Goal: Task Accomplishment & Management: Complete application form

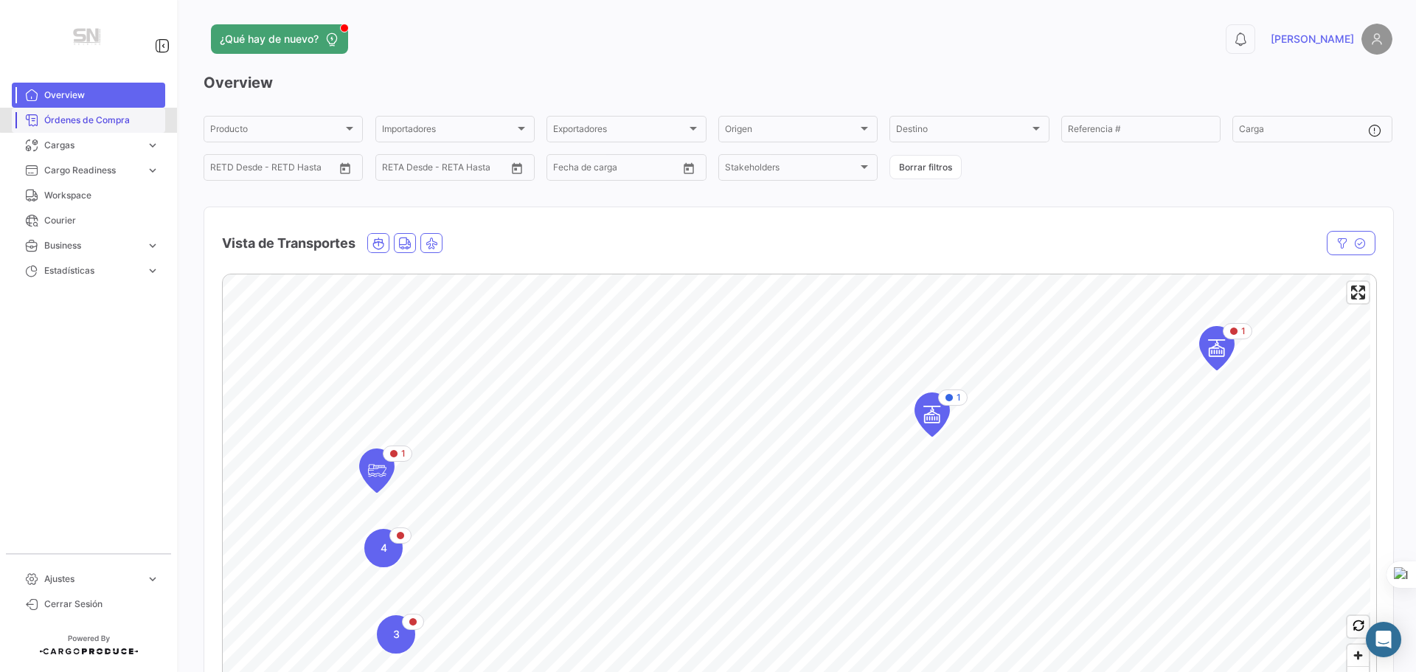
click at [92, 115] on span "Órdenes de Compra" at bounding box center [101, 120] width 115 height 13
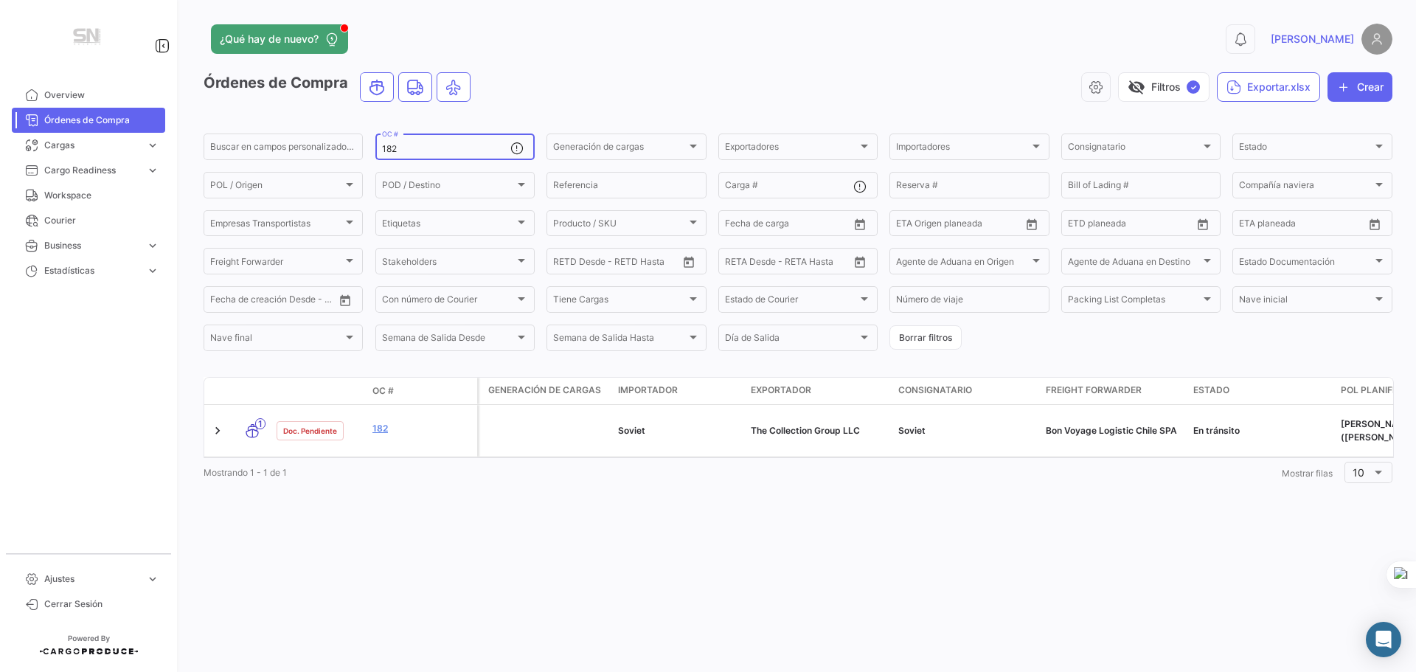
drag, startPoint x: 445, startPoint y: 151, endPoint x: 365, endPoint y: 150, distance: 79.7
click at [365, 150] on form "Buscar en campos personalizados... 182 OC # Generación de cargas Generación de …" at bounding box center [798, 242] width 1189 height 222
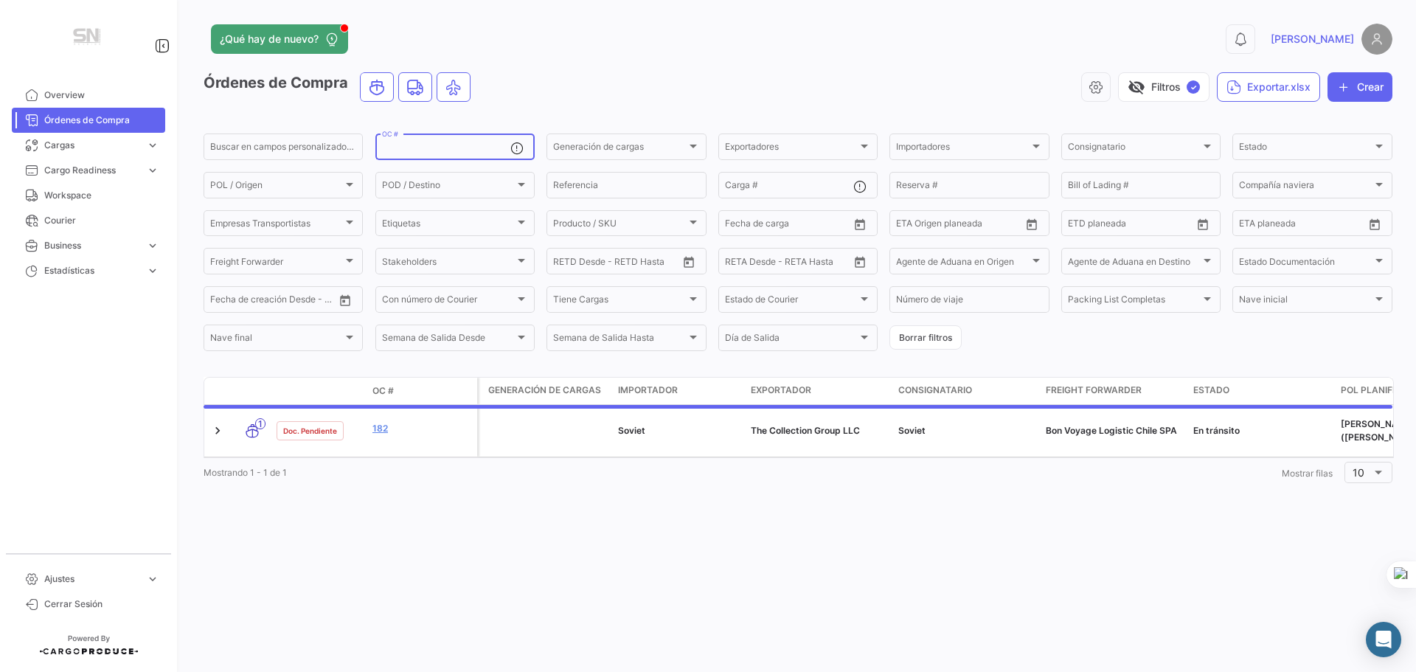
click at [676, 607] on div "¿Qué hay de nuevo? 0 [PERSON_NAME] de Compra visibility_off Filtros ✓ Exportar.…" at bounding box center [798, 336] width 1236 height 672
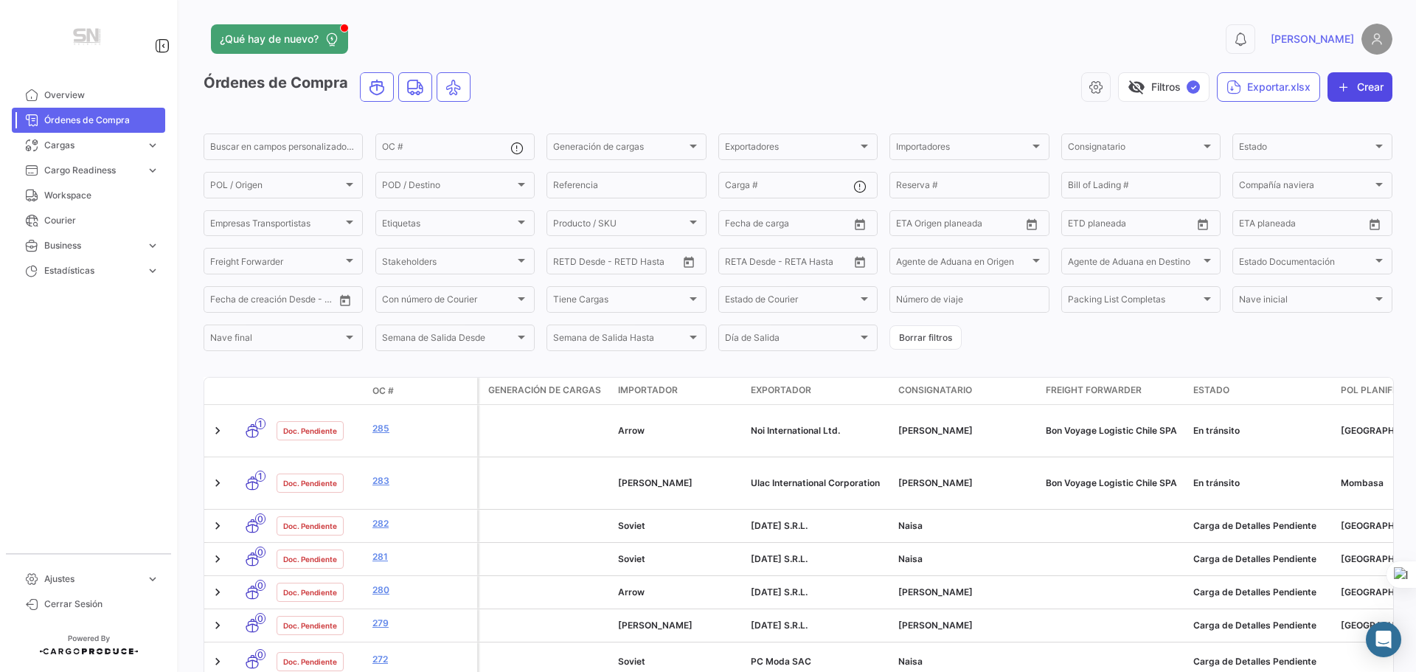
click at [1353, 99] on button "Crear" at bounding box center [1360, 87] width 65 height 30
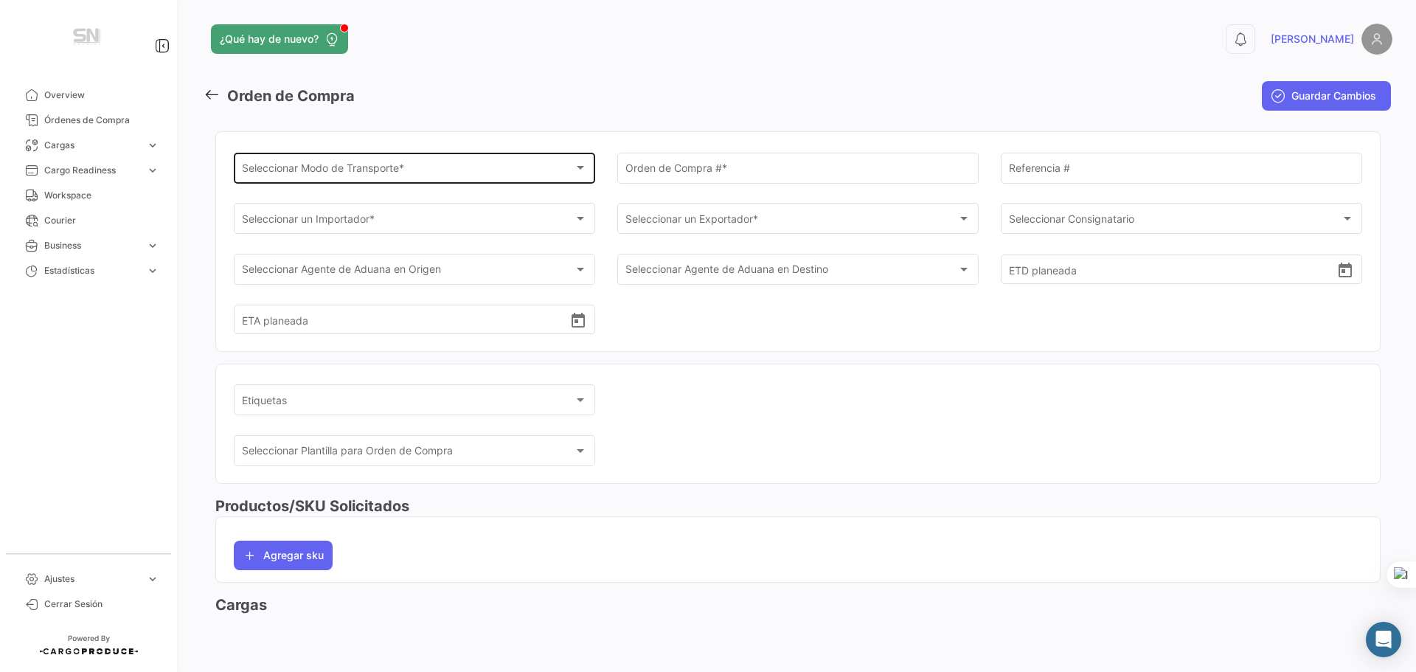
click at [390, 176] on span "Seleccionar Modo de Transporte *" at bounding box center [408, 171] width 333 height 13
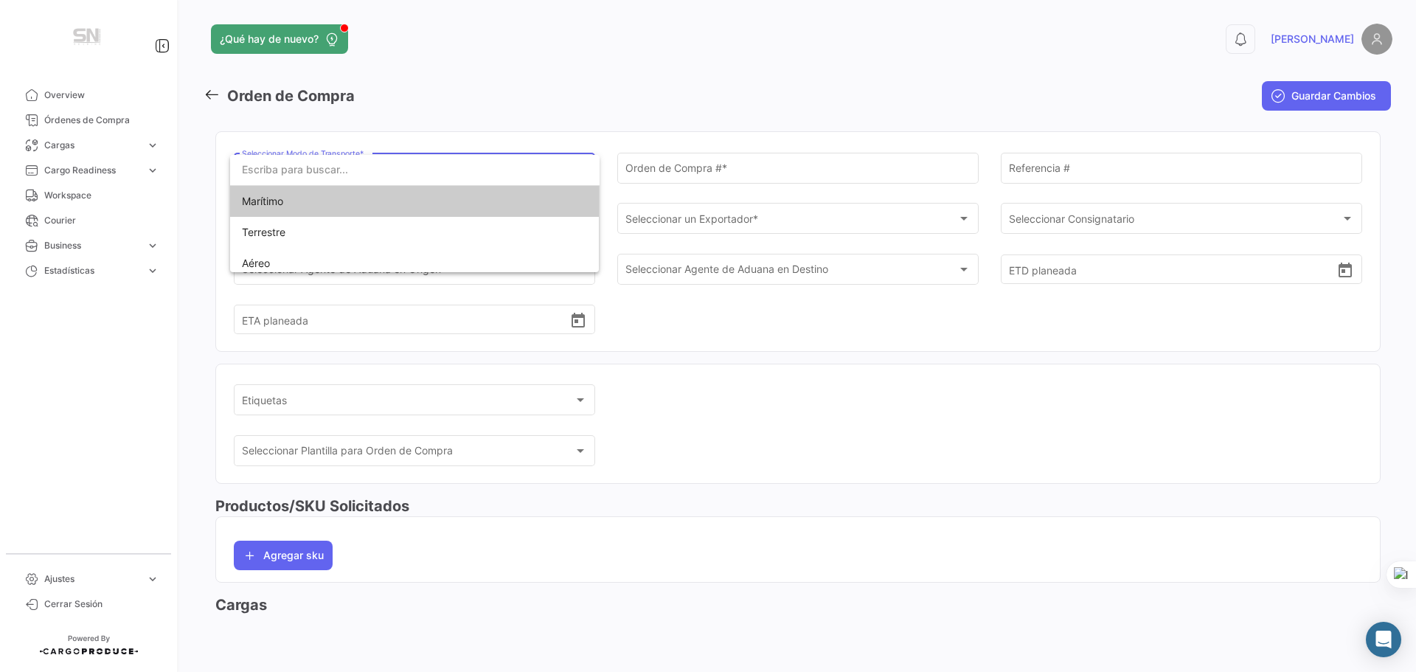
click at [390, 176] on input "dropdown search" at bounding box center [415, 169] width 370 height 31
click at [884, 426] on div at bounding box center [708, 336] width 1416 height 672
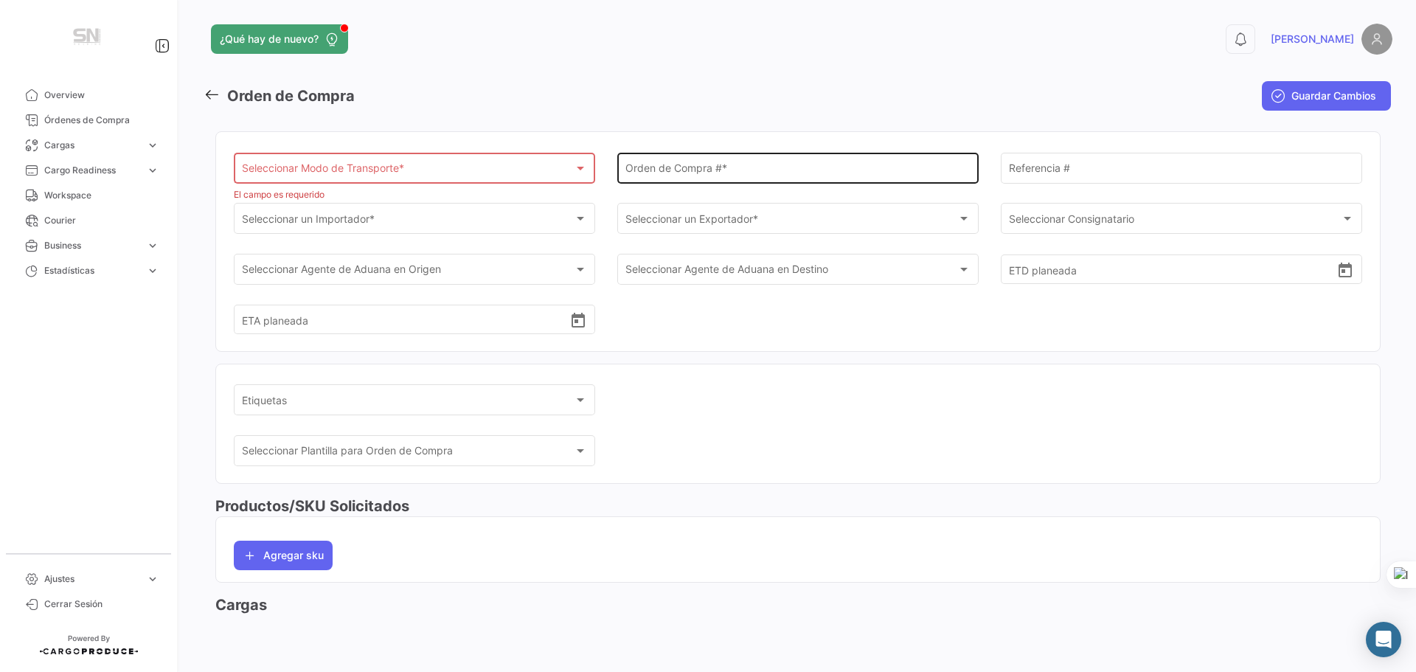
click at [632, 178] on div "Orden de Compra # *" at bounding box center [799, 167] width 346 height 34
type input "289"
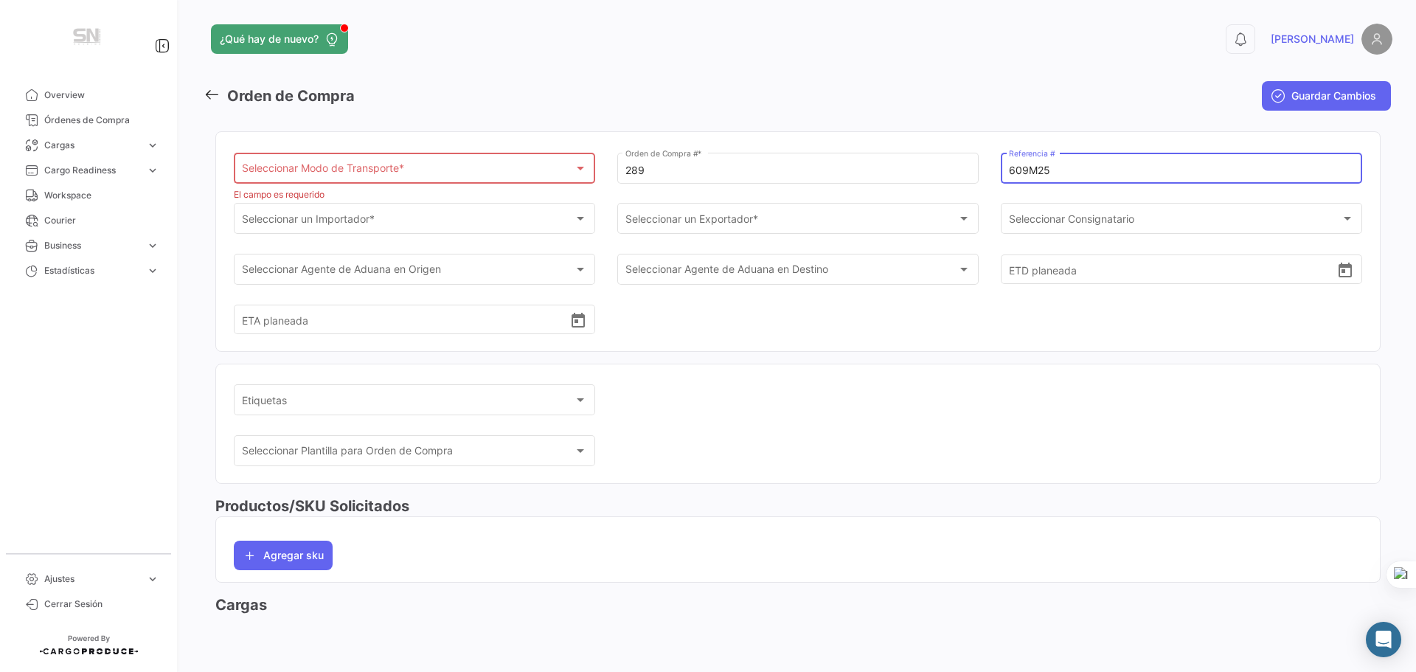
type input "609M25"
click at [548, 177] on div "Seleccionar Modo de Transporte * Seleccionar Modo de Transporte *" at bounding box center [415, 168] width 346 height 34
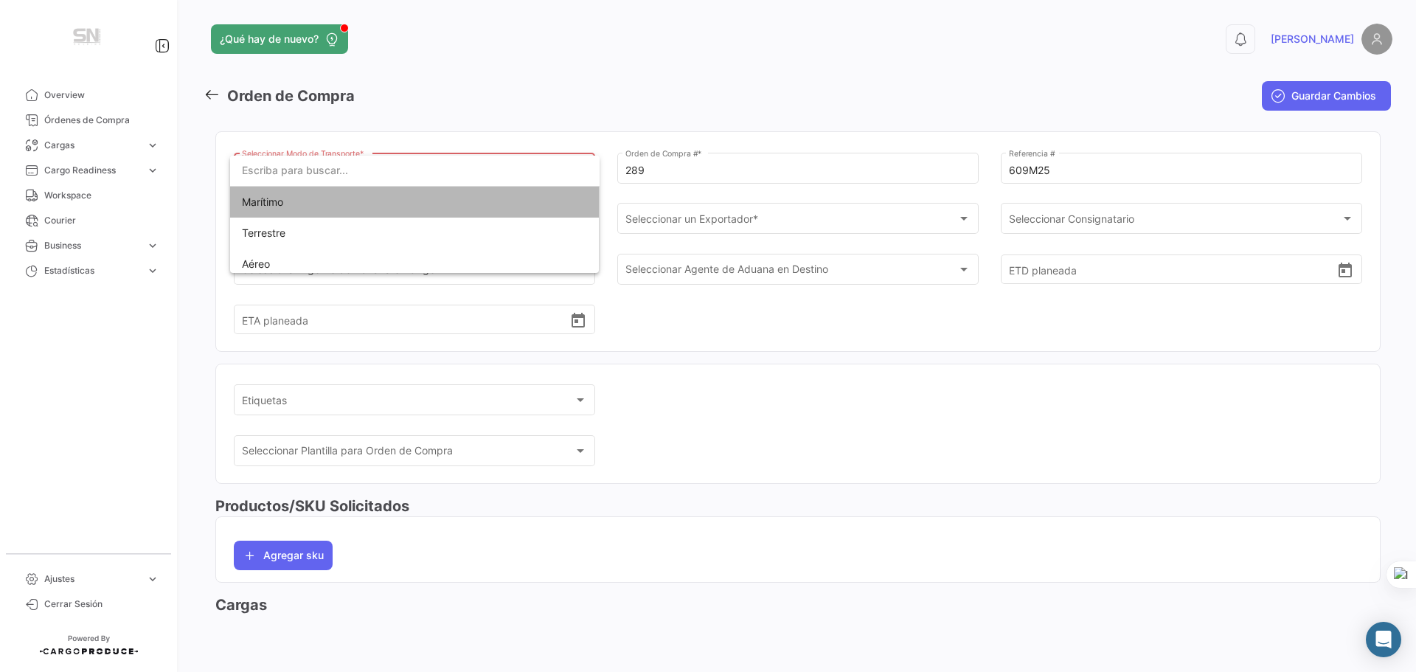
click at [468, 207] on mat-option "Marítimo" at bounding box center [415, 202] width 370 height 31
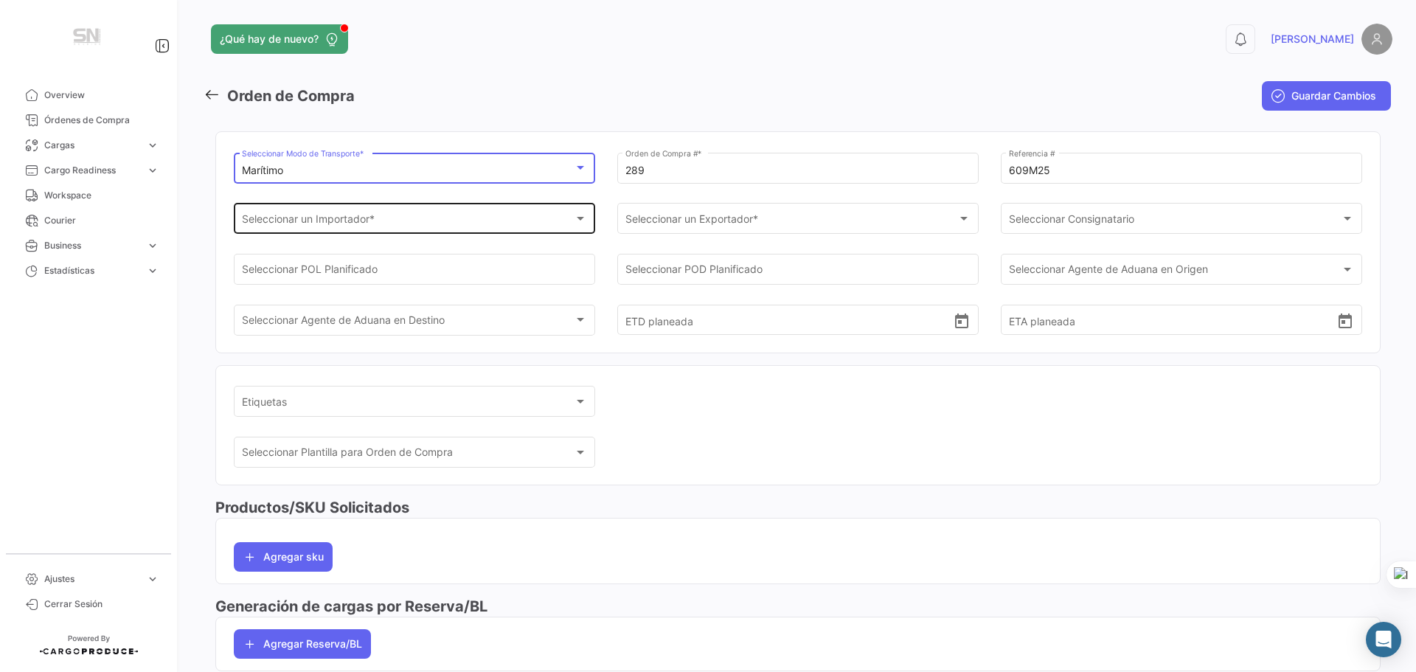
click at [521, 221] on div "Seleccionar un Importador *" at bounding box center [408, 221] width 333 height 13
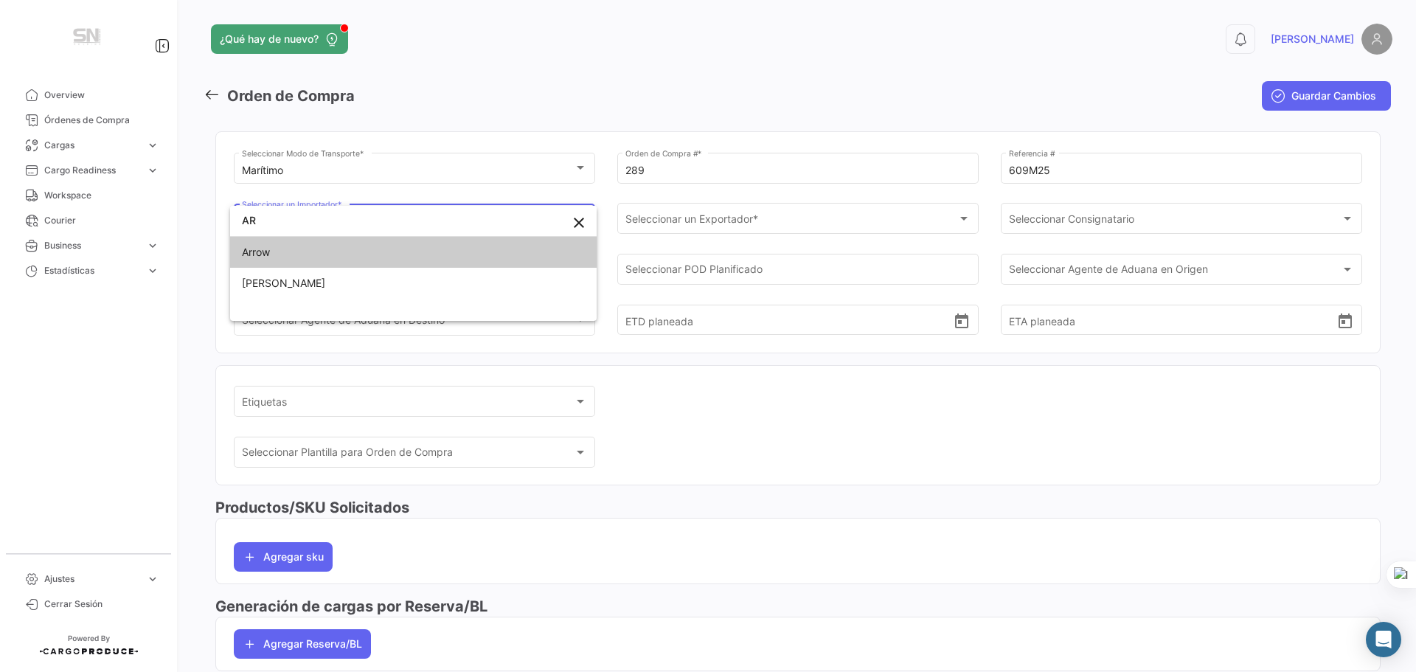
type input "AR"
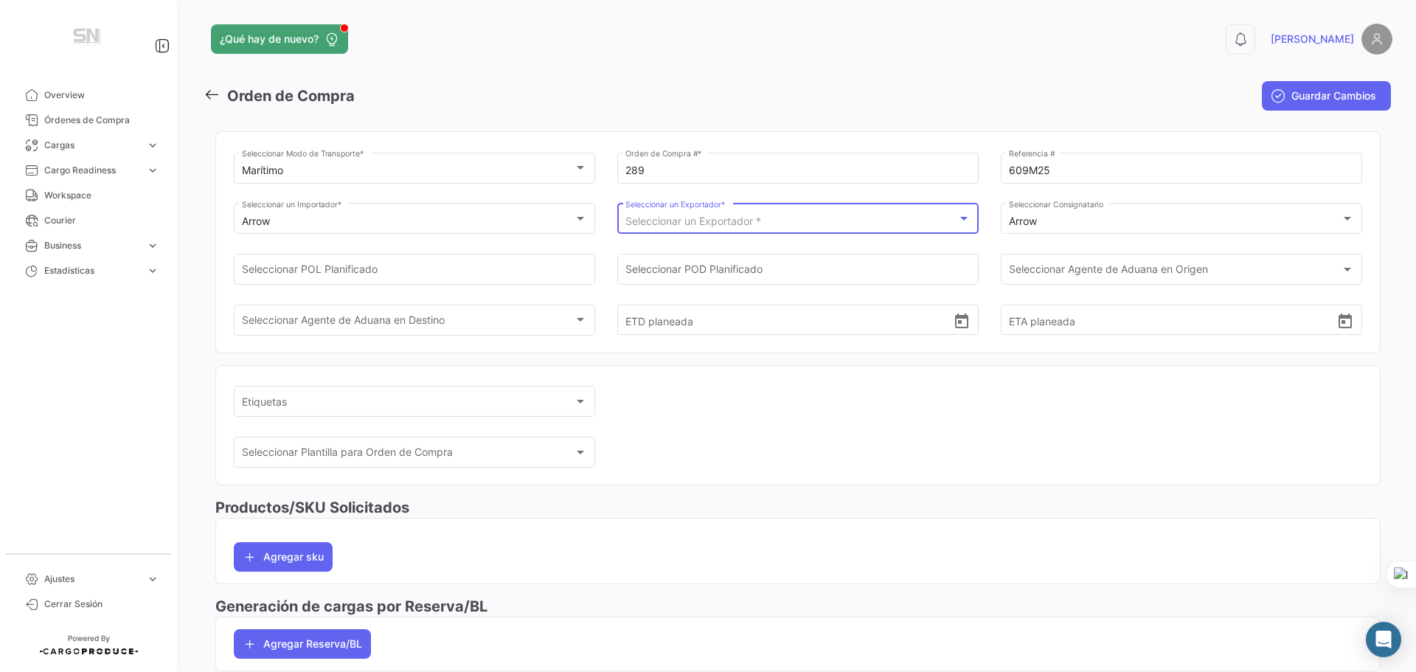
click at [699, 226] on span "Seleccionar un Exportador *" at bounding box center [694, 221] width 136 height 13
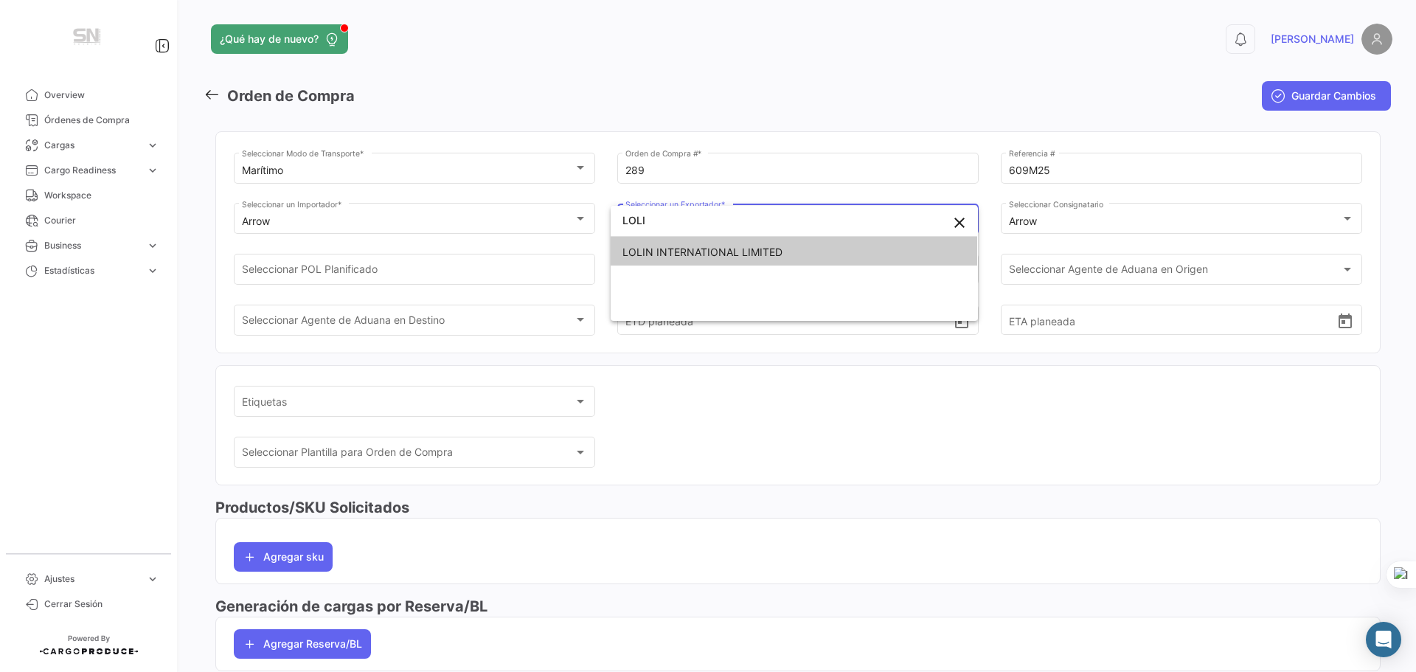
type input "LOLI"
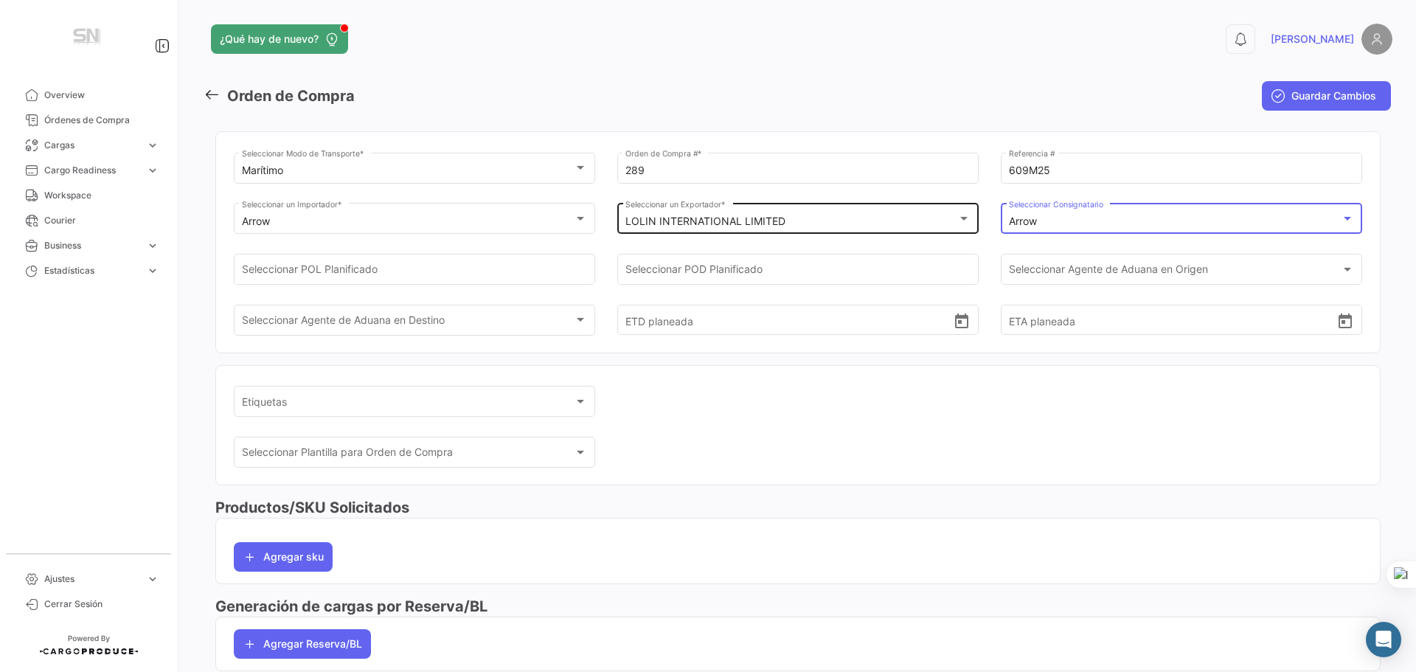
click at [1156, 217] on div "Arrow" at bounding box center [1175, 221] width 333 height 13
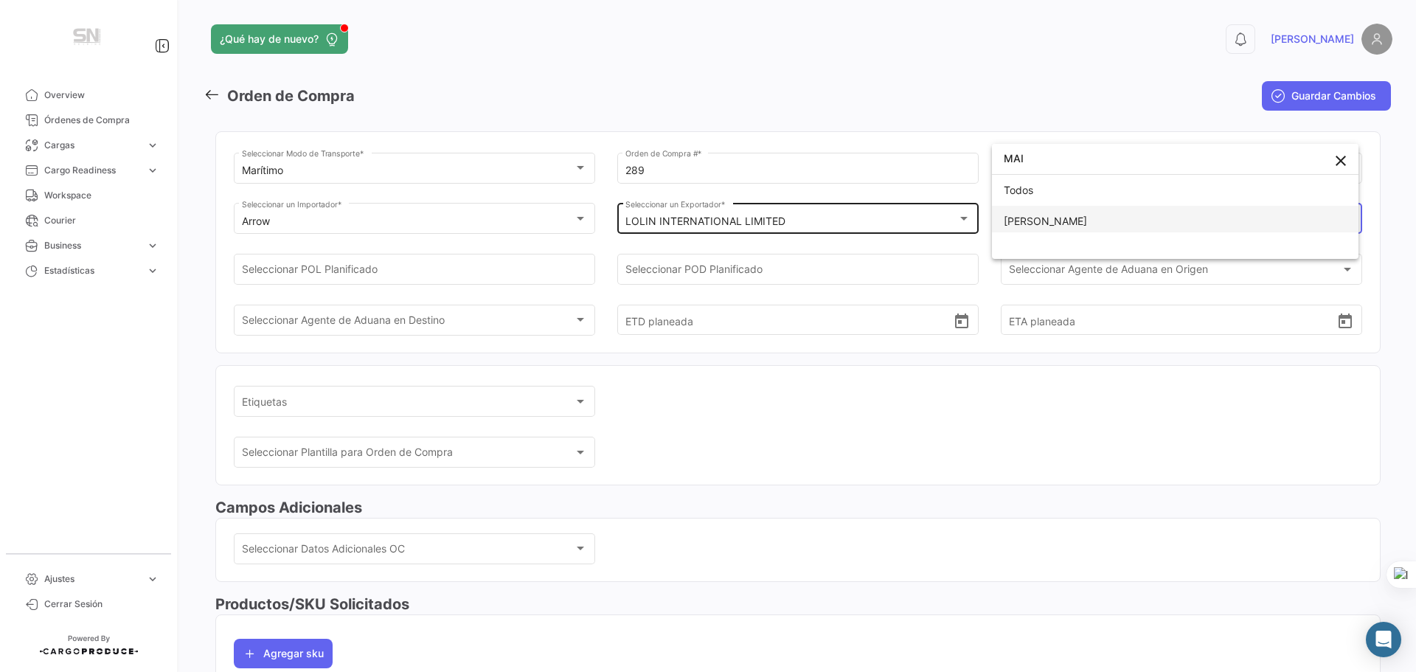
type input "MAI"
click at [1016, 229] on span "[PERSON_NAME]" at bounding box center [1175, 221] width 343 height 31
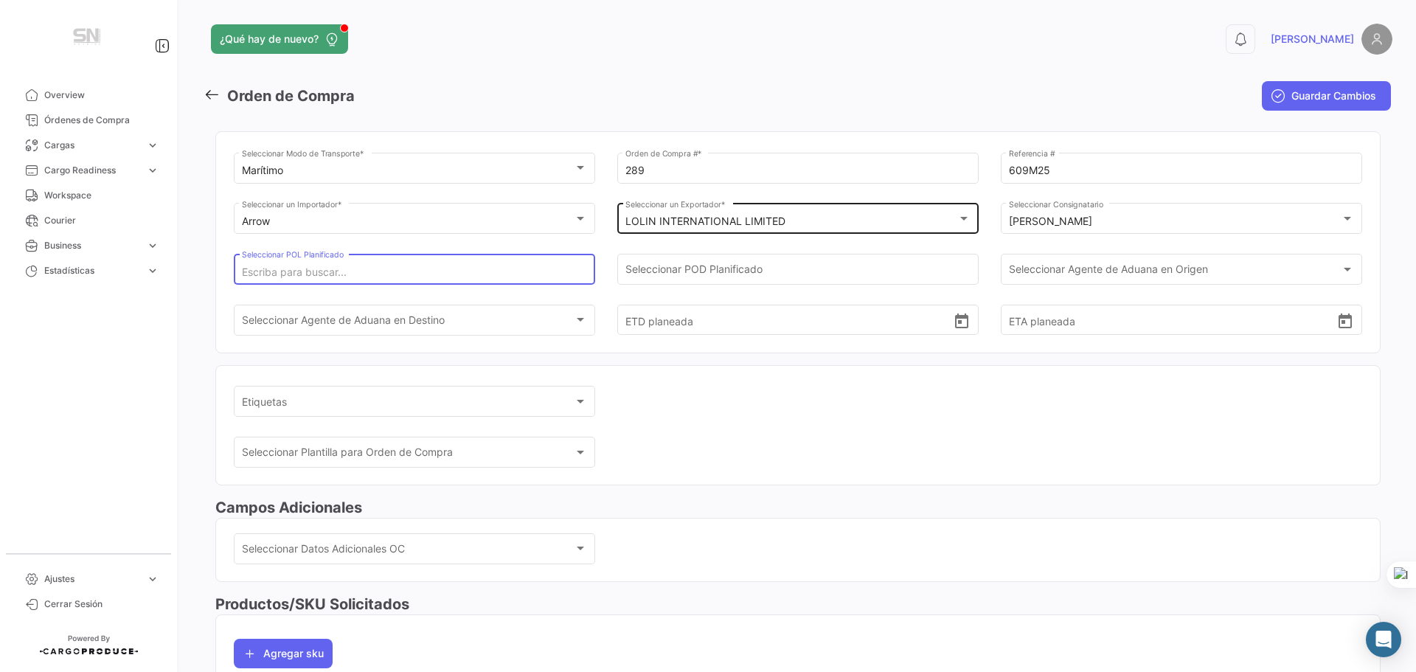
click at [483, 271] on input "Seleccionar POL Planificado" at bounding box center [415, 272] width 346 height 13
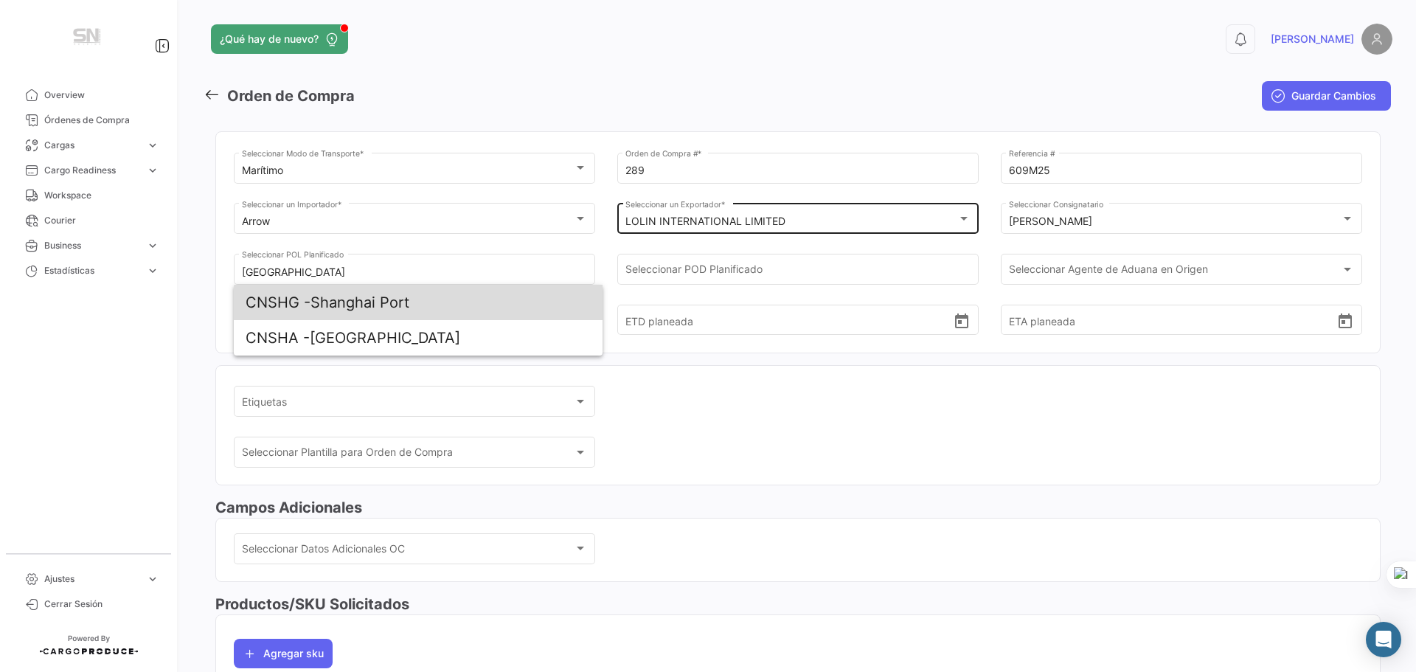
click at [524, 308] on span "CNSHG - [GEOGRAPHIC_DATA]" at bounding box center [418, 302] width 345 height 35
type input "Shanghai Port"
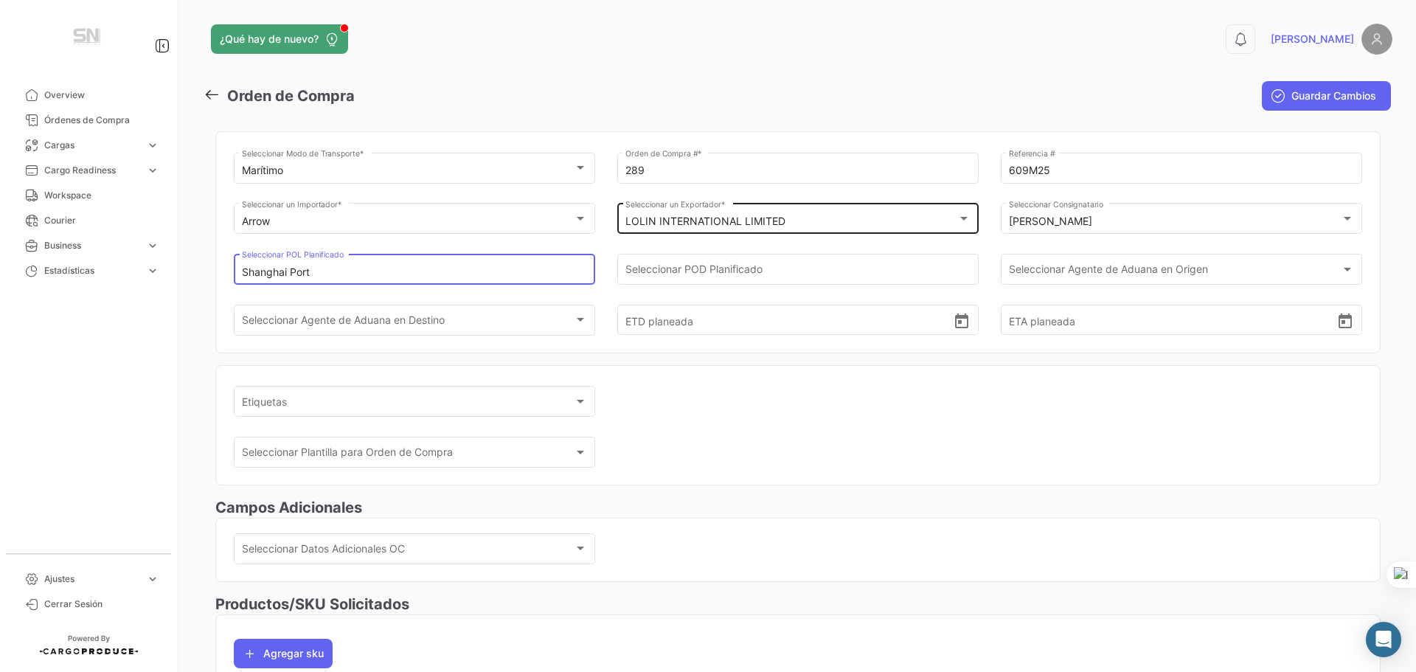
click at [359, 269] on input "Shanghai Port" at bounding box center [415, 272] width 346 height 13
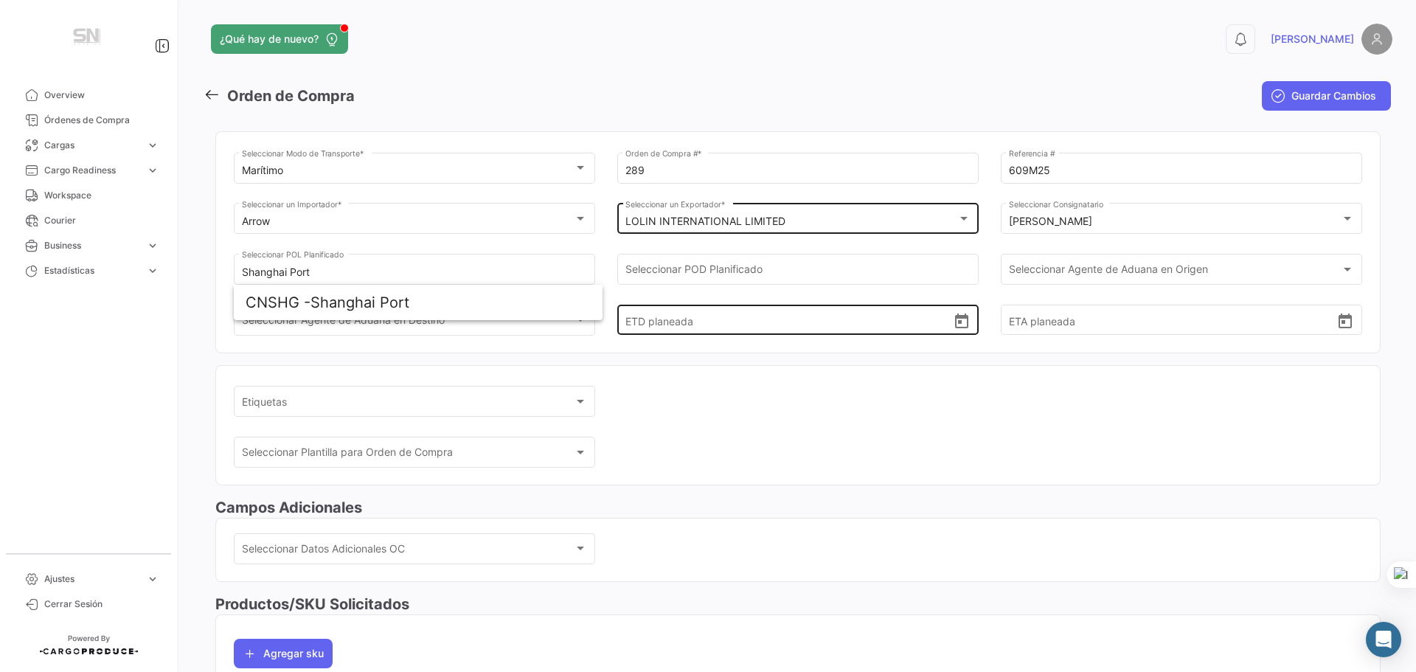
click at [703, 280] on div "ETD planeada" at bounding box center [799, 307] width 346 height 55
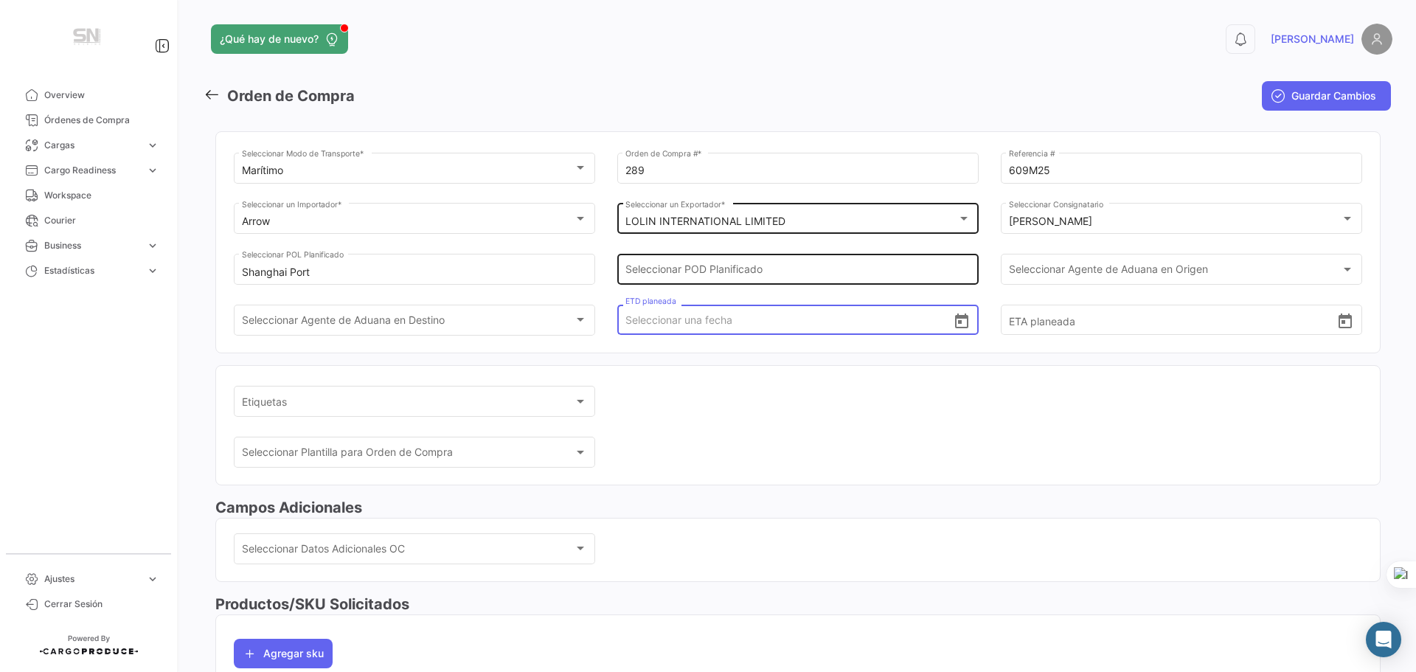
click at [730, 262] on div "Seleccionar POD Planificado" at bounding box center [799, 268] width 346 height 34
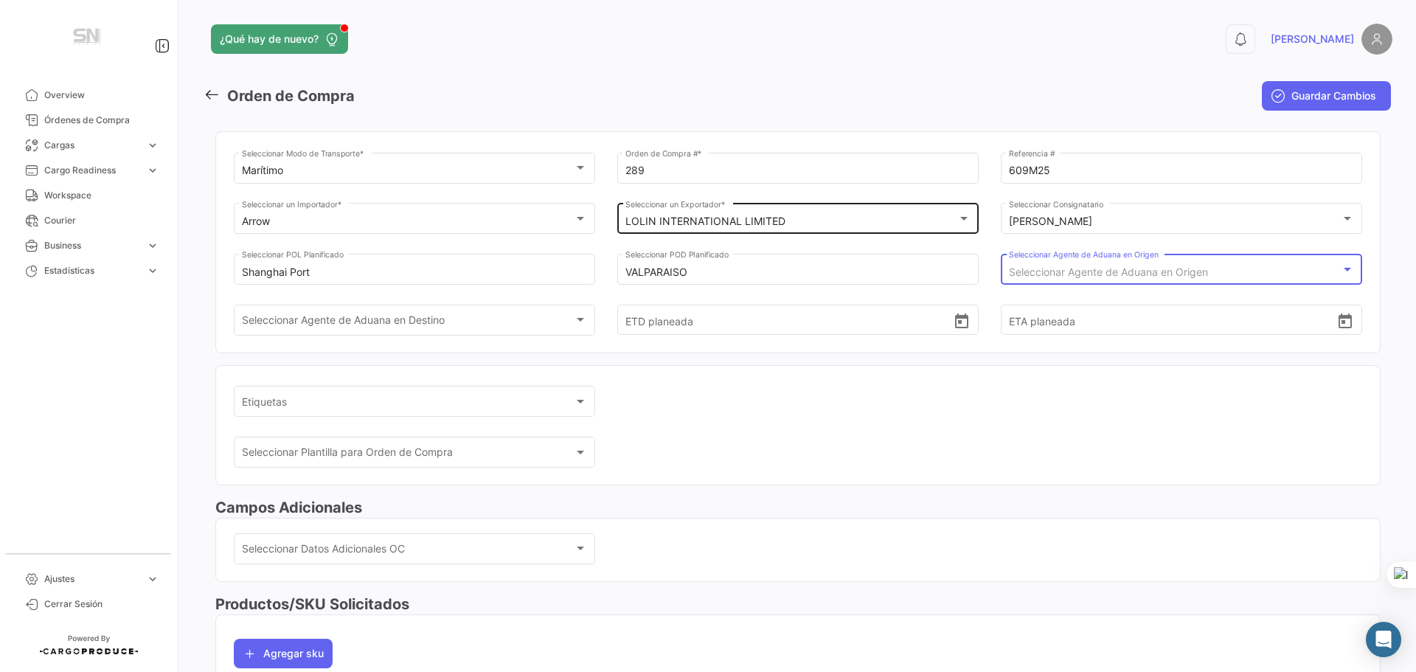
click at [1070, 272] on span "Seleccionar Agente de Aduana en Origen" at bounding box center [1108, 272] width 199 height 13
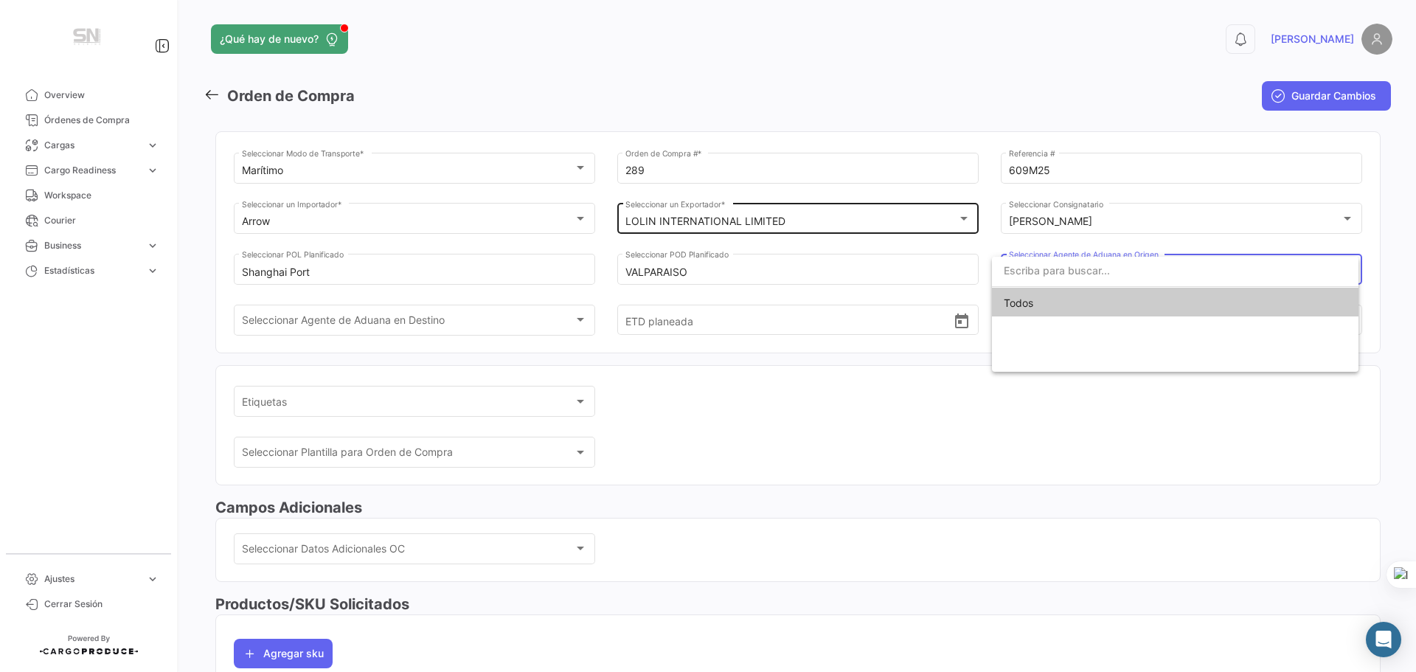
click at [878, 260] on div at bounding box center [708, 336] width 1416 height 672
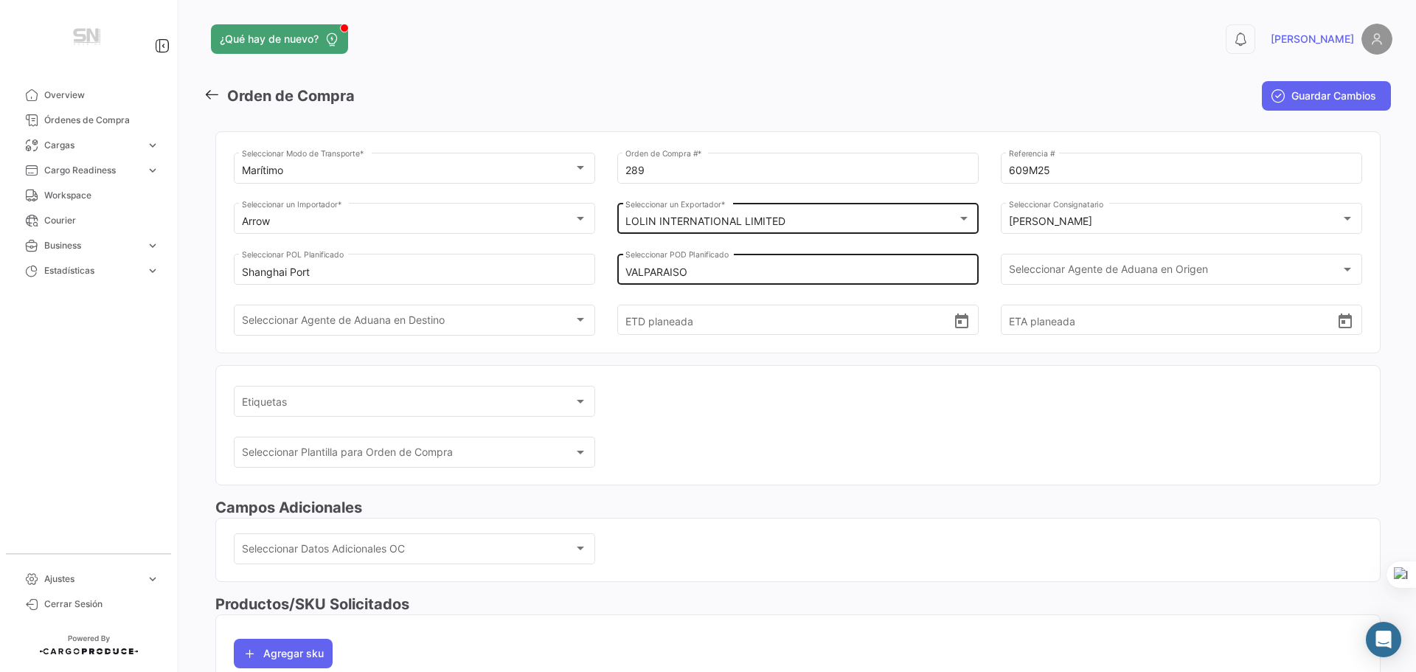
click at [879, 268] on input "VALPARAISO" at bounding box center [799, 272] width 346 height 13
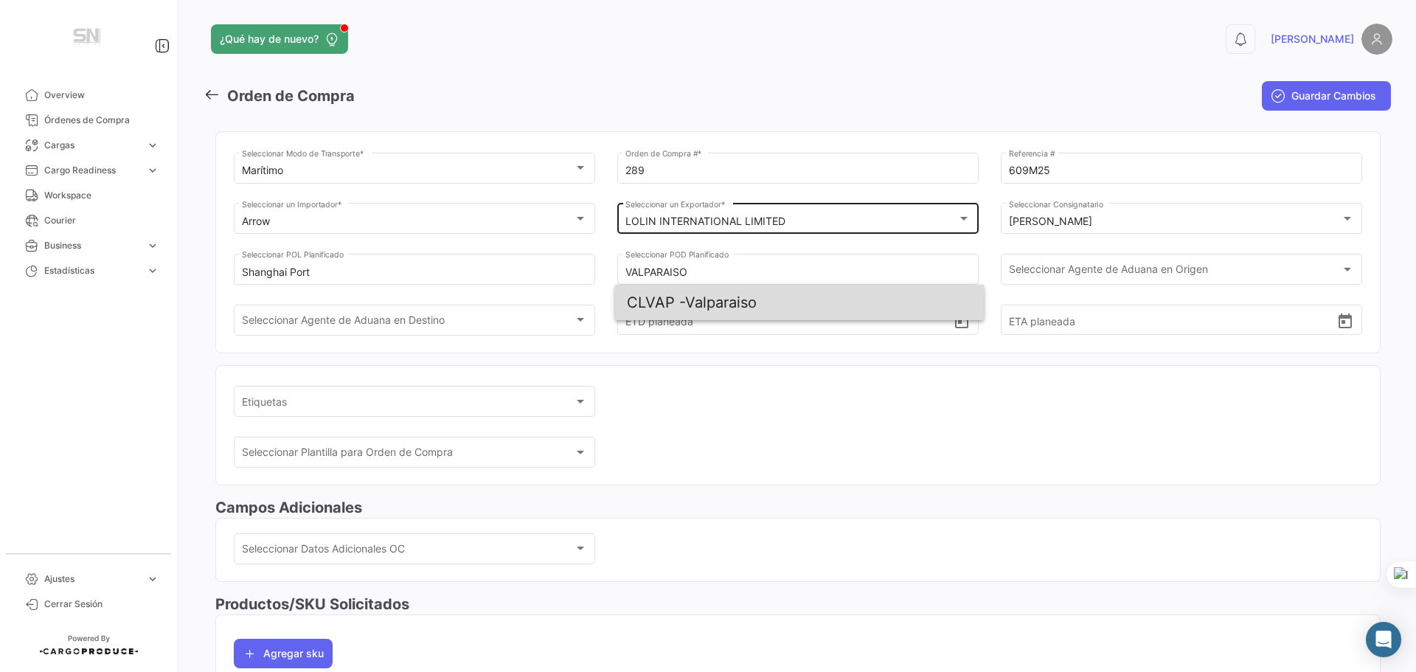
click at [851, 291] on span "CLVAP - Valparaiso" at bounding box center [799, 302] width 345 height 35
type input "Valparaiso"
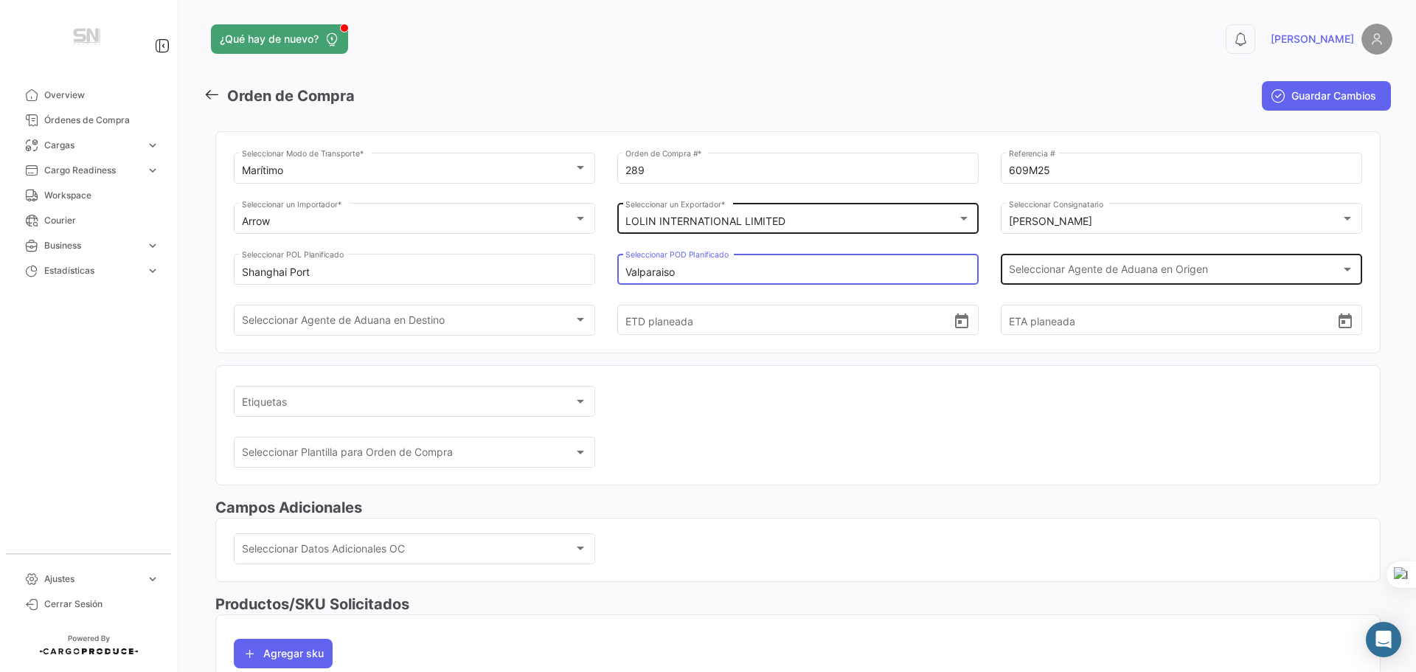
click at [1068, 274] on span "Seleccionar Agente de Aduana en Origen" at bounding box center [1175, 272] width 333 height 13
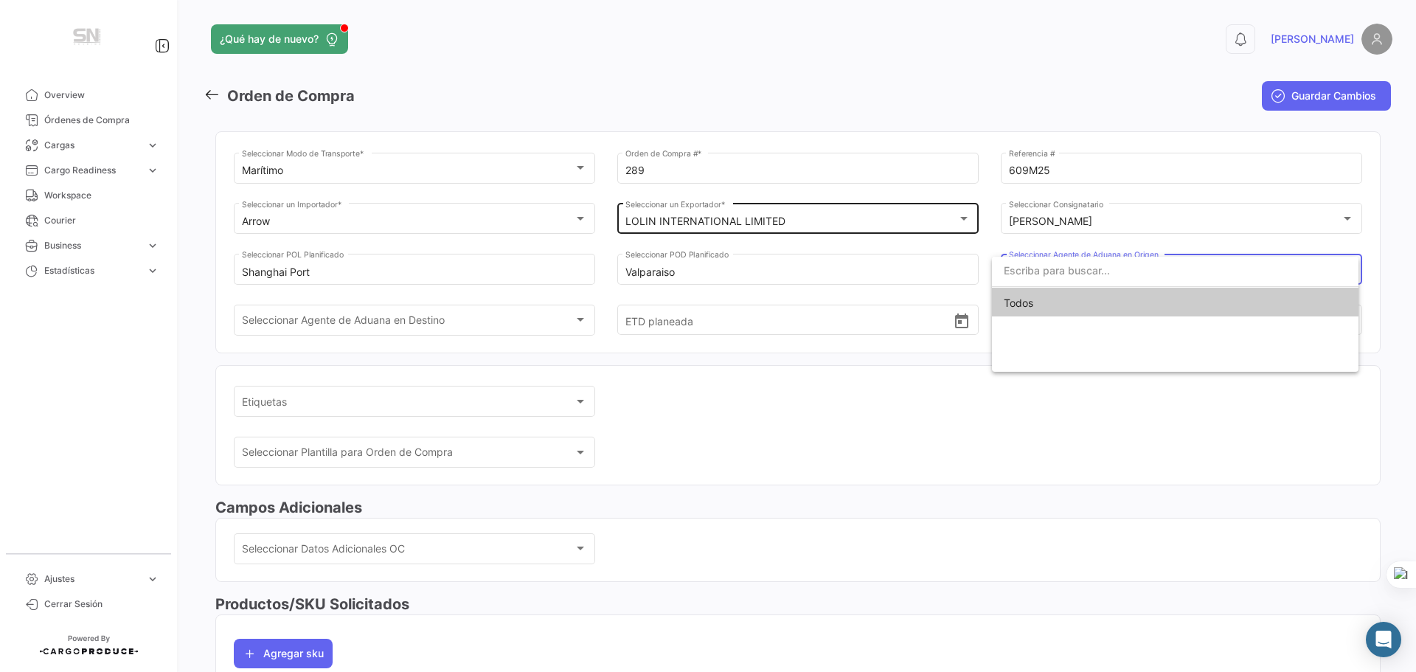
click at [1068, 274] on input "dropdown search" at bounding box center [1175, 270] width 367 height 31
click at [406, 308] on div at bounding box center [708, 336] width 1416 height 672
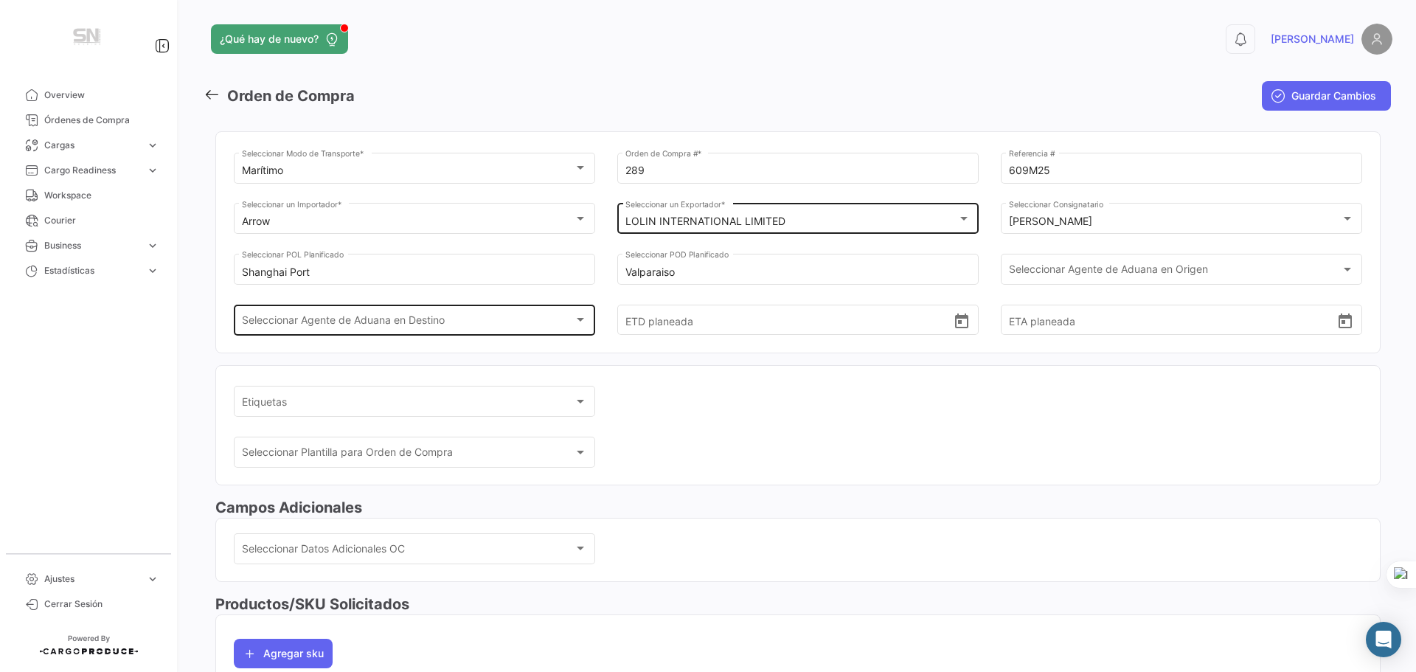
click at [412, 315] on div "Seleccionar Agente de Aduana en Destino Seleccionar Agente de Aduana en Destino" at bounding box center [415, 319] width 346 height 34
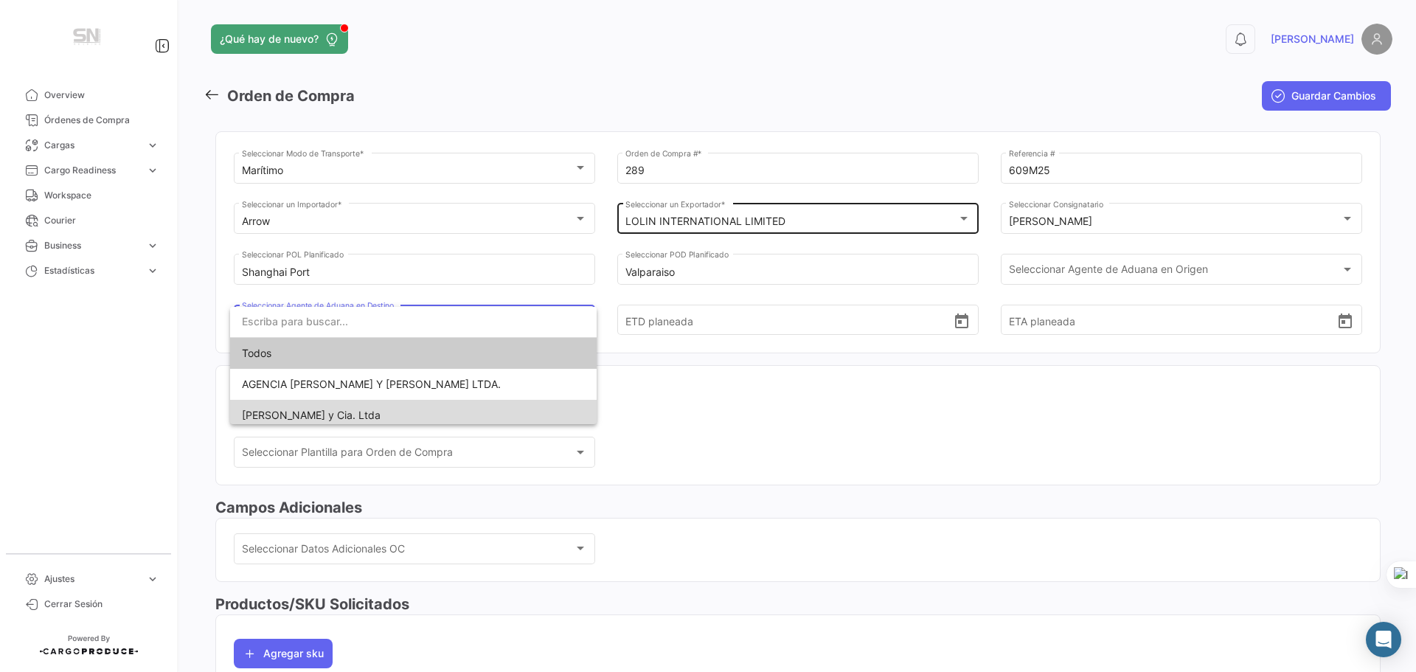
click at [416, 405] on span "[PERSON_NAME] y Cia. Ltda" at bounding box center [413, 415] width 343 height 31
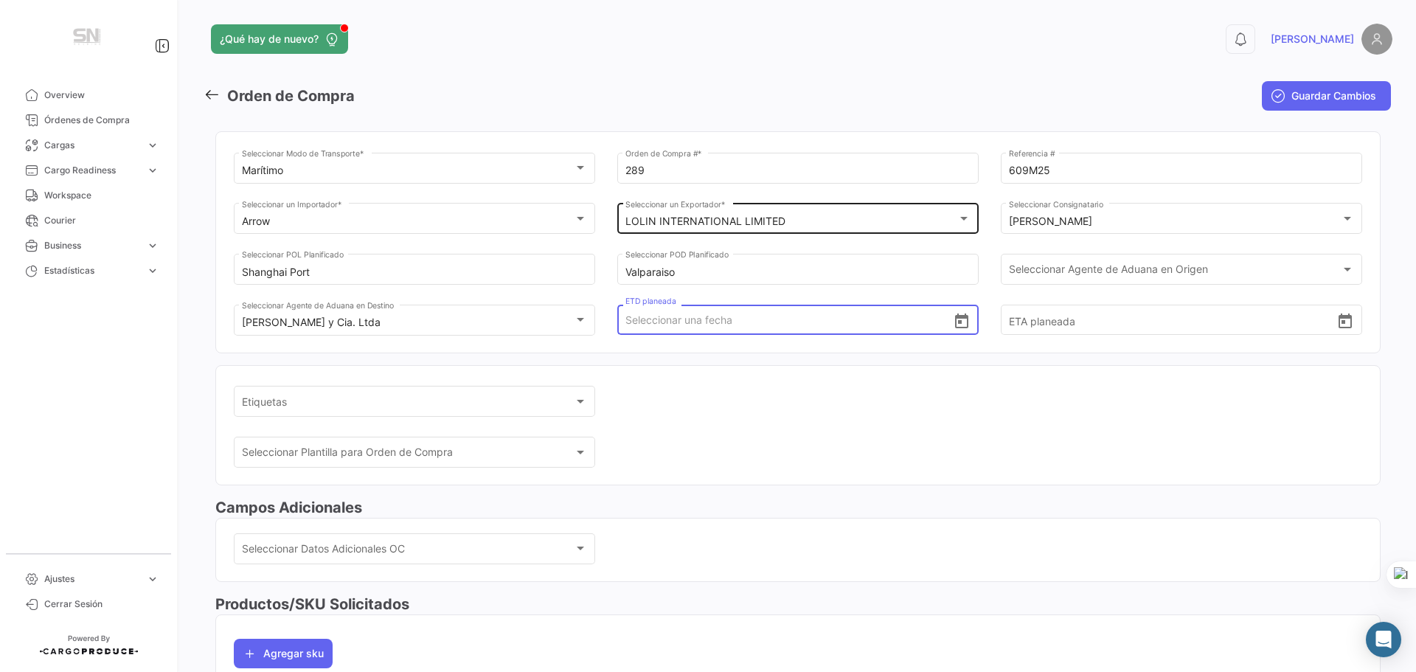
click at [766, 330] on input "ETD planeada" at bounding box center [790, 320] width 328 height 52
click at [739, 340] on input "ETD planeada" at bounding box center [790, 320] width 328 height 52
click at [716, 322] on input "ETD planeada" at bounding box center [790, 320] width 328 height 52
type input "[DATE] 00:00"
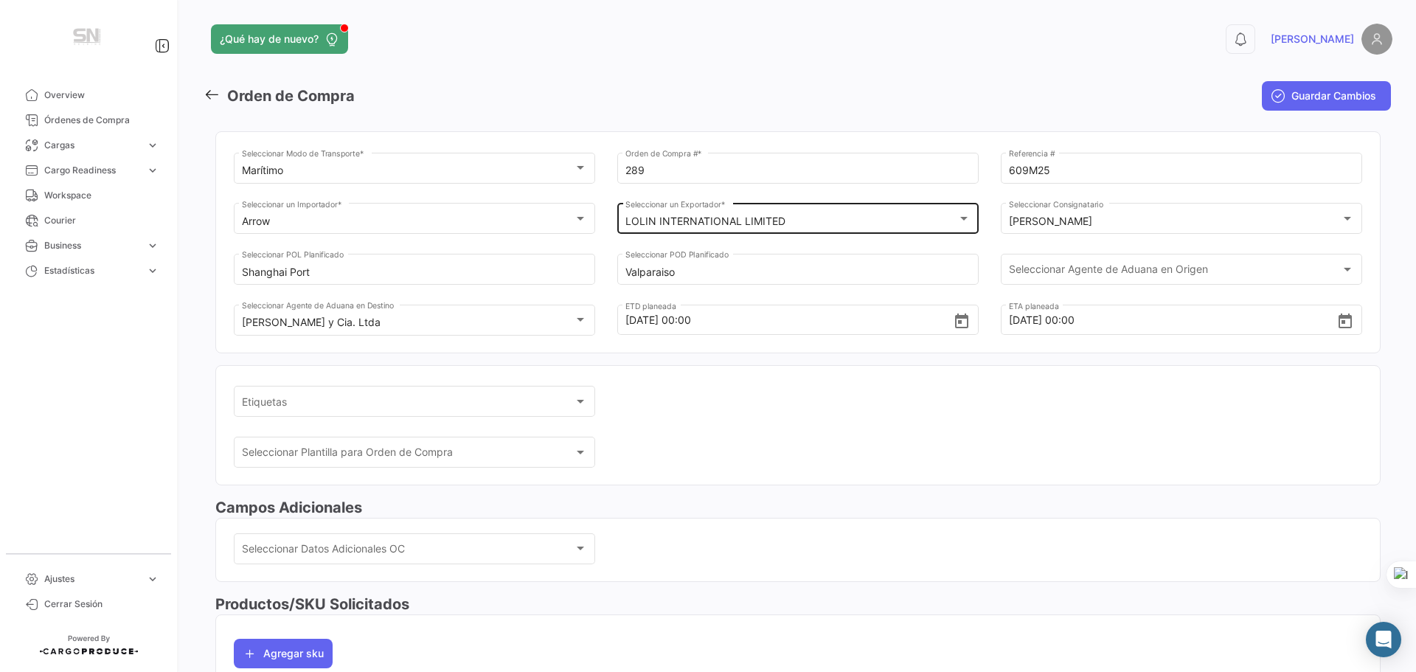
click at [546, 421] on div "Etiquetas Etiquetas" at bounding box center [414, 409] width 361 height 46
click at [547, 409] on div "Etiquetas" at bounding box center [408, 404] width 333 height 13
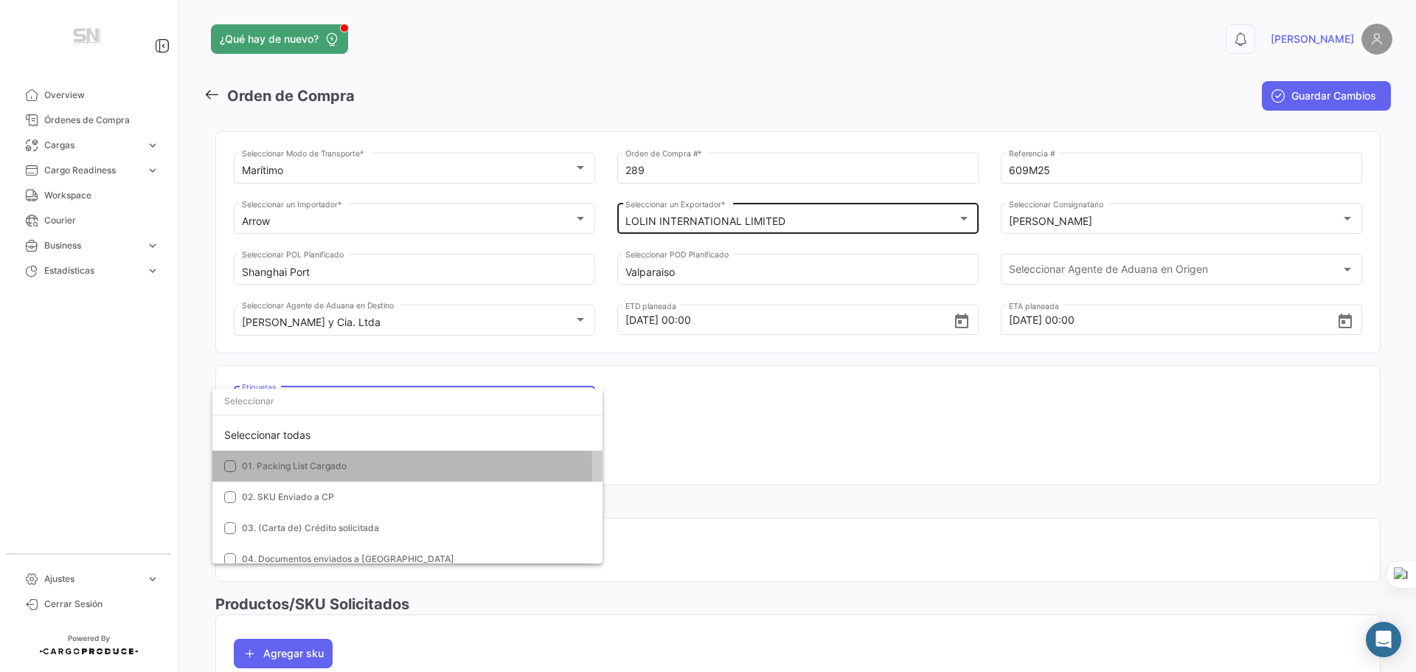
click at [341, 466] on span "01. Packing List Cargado" at bounding box center [294, 465] width 105 height 11
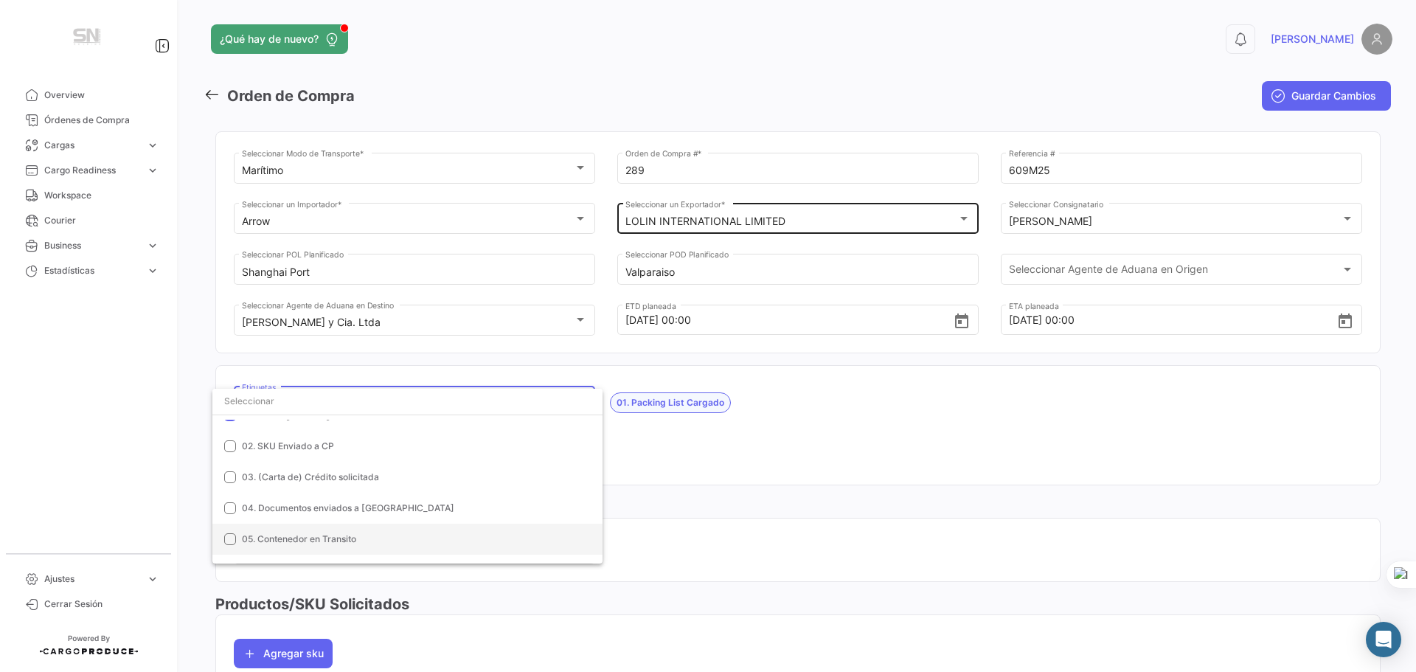
scroll to position [74, 0]
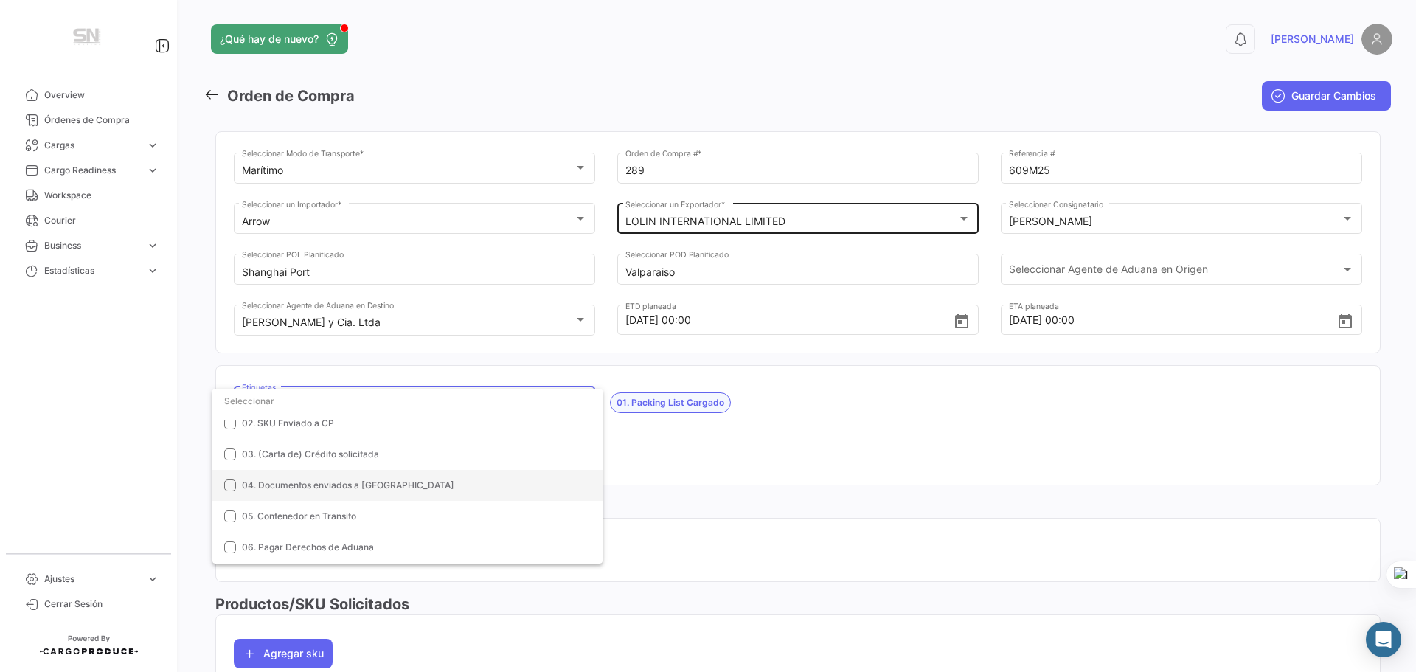
click at [300, 486] on span "04. Documentos enviados a [GEOGRAPHIC_DATA]" at bounding box center [348, 485] width 212 height 11
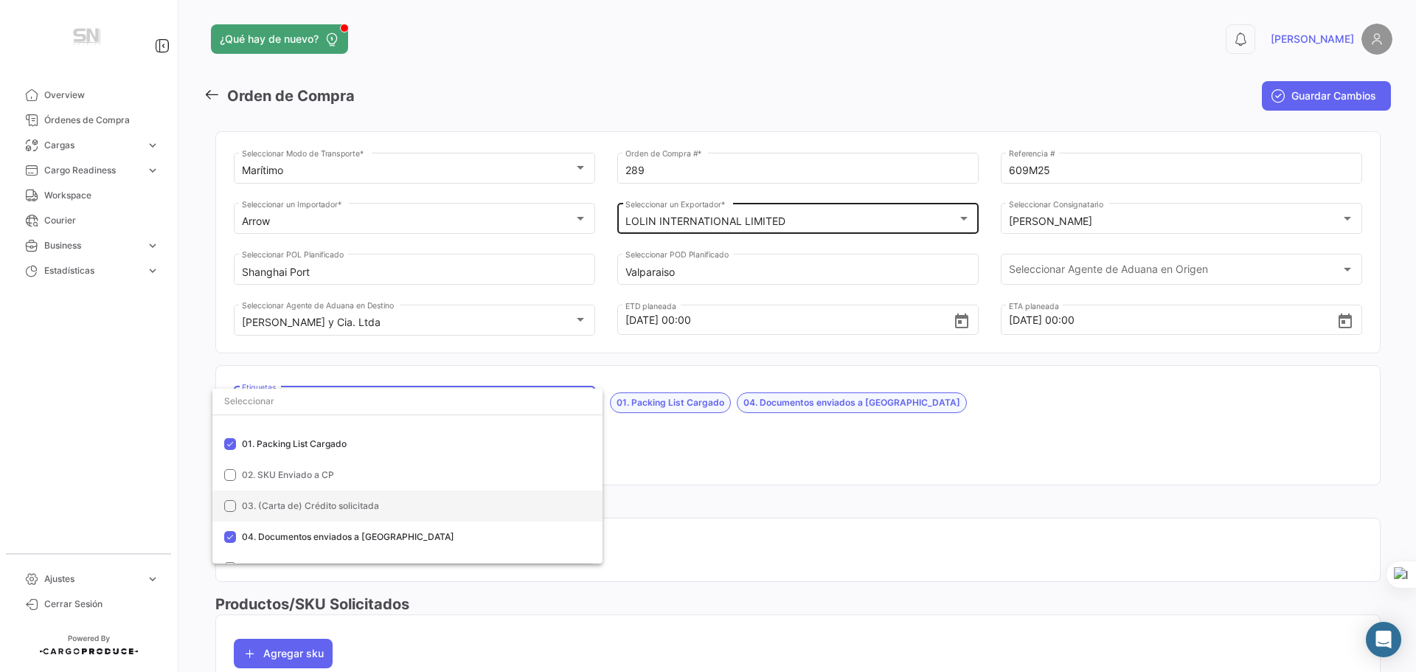
scroll to position [0, 0]
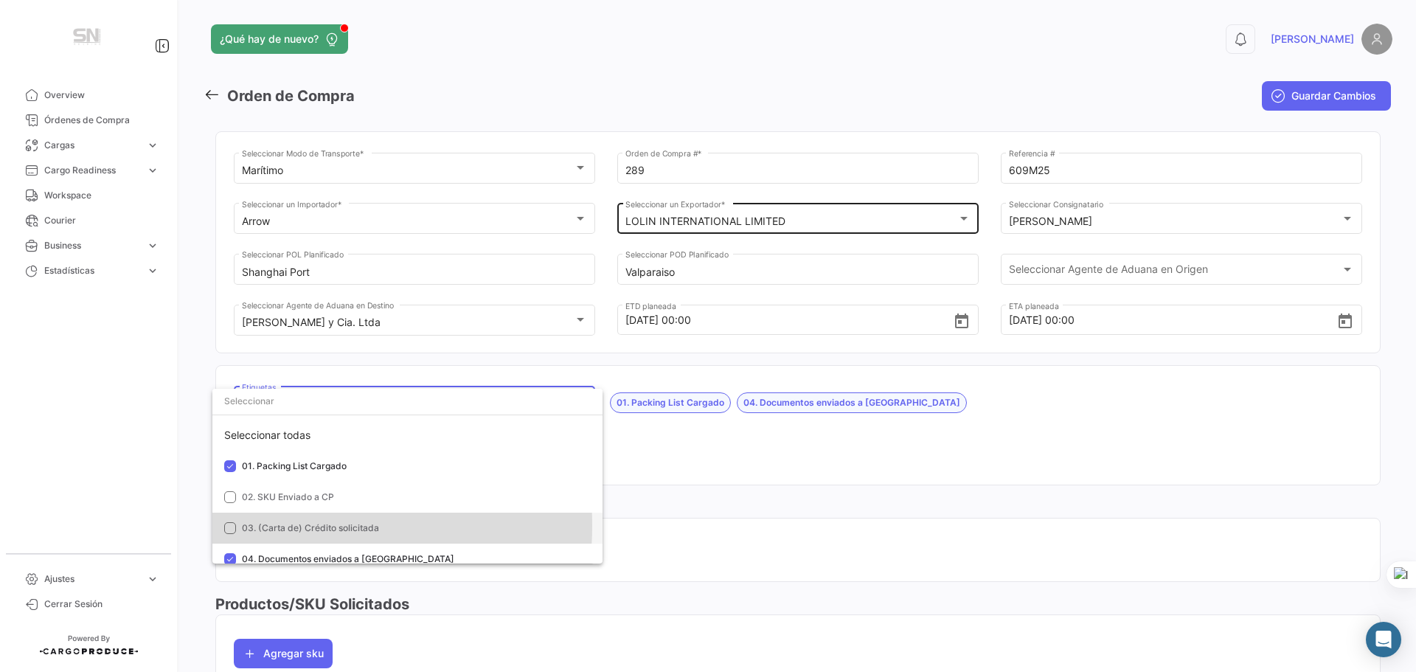
click at [277, 526] on span "03. (Carta de) Crédito solicitada" at bounding box center [310, 527] width 137 height 11
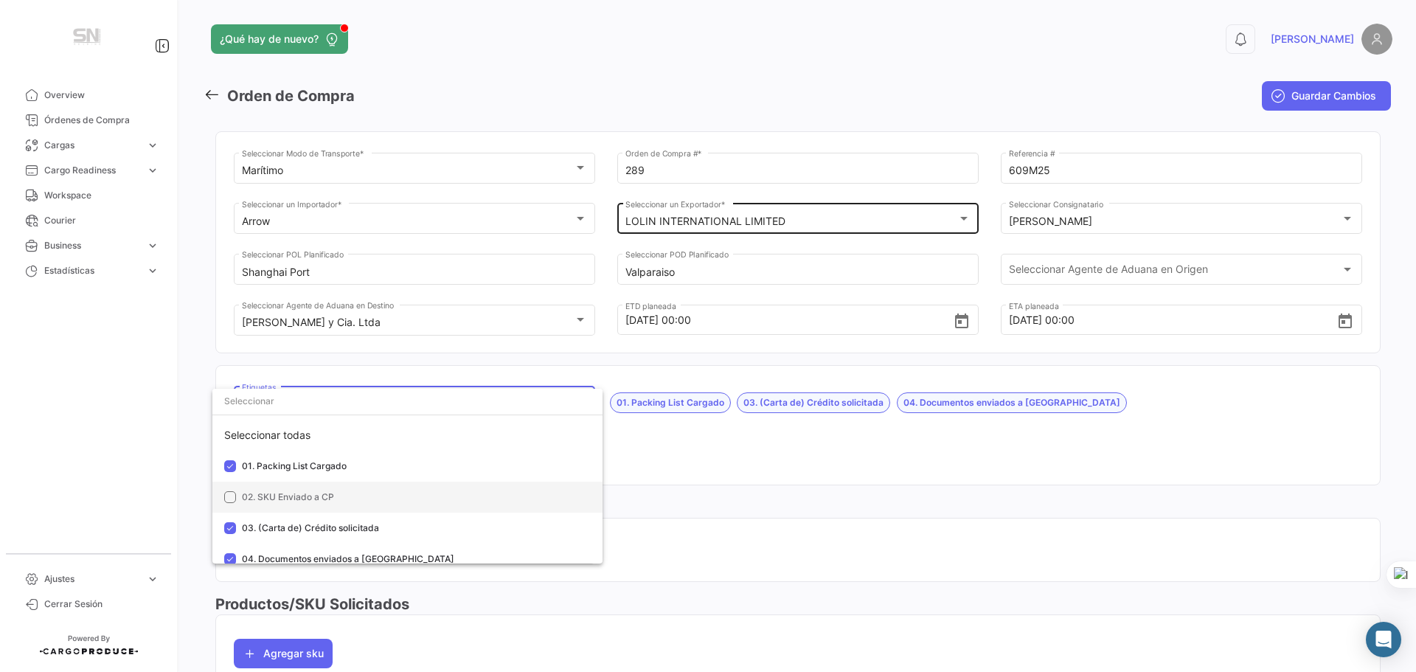
scroll to position [148, 0]
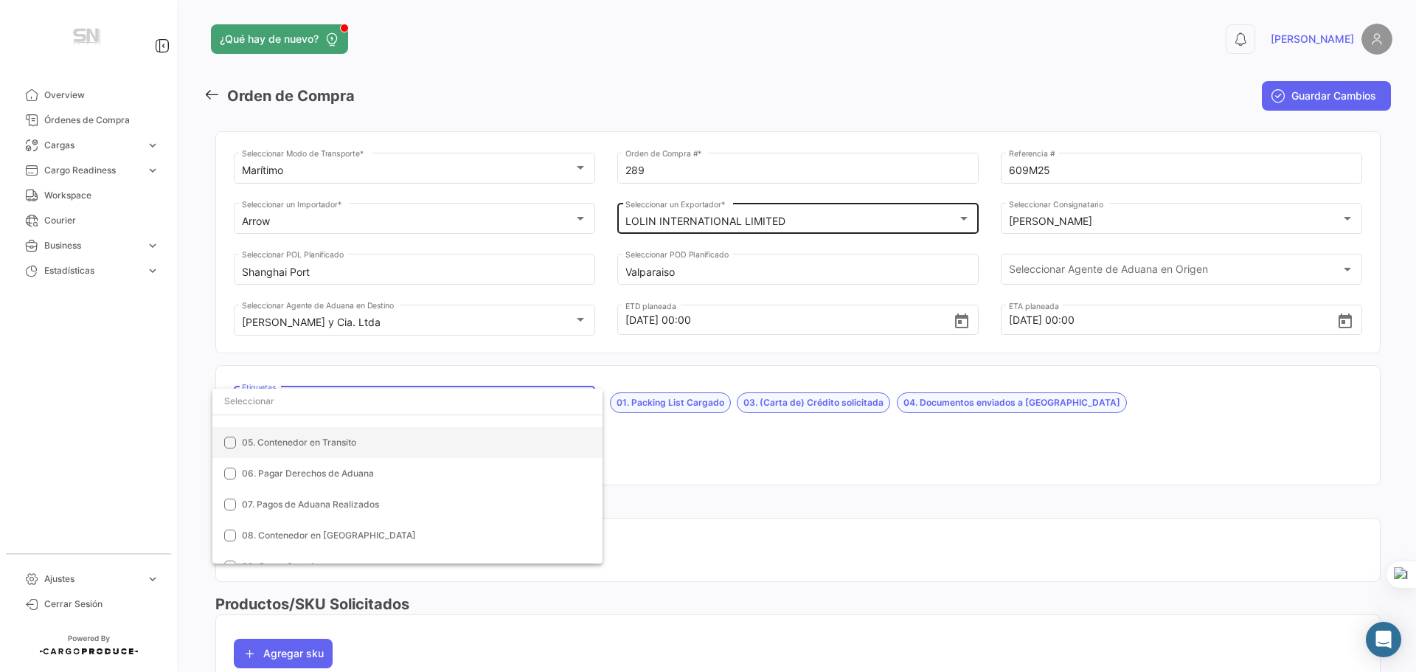
click at [257, 445] on span "05. Contenedor en Transito" at bounding box center [299, 442] width 114 height 11
click at [819, 419] on div at bounding box center [708, 336] width 1416 height 672
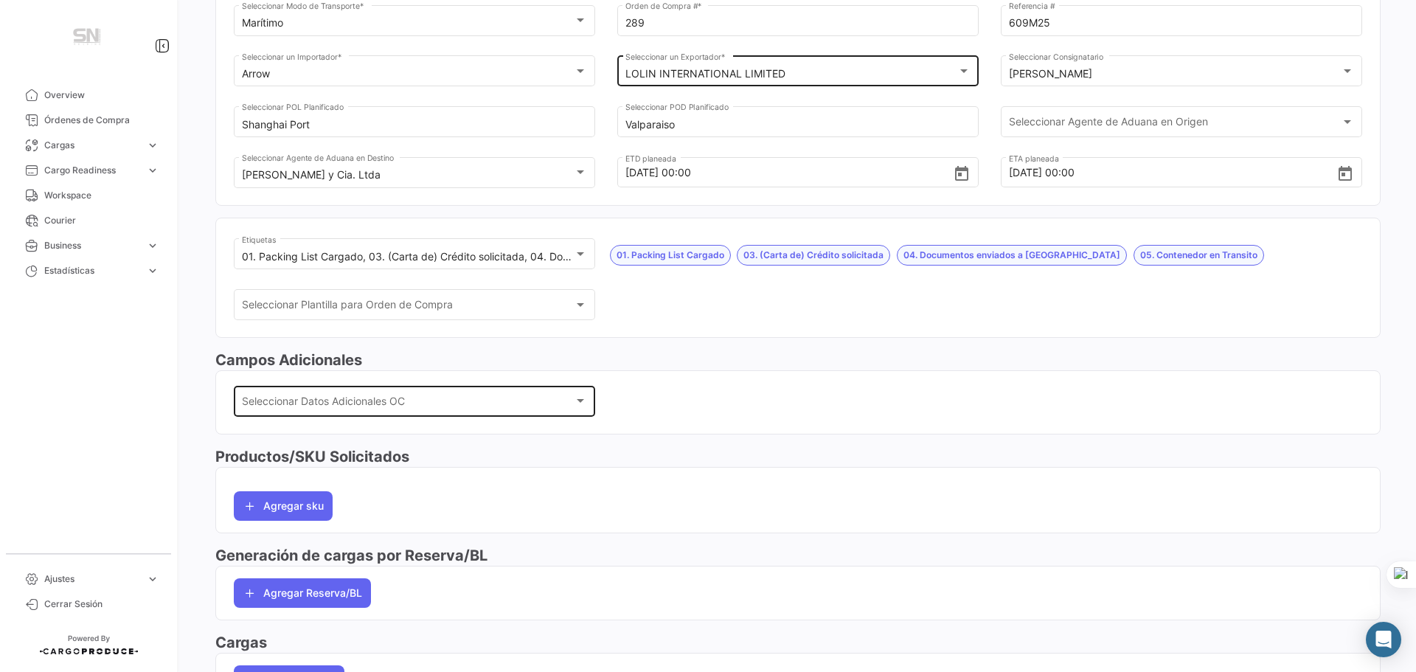
click at [540, 402] on div "Seleccionar Datos Adicionales OC" at bounding box center [408, 404] width 333 height 13
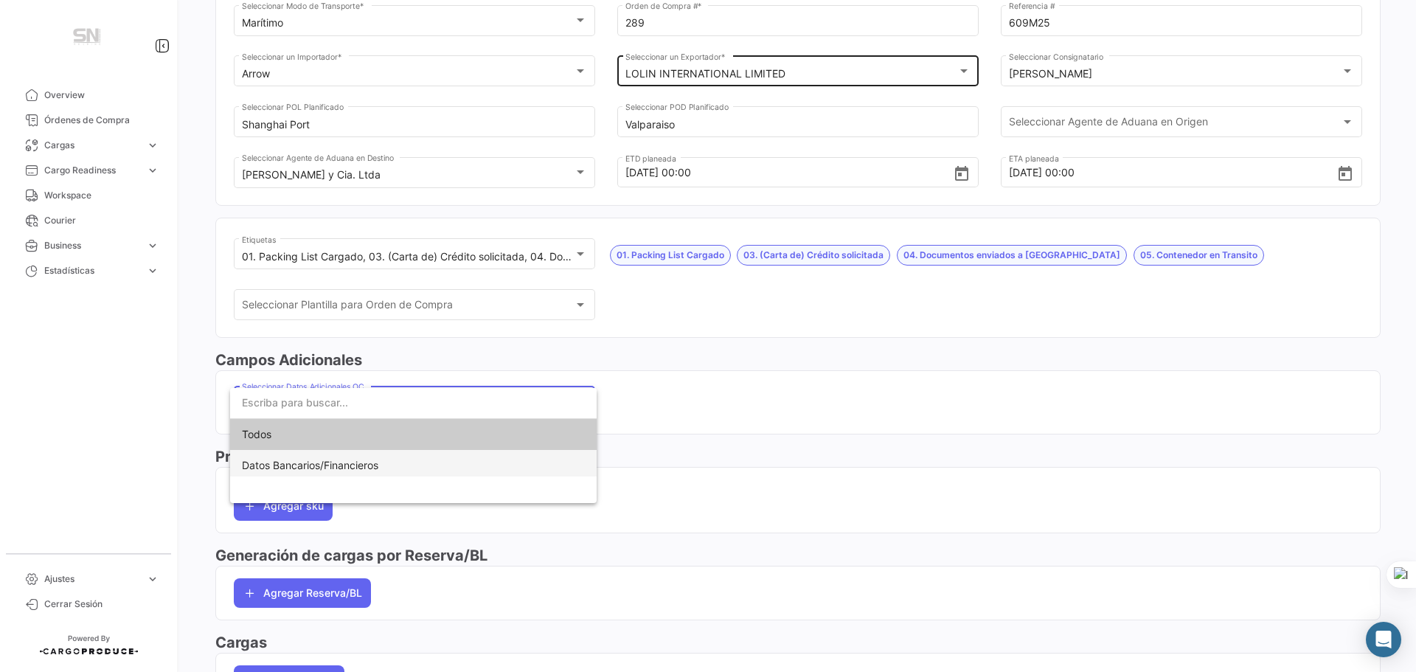
click at [460, 460] on span "Datos Bancarios/Financieros" at bounding box center [413, 465] width 343 height 31
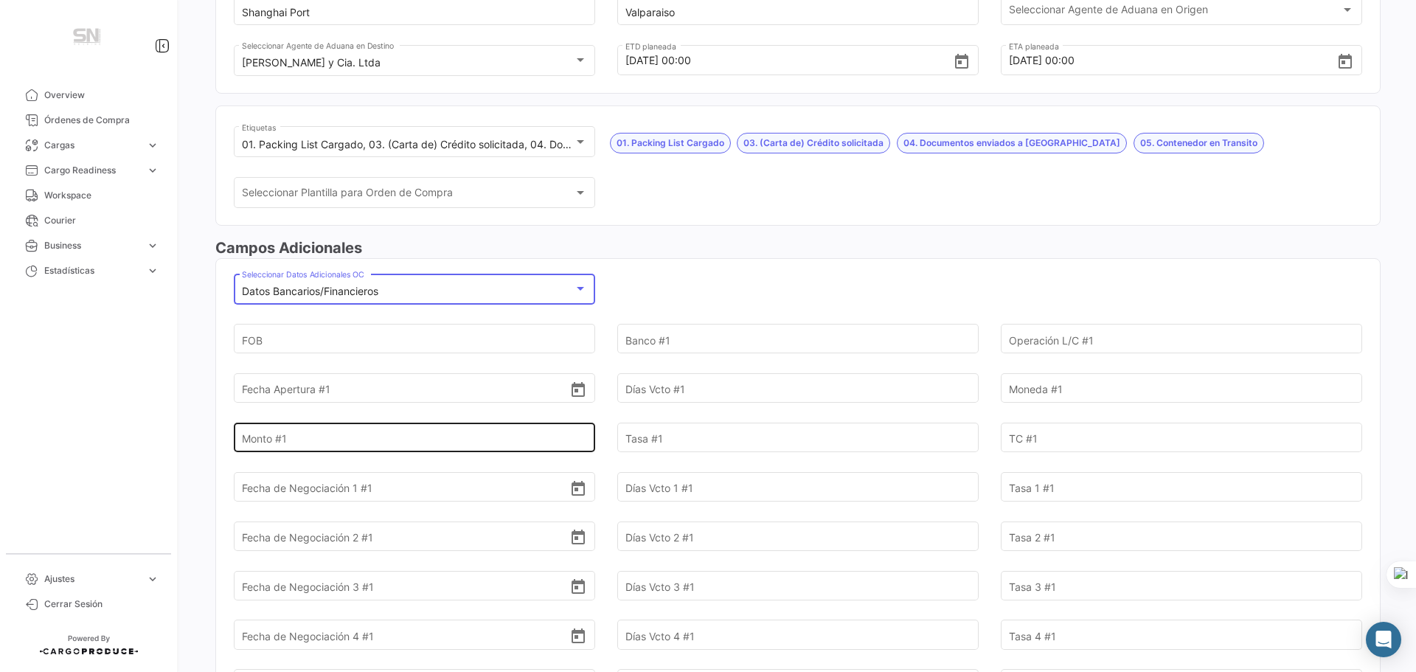
scroll to position [295, 0]
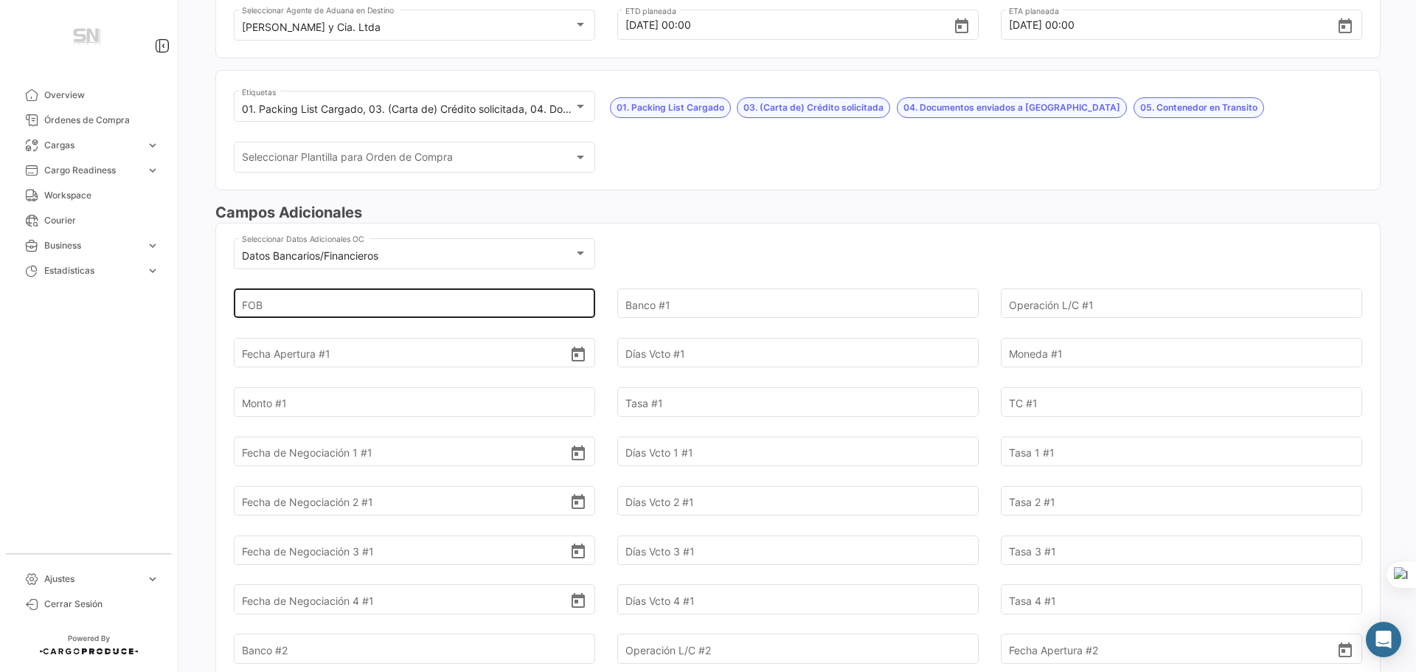
click at [484, 300] on input "FOB" at bounding box center [406, 304] width 328 height 52
drag, startPoint x: 485, startPoint y: 300, endPoint x: -26, endPoint y: 341, distance: 512.1
click at [0, 341] on html "Overview Órdenes de Compra Cargas expand_more Cargas Aéreas Cargas Marítimas Ca…" at bounding box center [708, 336] width 1416 height 672
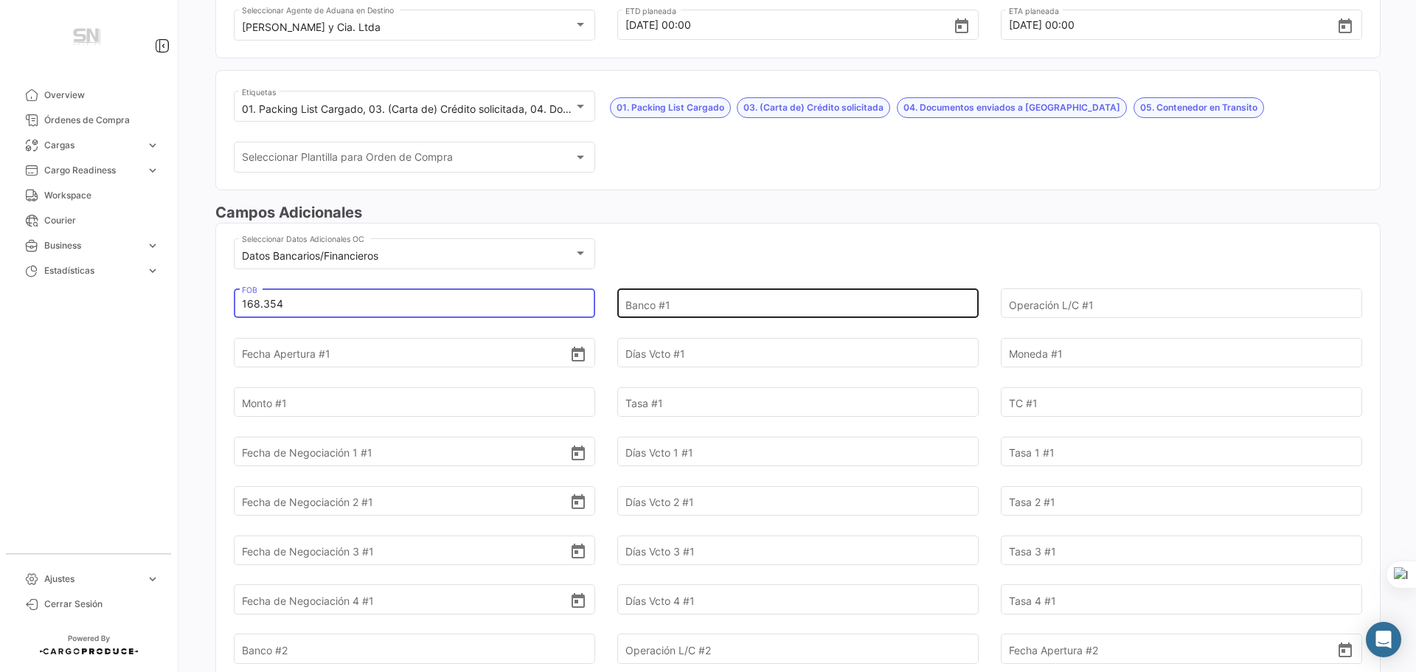
type input "168.354"
click at [738, 299] on input "Banco #1" at bounding box center [790, 304] width 328 height 52
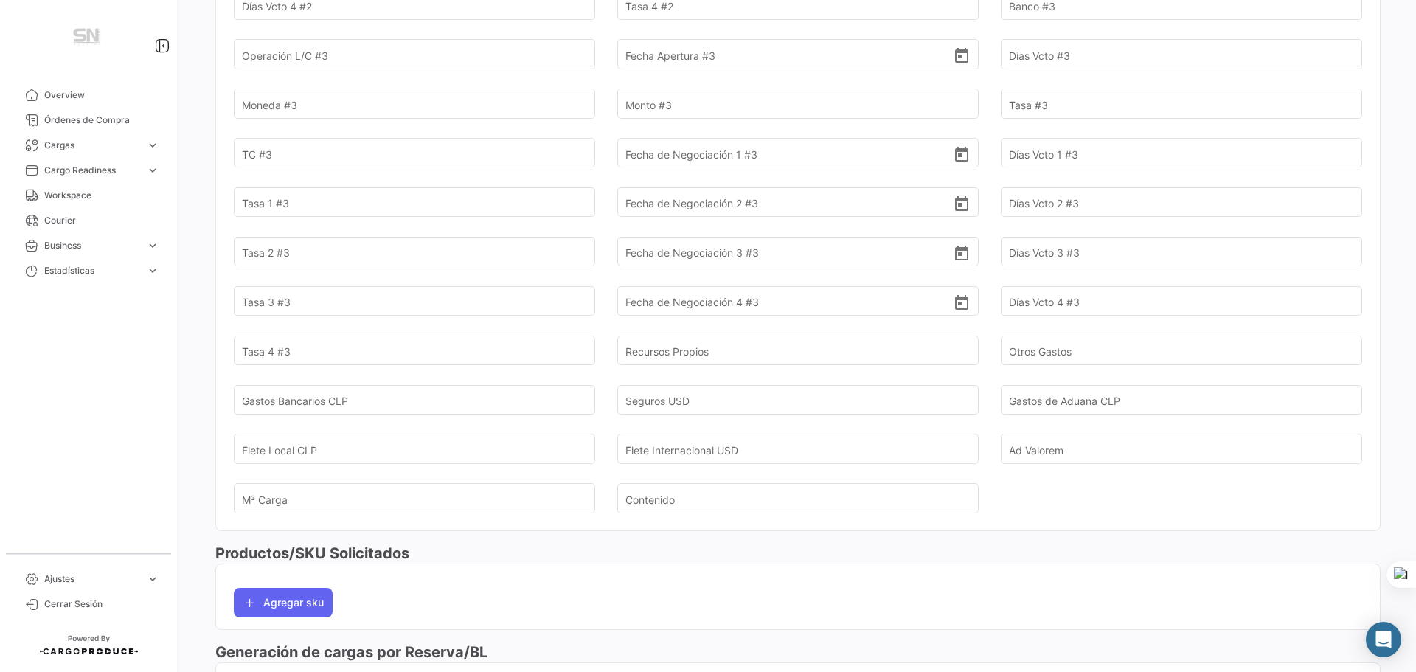
scroll to position [1254, 0]
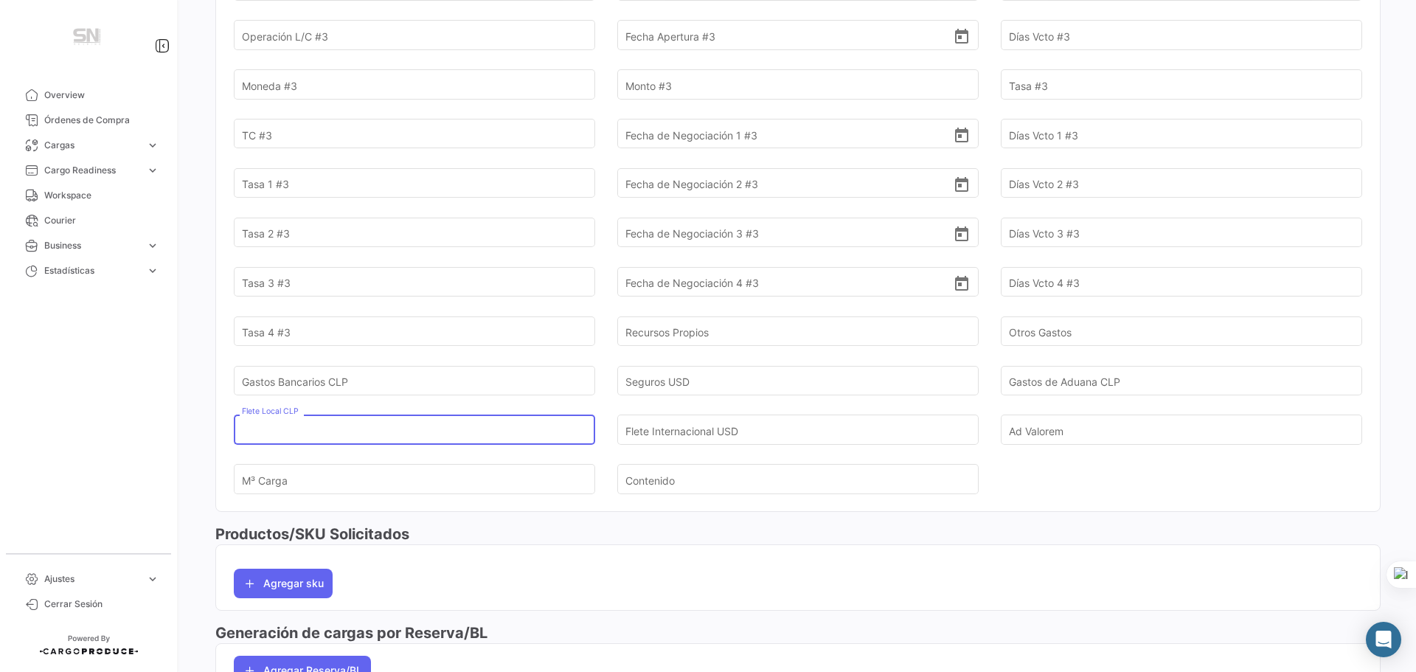
click at [380, 434] on input "Flete Local CLP" at bounding box center [406, 430] width 328 height 52
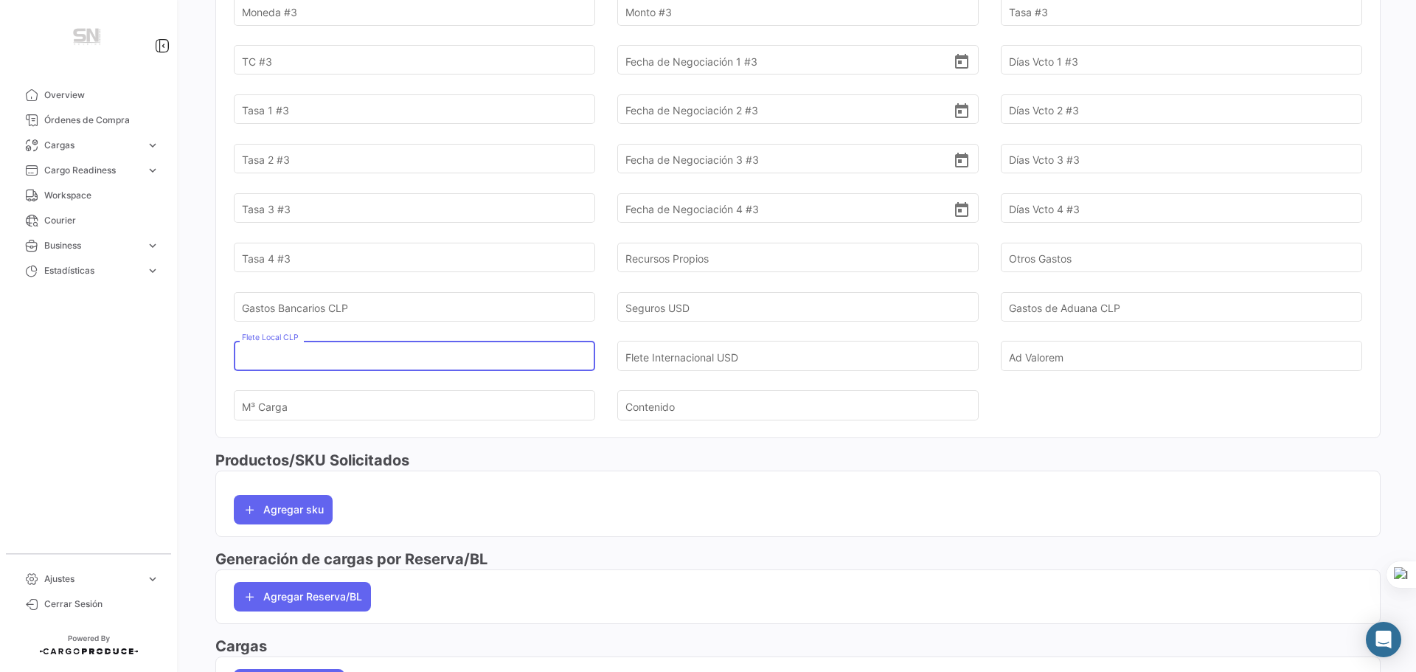
click at [402, 360] on input "Flete Local CLP" at bounding box center [406, 357] width 328 height 52
click at [260, 354] on input "18.755" at bounding box center [406, 357] width 328 height 52
type input "187,55"
click at [777, 361] on input "Flete Internacional USD" at bounding box center [790, 357] width 328 height 52
drag, startPoint x: 312, startPoint y: 364, endPoint x: 152, endPoint y: 357, distance: 160.3
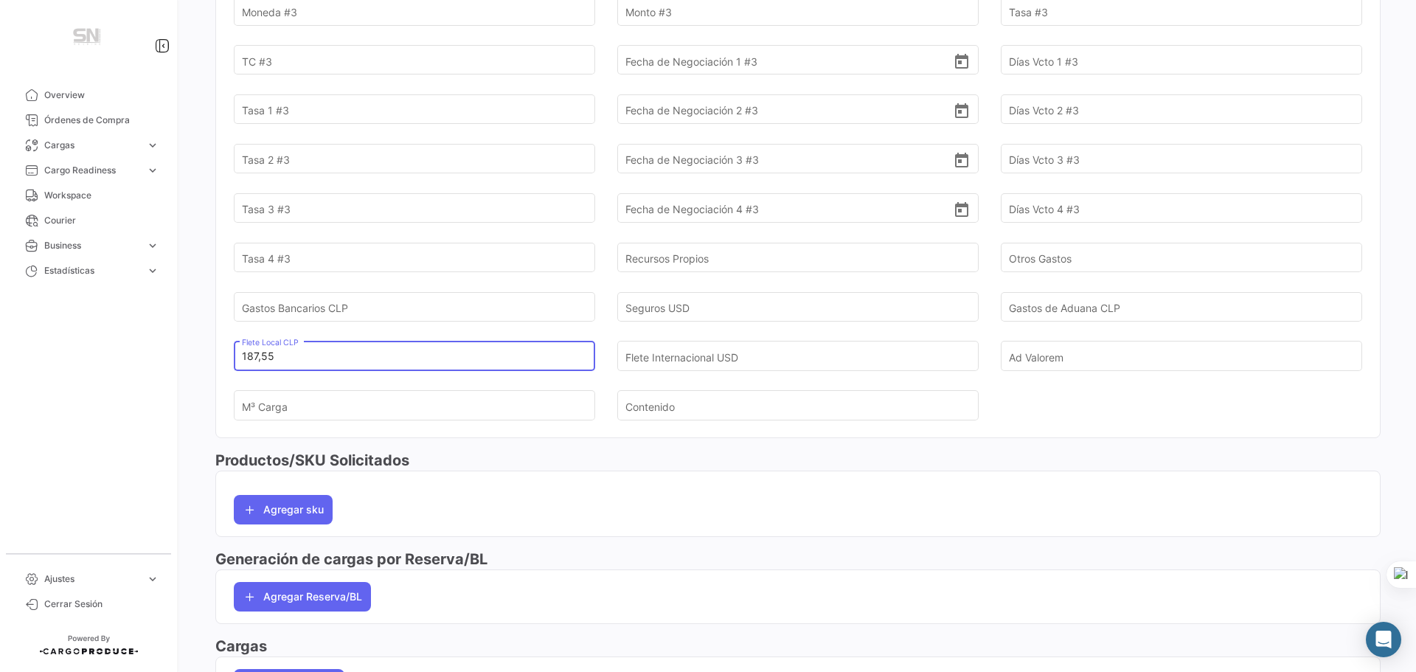
click at [152, 357] on mat-sidenav-container "Overview Órdenes de Compra Cargas expand_more Cargas Aéreas Cargas Marítimas Ca…" at bounding box center [708, 336] width 1416 height 672
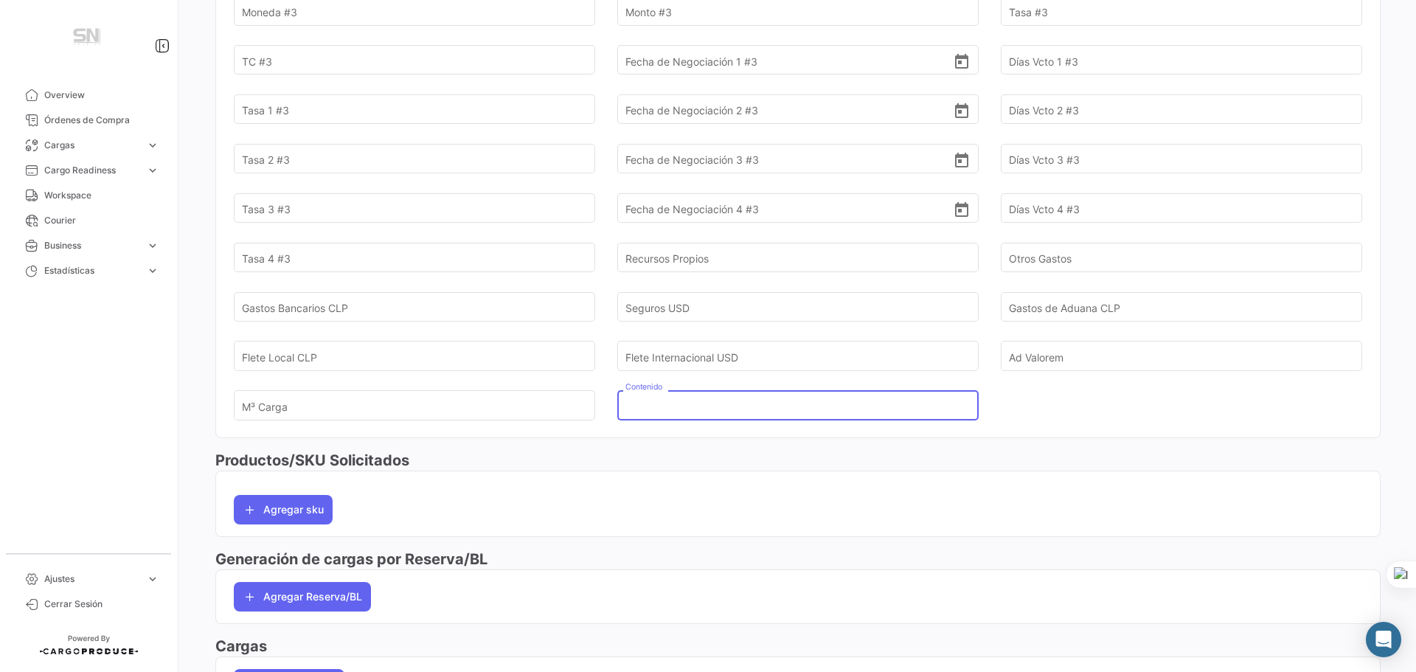
click at [716, 421] on input "Contenido" at bounding box center [790, 406] width 328 height 52
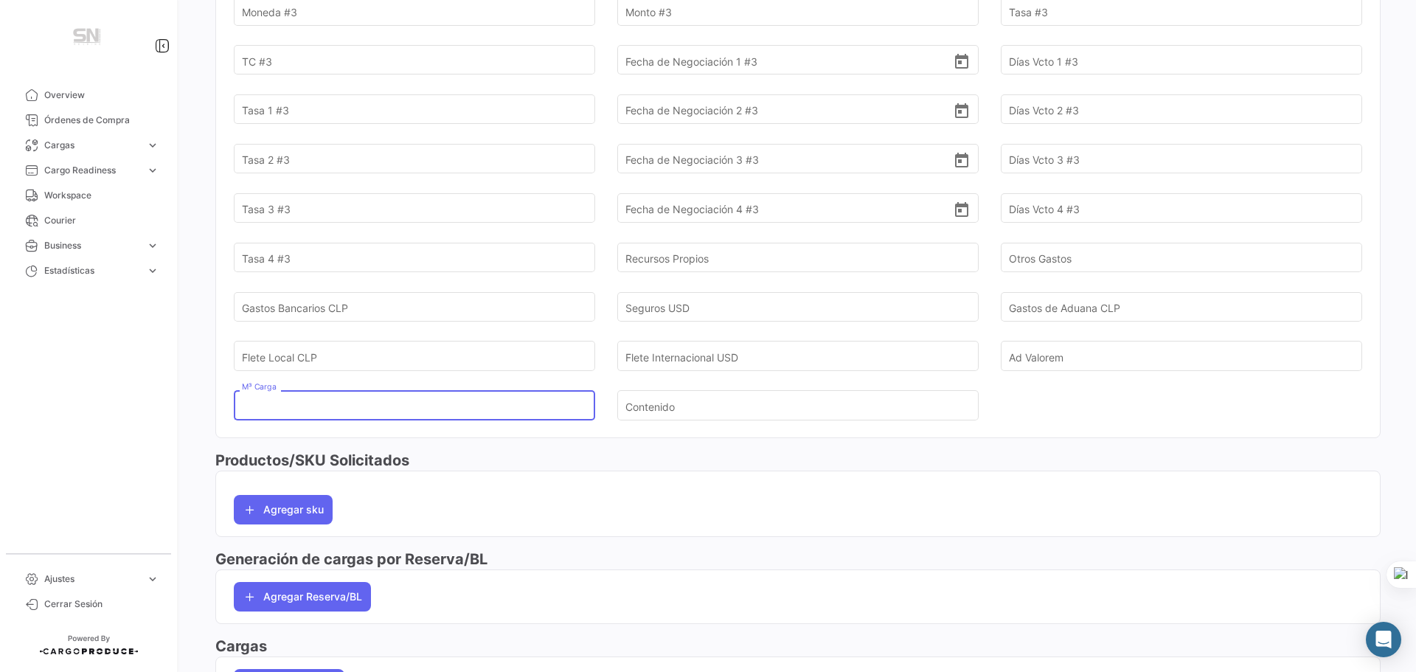
click at [498, 416] on input "M³ Carga" at bounding box center [406, 406] width 328 height 52
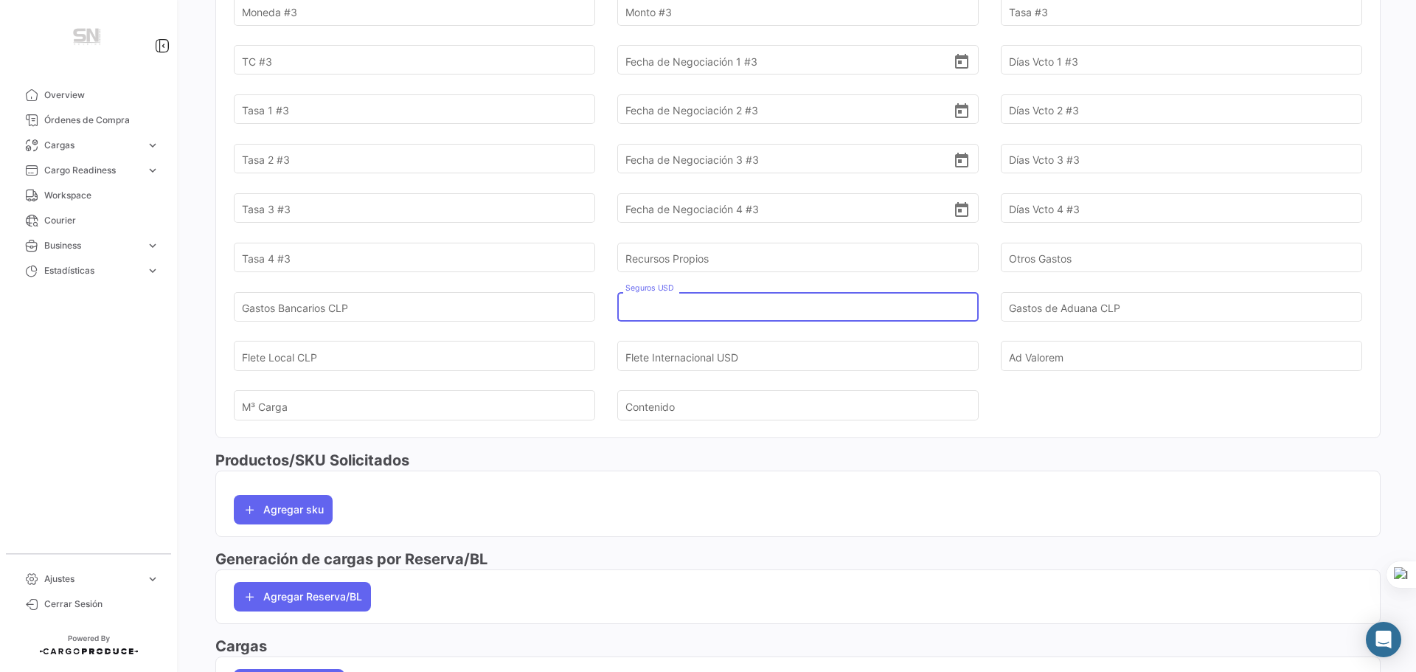
click at [678, 311] on input "Seguros USD" at bounding box center [790, 307] width 328 height 52
paste input "187,55"
type input "187,55"
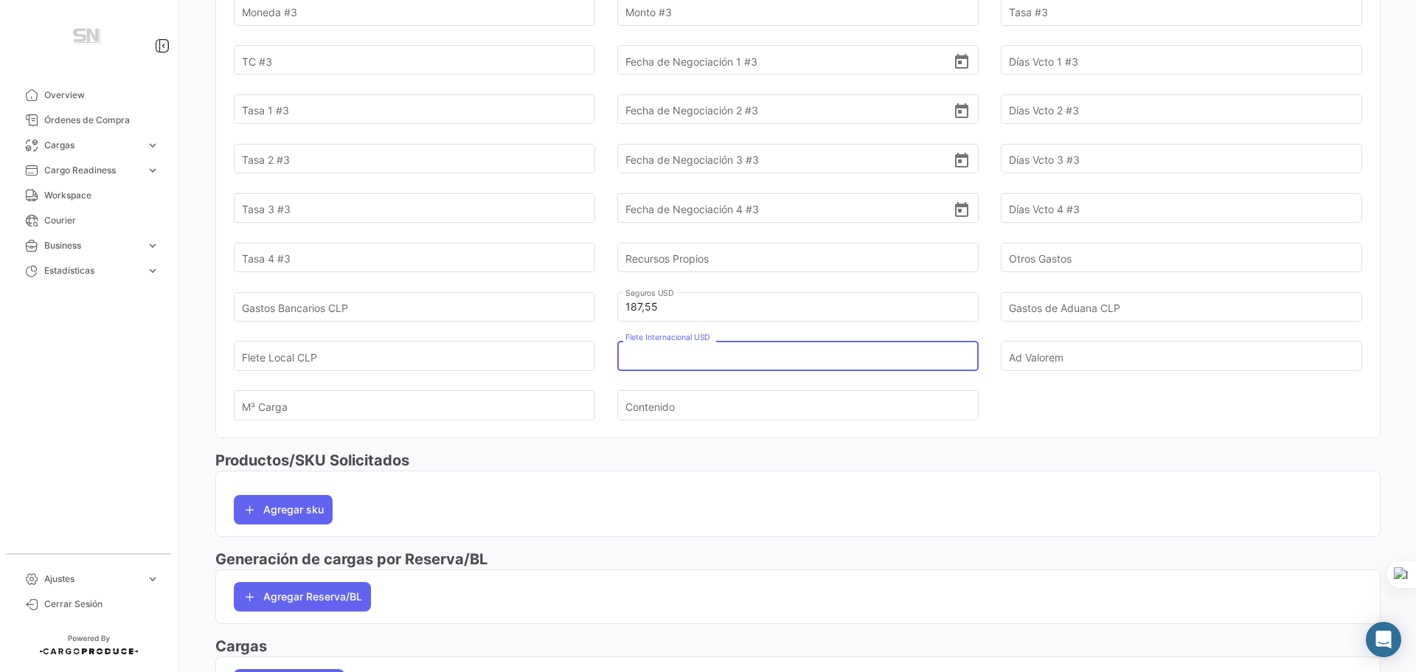
click at [766, 363] on input "Flete Internacional USD" at bounding box center [790, 357] width 328 height 52
click at [1030, 357] on input "Ad Valorem" at bounding box center [1173, 357] width 328 height 52
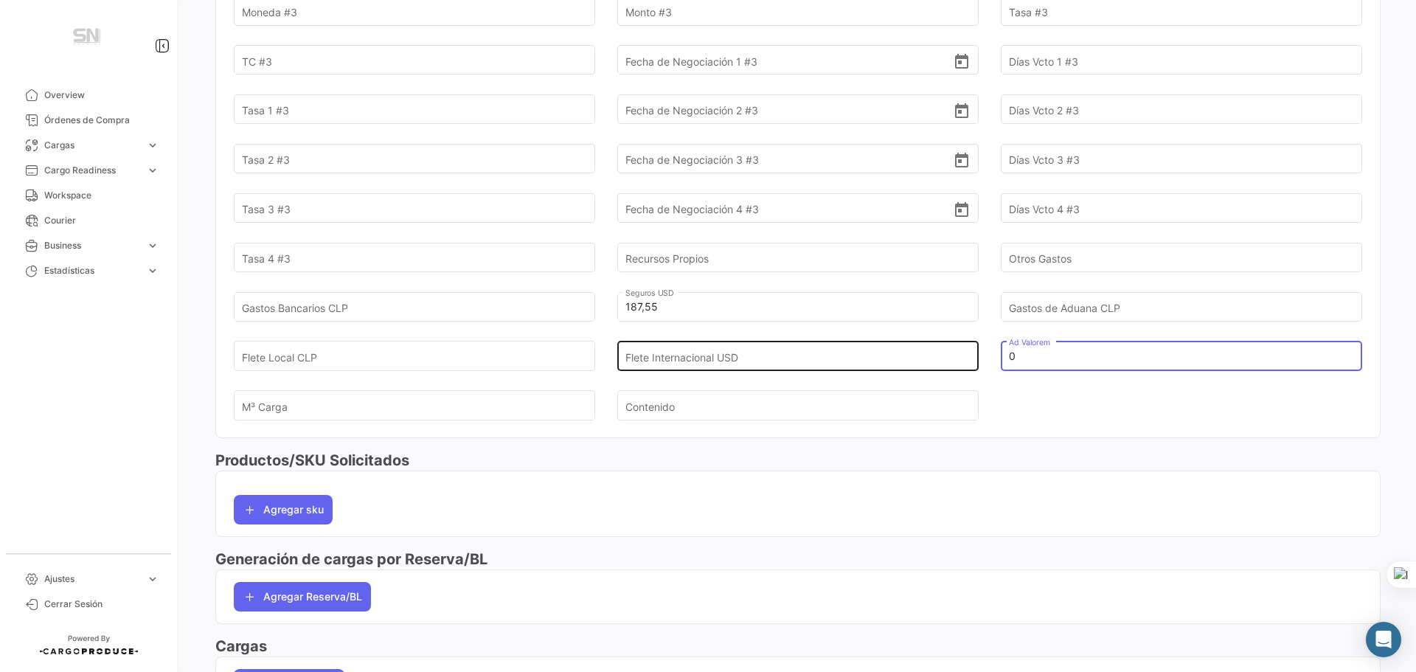
type input "0"
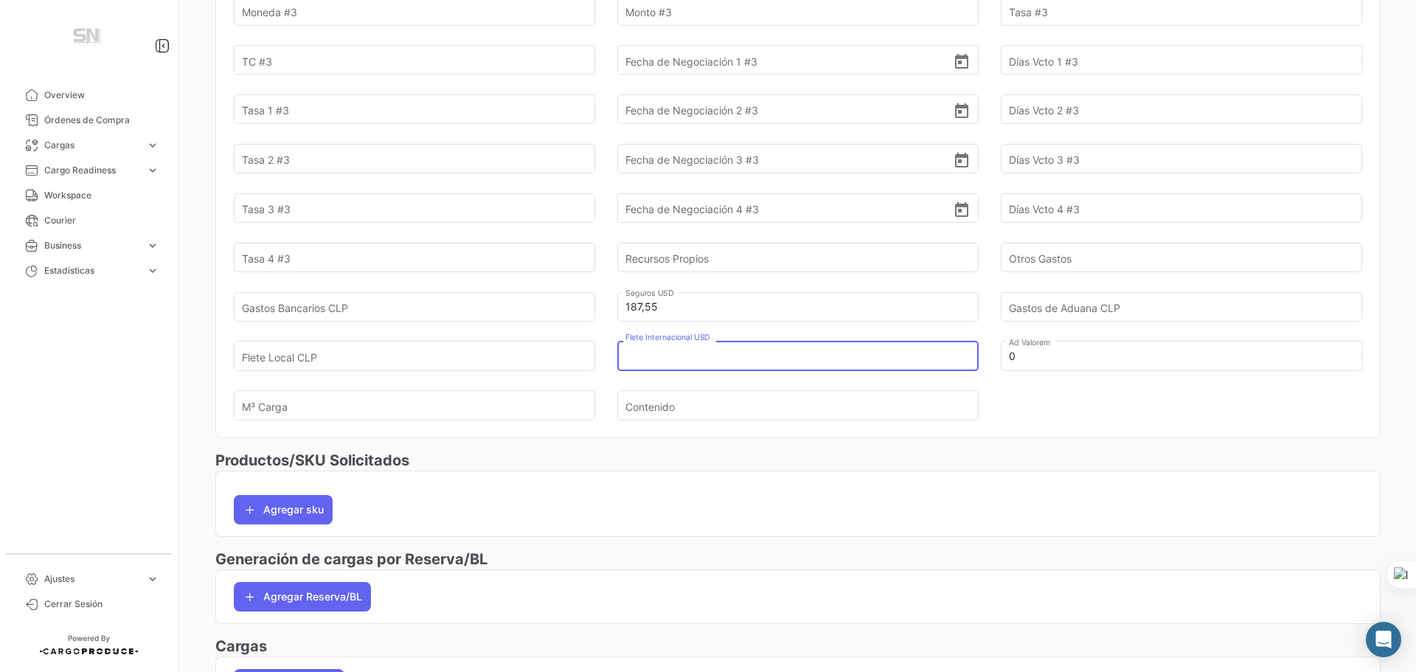
click at [728, 361] on input "Flete Internacional USD" at bounding box center [790, 357] width 328 height 52
type input "2.150"
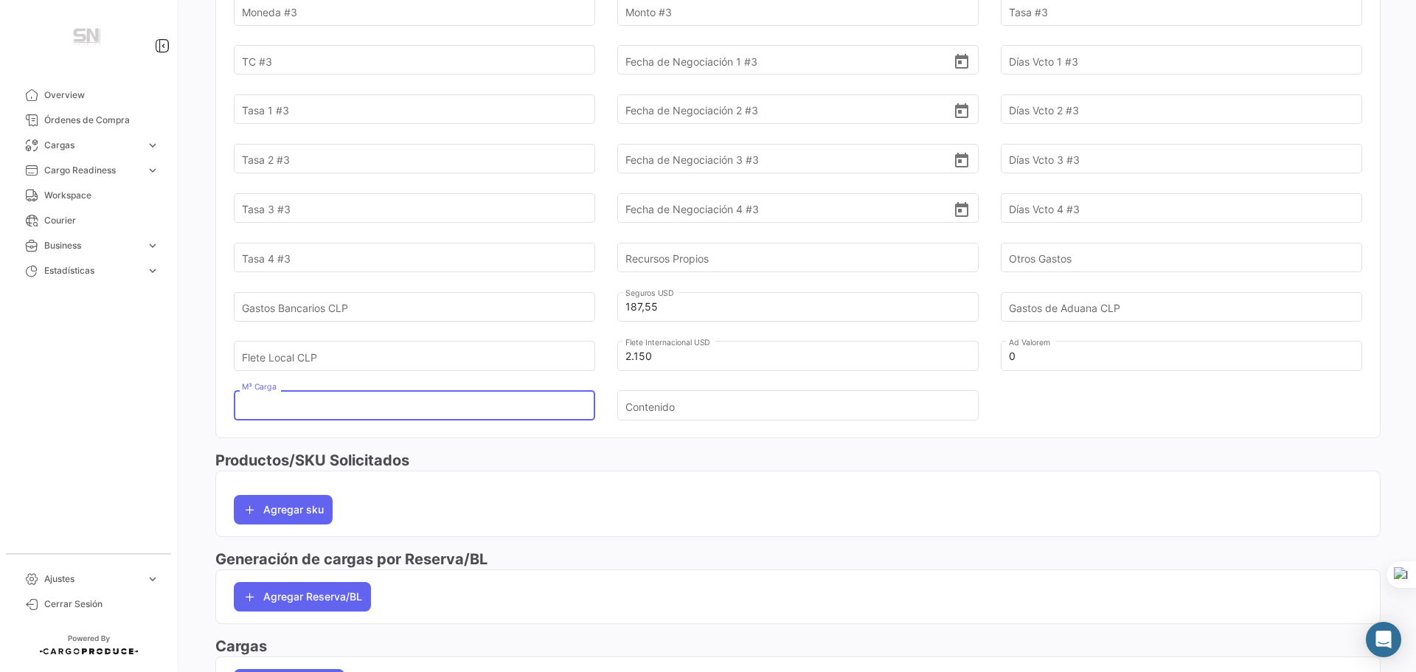
click at [283, 426] on input "M³ Carga" at bounding box center [406, 406] width 328 height 52
type input "25,428"
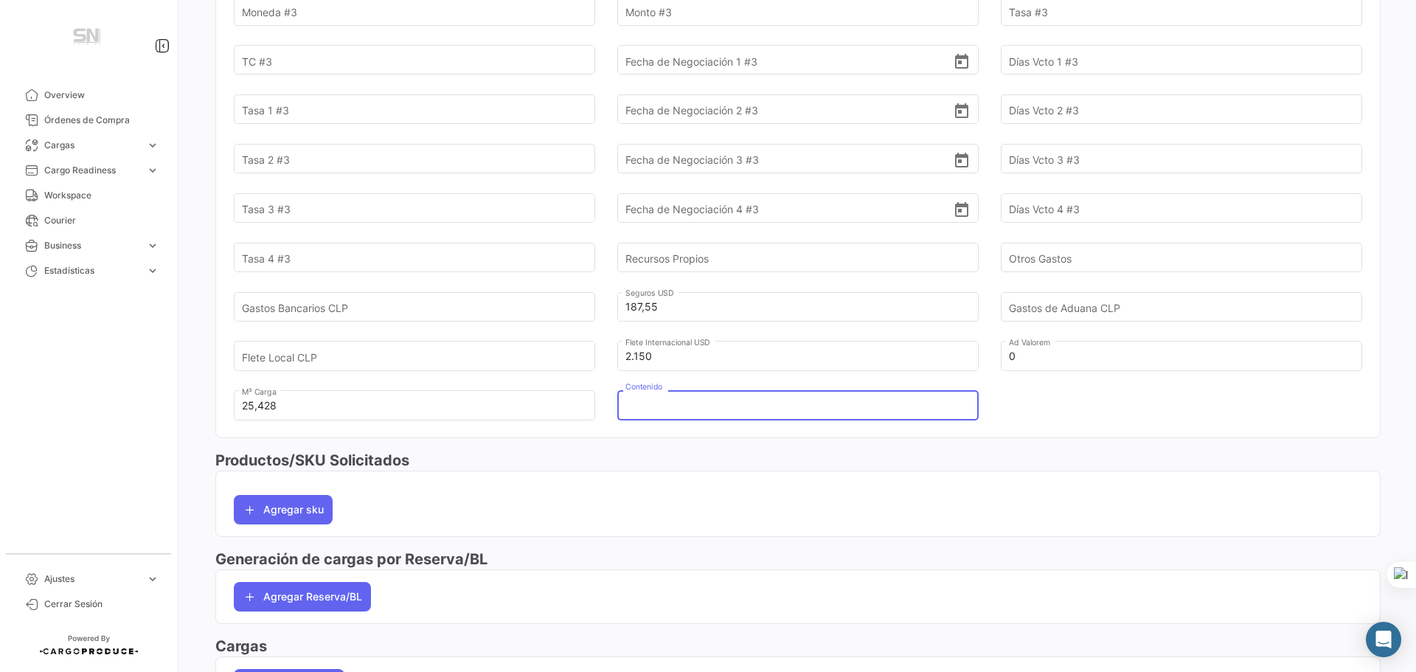
click at [837, 404] on input "Contenido" at bounding box center [790, 406] width 328 height 52
type input "Pantalones"
click at [755, 519] on div "Agregar sku" at bounding box center [798, 503] width 1129 height 41
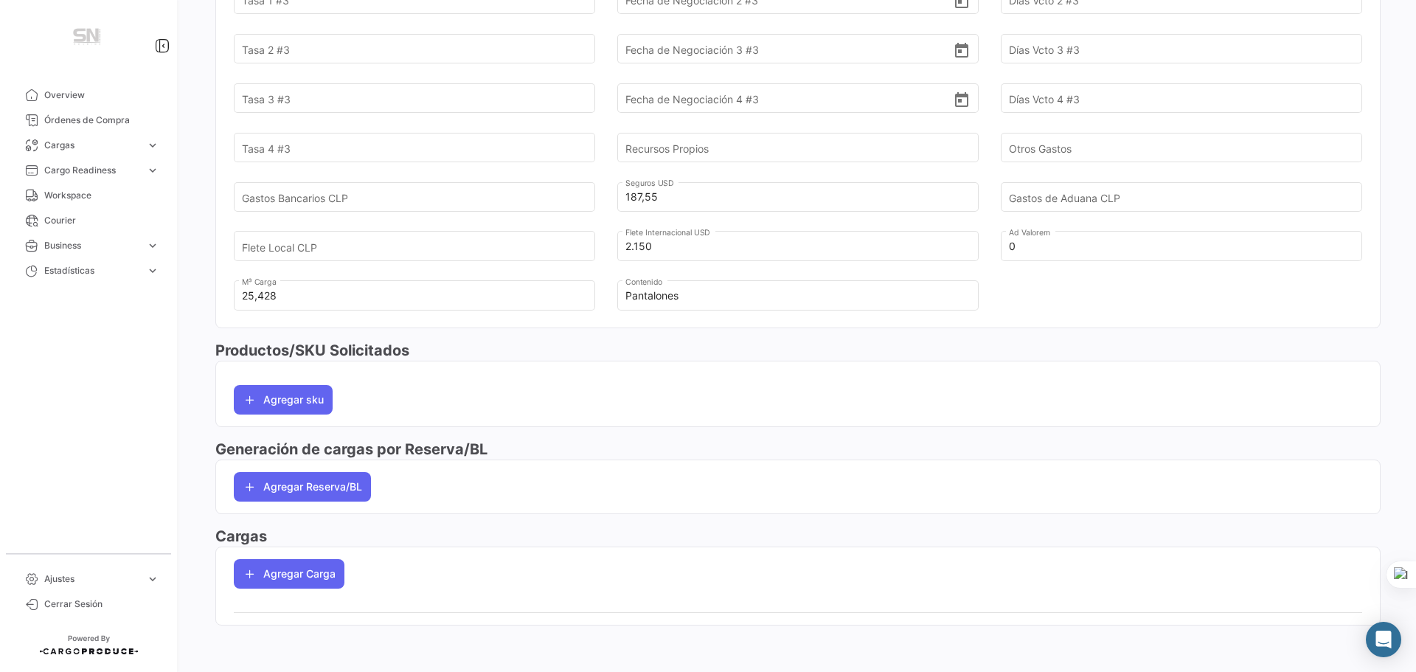
scroll to position [1439, 0]
click at [229, 567] on app-po-load-list "Agregar Carga" at bounding box center [798, 573] width 1164 height 53
click at [278, 591] on app-po-load-list "Agregar Carga" at bounding box center [798, 573] width 1164 height 53
click at [283, 571] on button "Agregar Carga" at bounding box center [289, 573] width 111 height 30
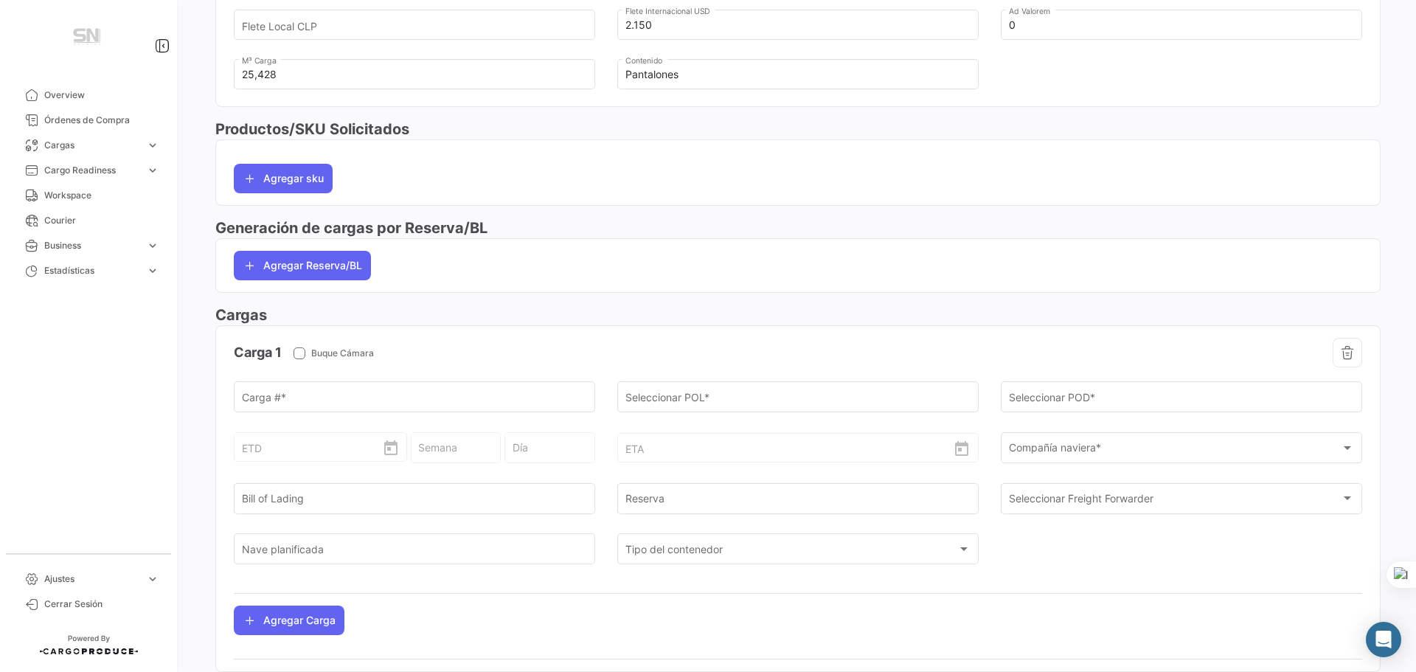
scroll to position [1660, 0]
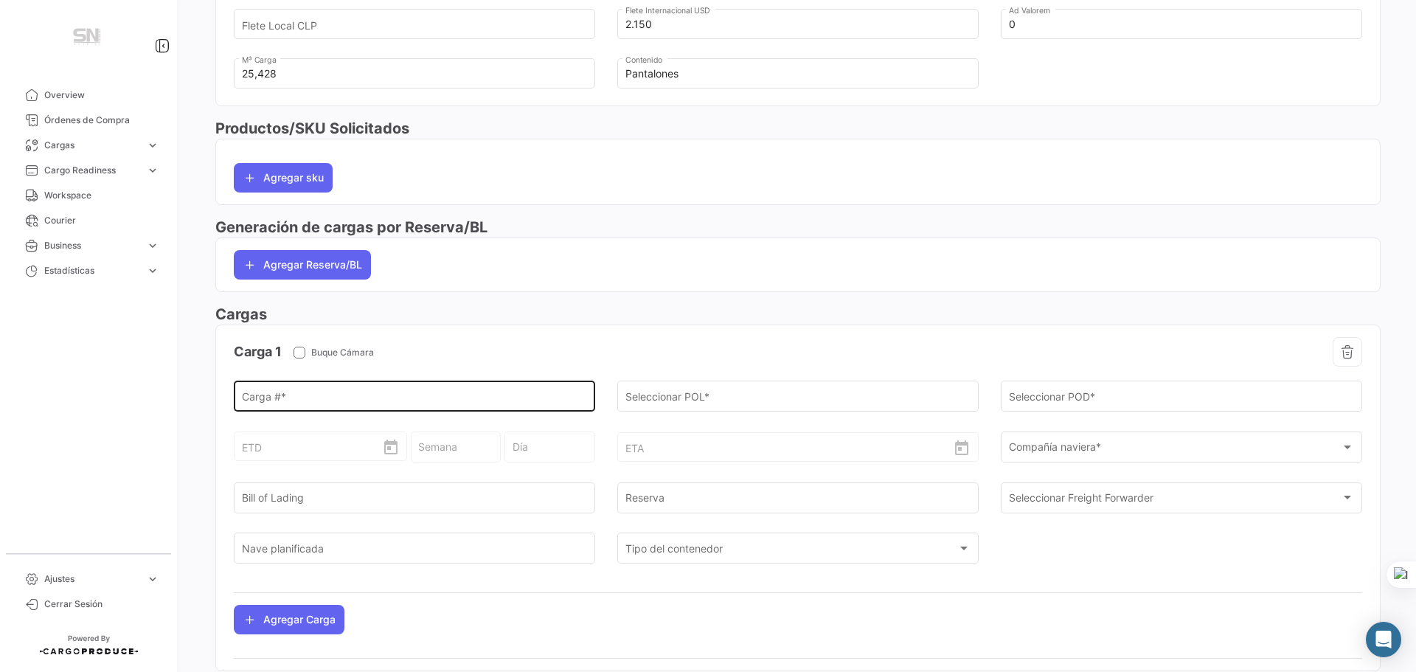
click at [330, 399] on input "Carga # *" at bounding box center [415, 399] width 346 height 13
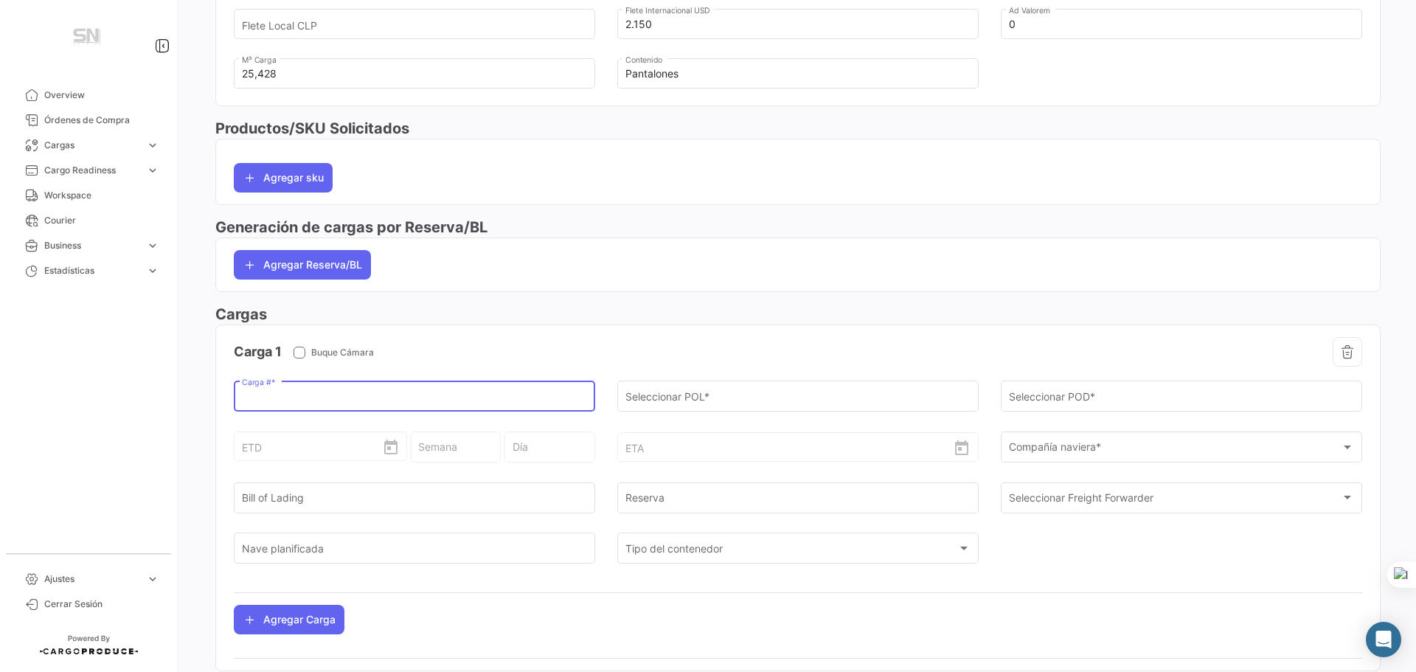
paste input "WHSU0084076"
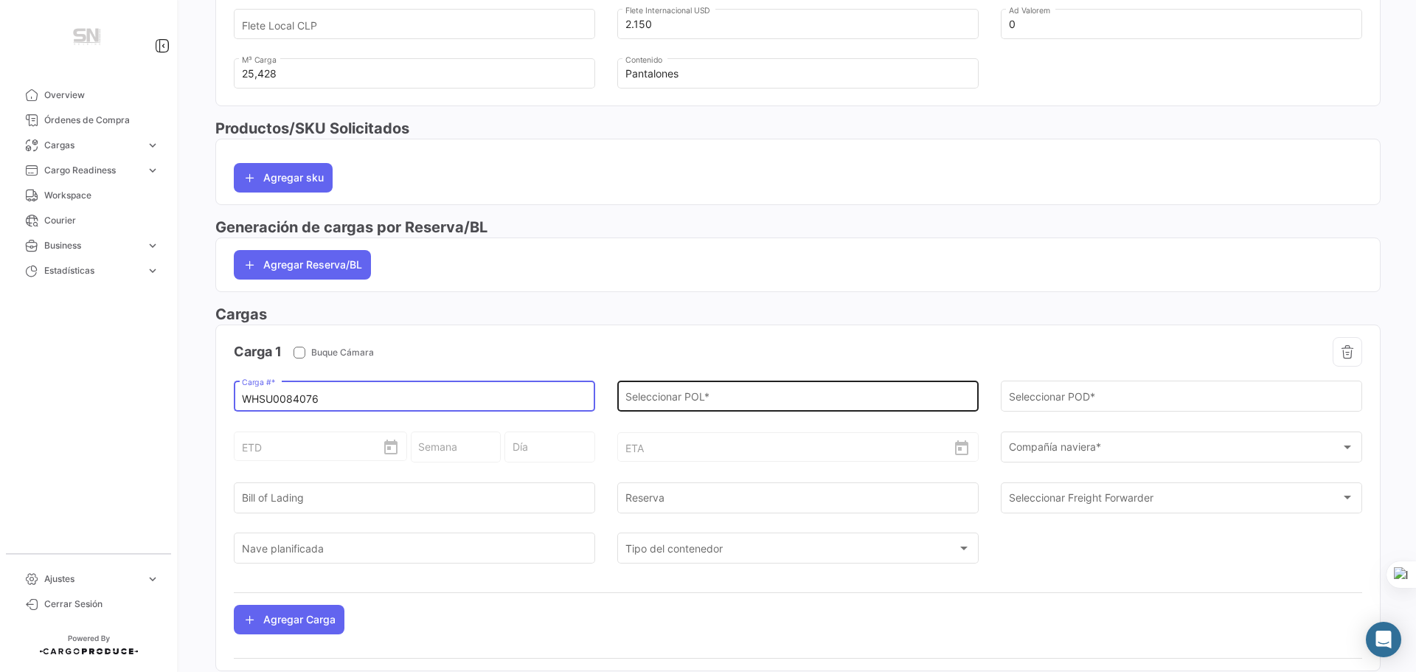
type input "WHSU0084076"
click at [677, 403] on input "Seleccionar POL *" at bounding box center [799, 399] width 346 height 13
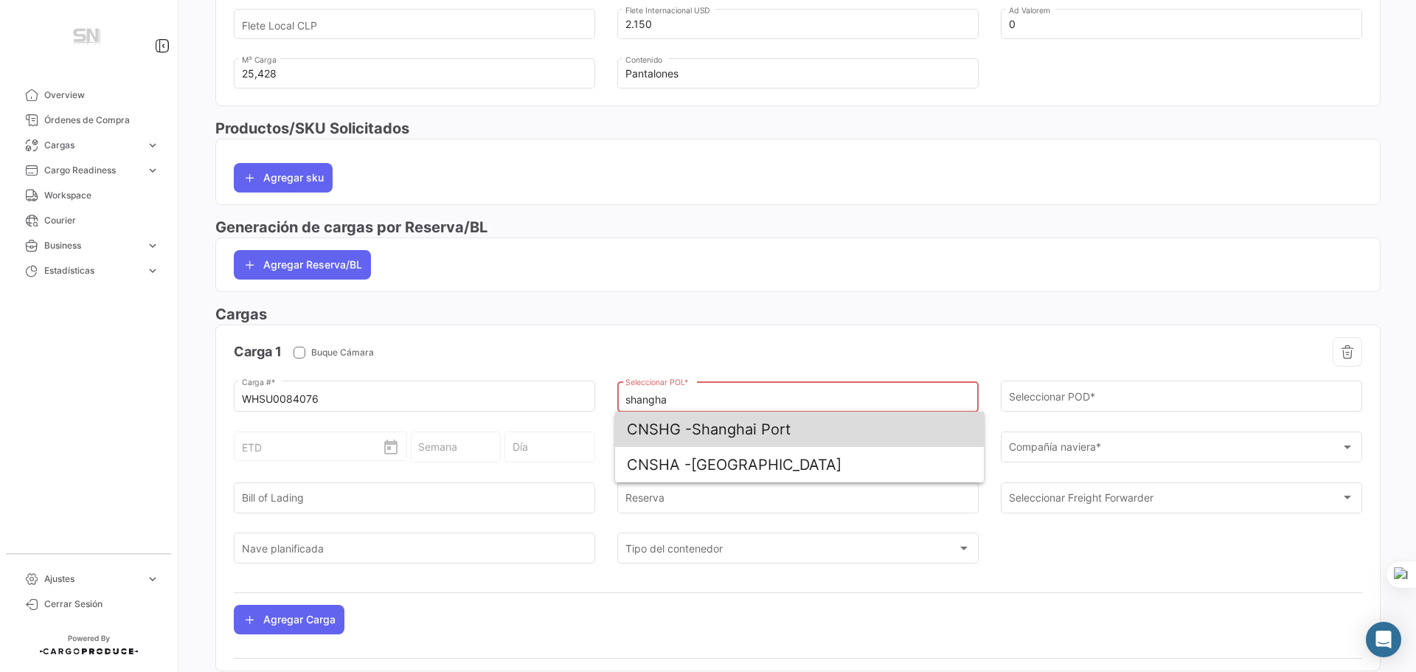
click at [754, 437] on span "CNSHG - [GEOGRAPHIC_DATA]" at bounding box center [799, 429] width 345 height 35
type input "Shanghai Port"
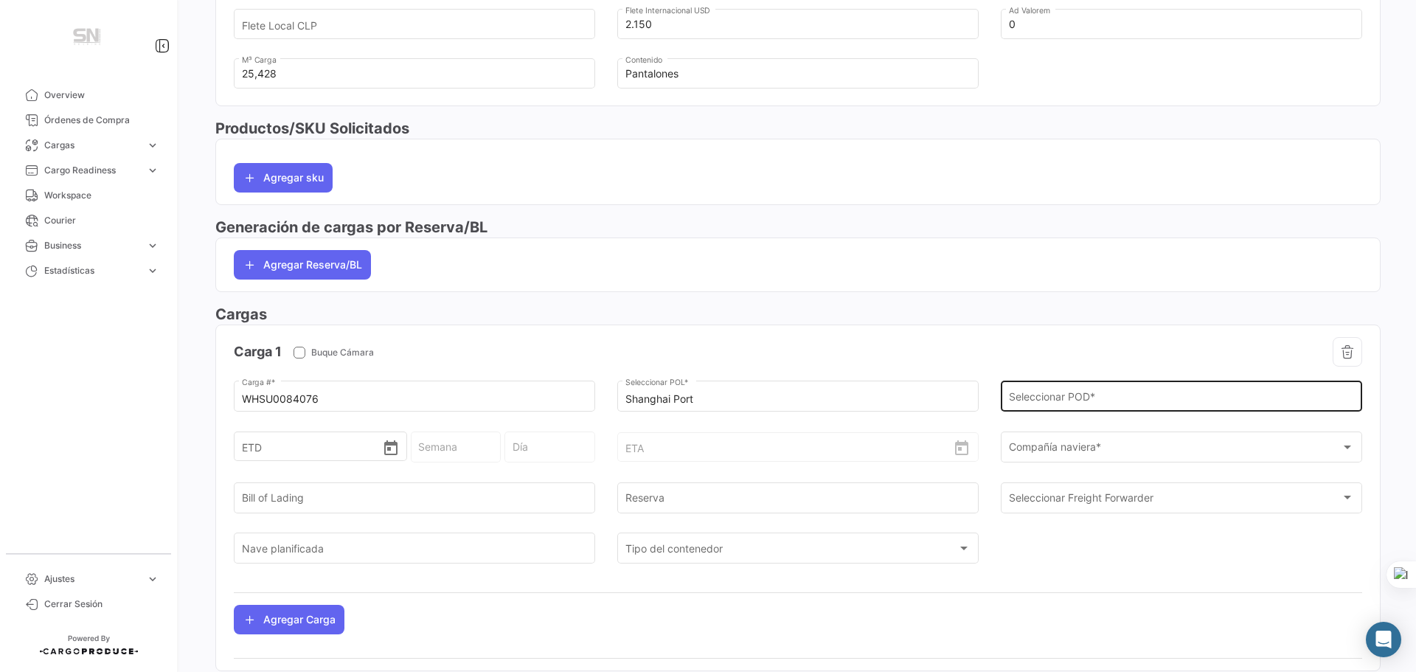
click at [1161, 392] on div "Seleccionar POD *" at bounding box center [1182, 395] width 346 height 34
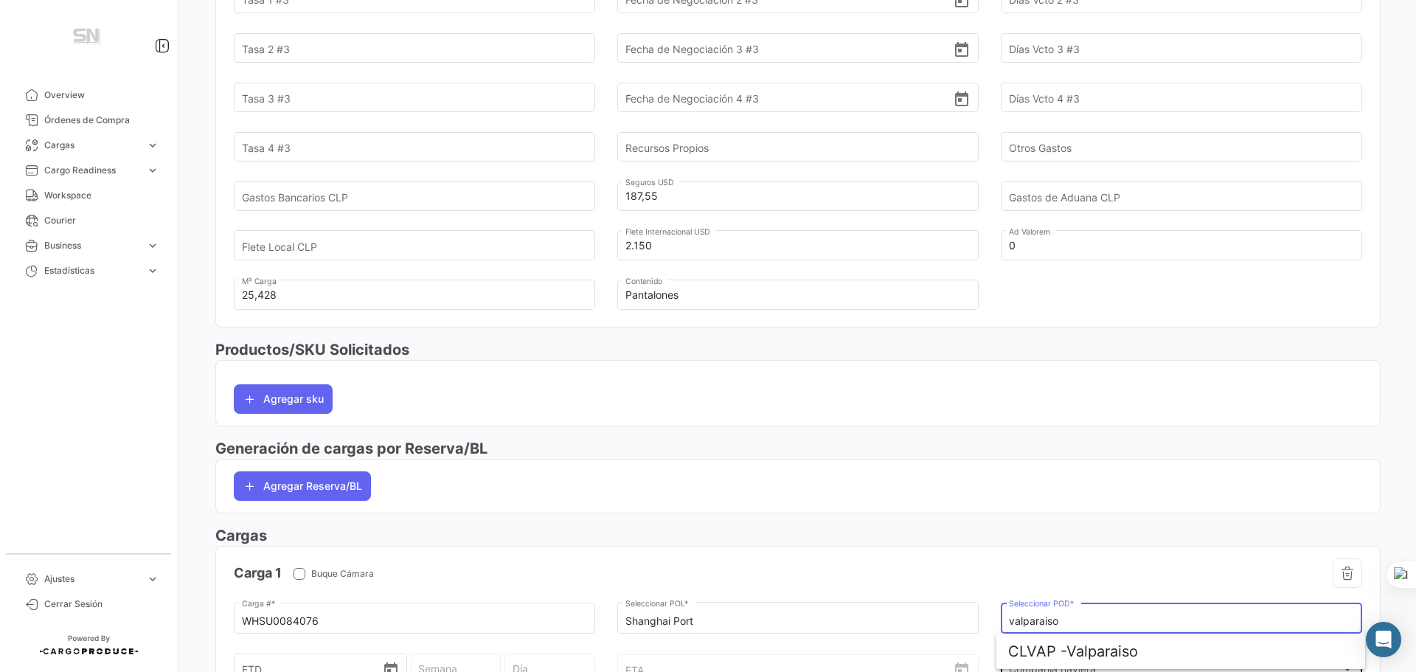
scroll to position [1512, 0]
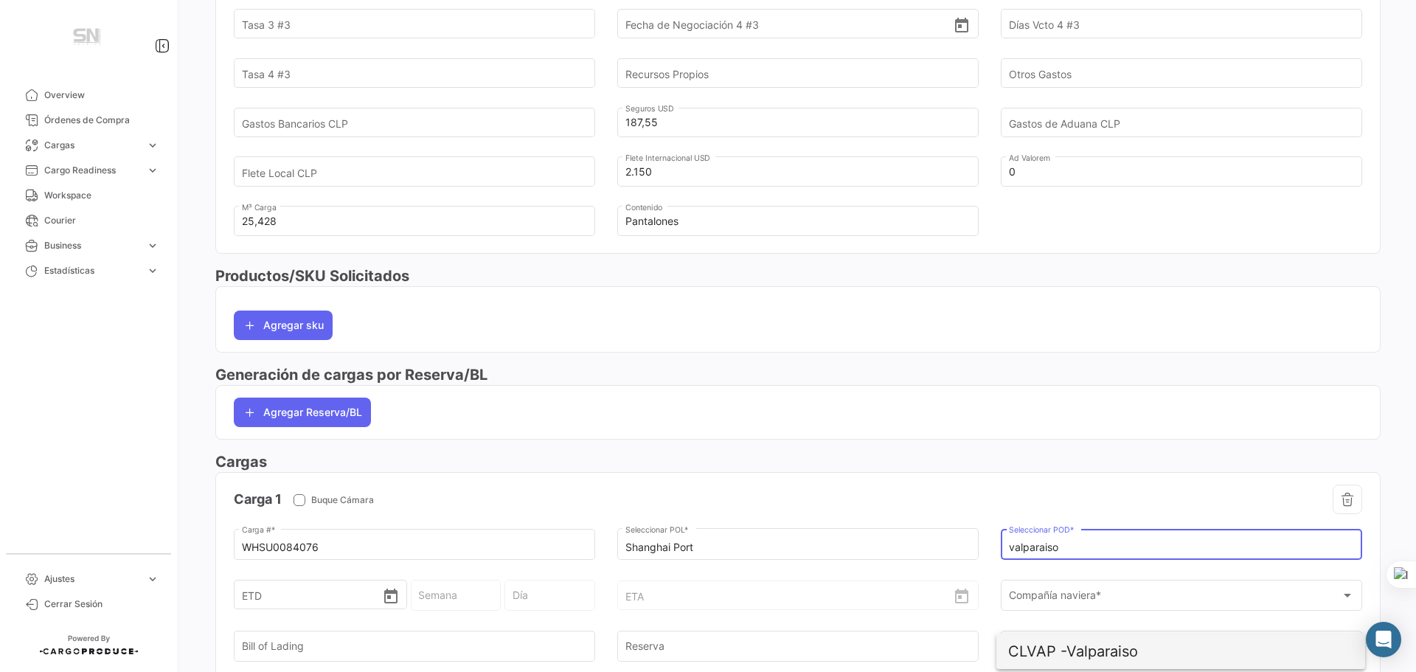
click at [1111, 657] on span "CLVAP - Valparaiso" at bounding box center [1181, 651] width 345 height 35
type input "Valparaiso"
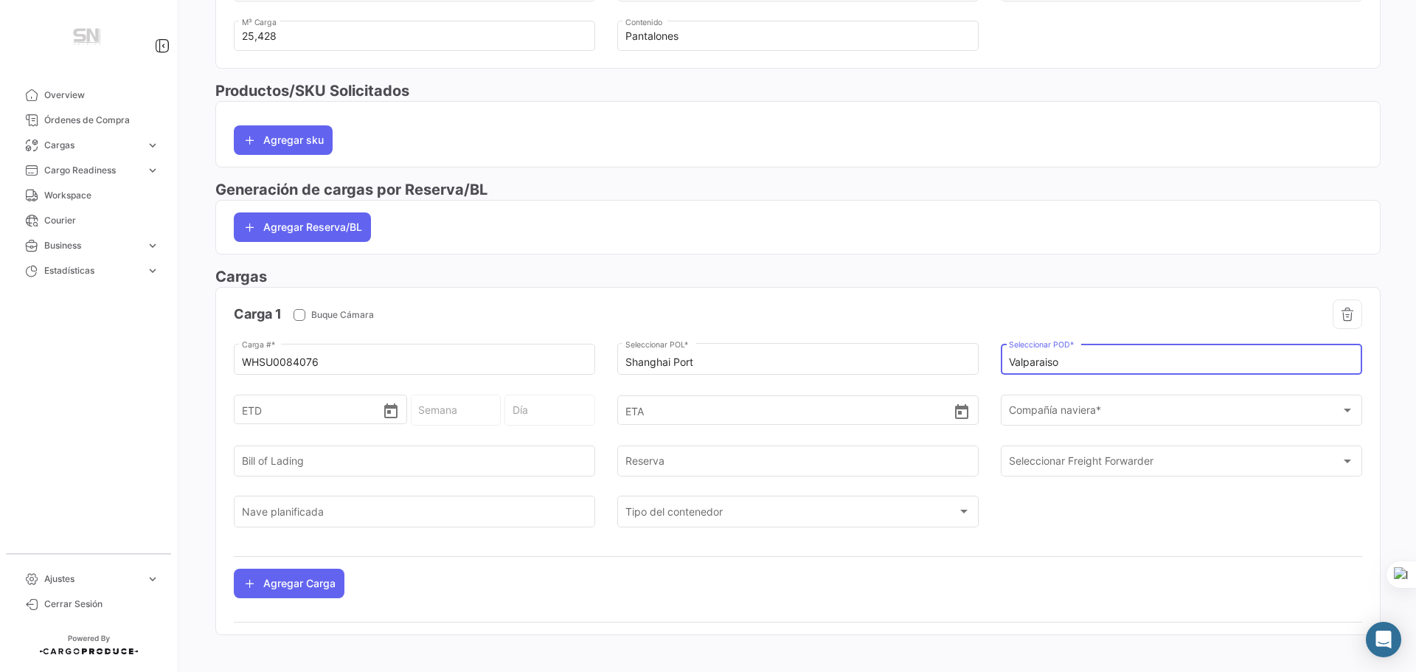
scroll to position [1708, 0]
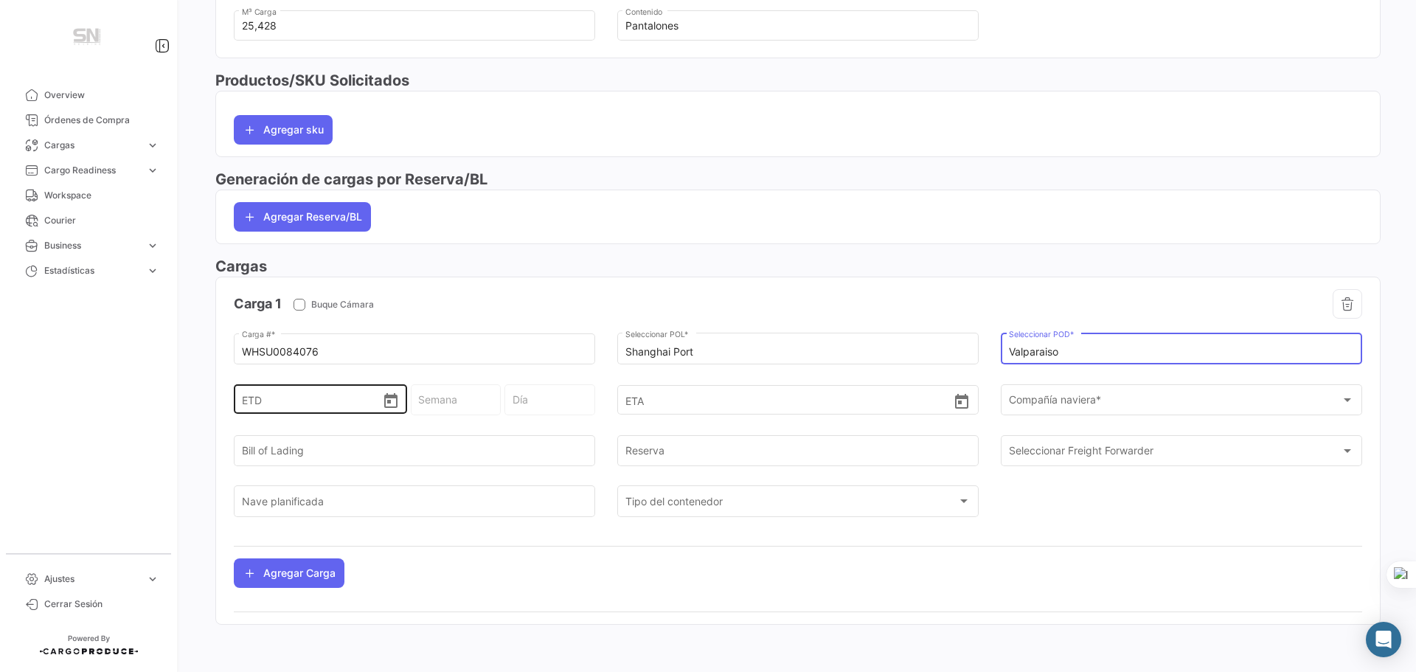
click at [320, 409] on input "ETD" at bounding box center [312, 400] width 140 height 52
type input "1"
type input "40 - 2025"
type input "Miércoles"
type input "11"
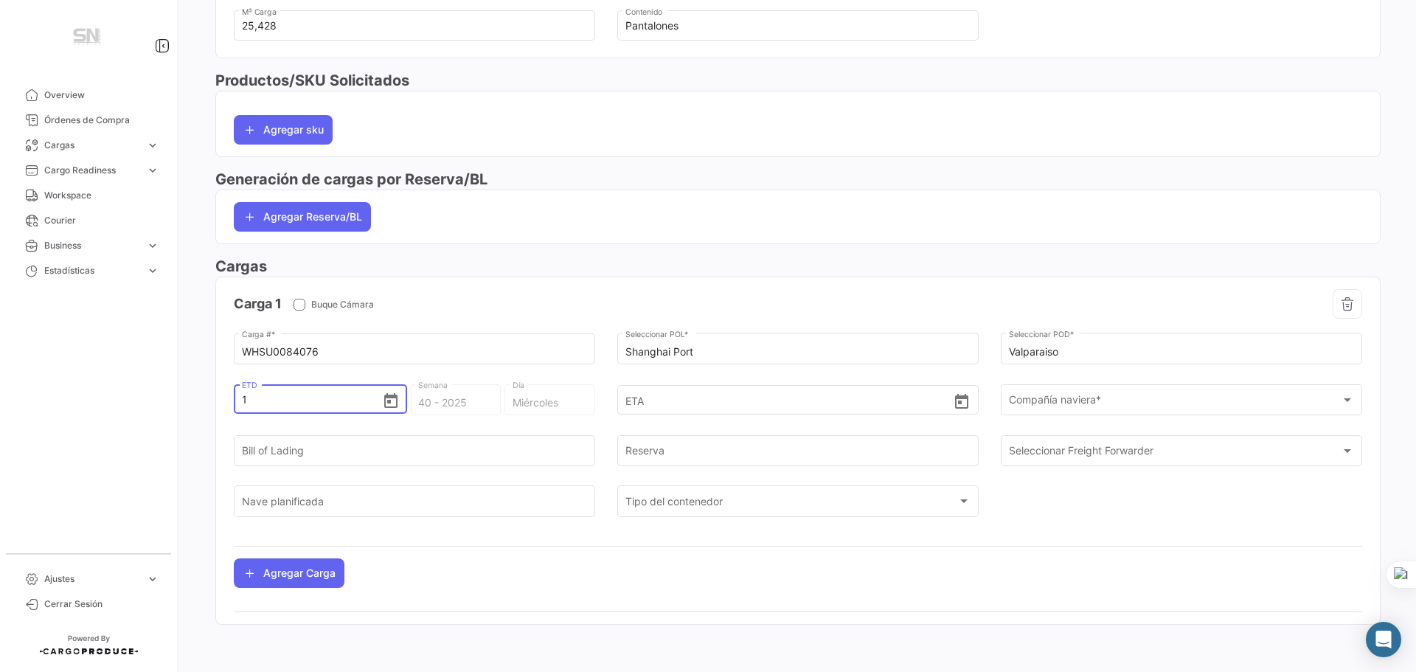
type input "41 - 2025"
type input "Sábado"
type input "11-0"
type input "11-09"
type input "37 - 2025"
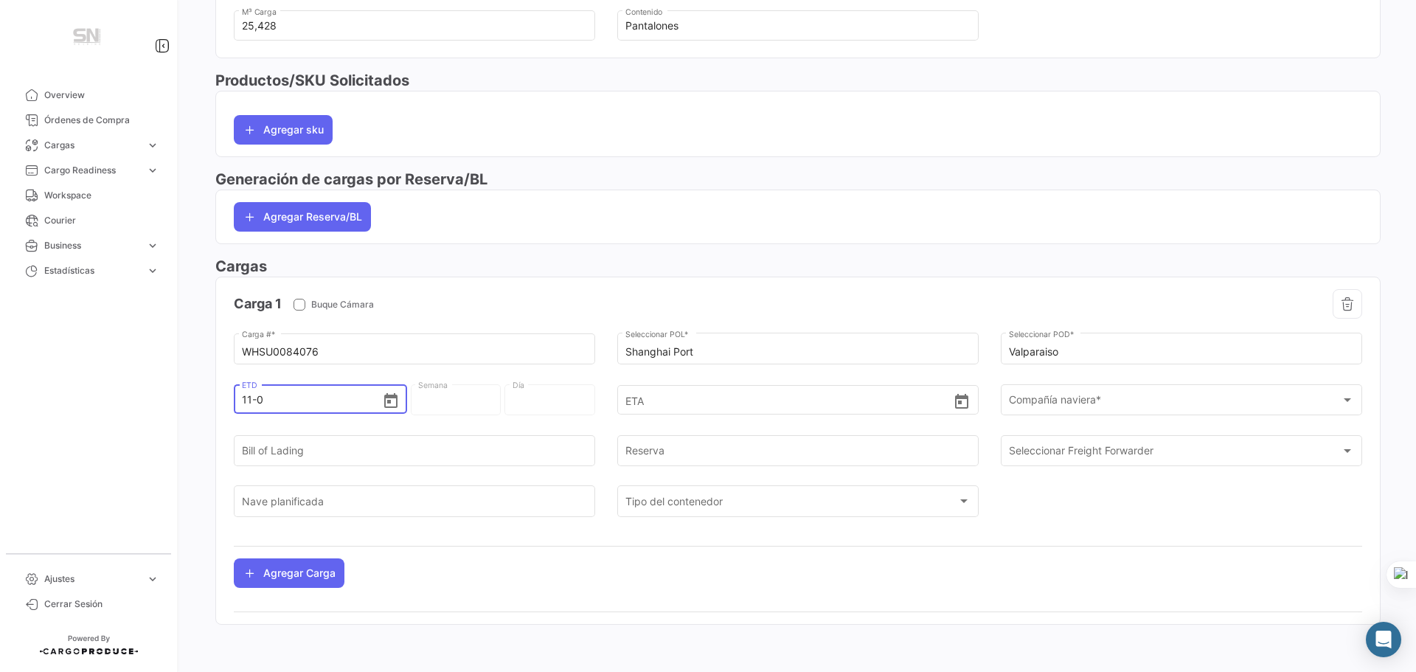
type input "Jueves"
type input "11-09-2"
type input "37 - 2"
type input "Miércoles"
type input "[DATE]"
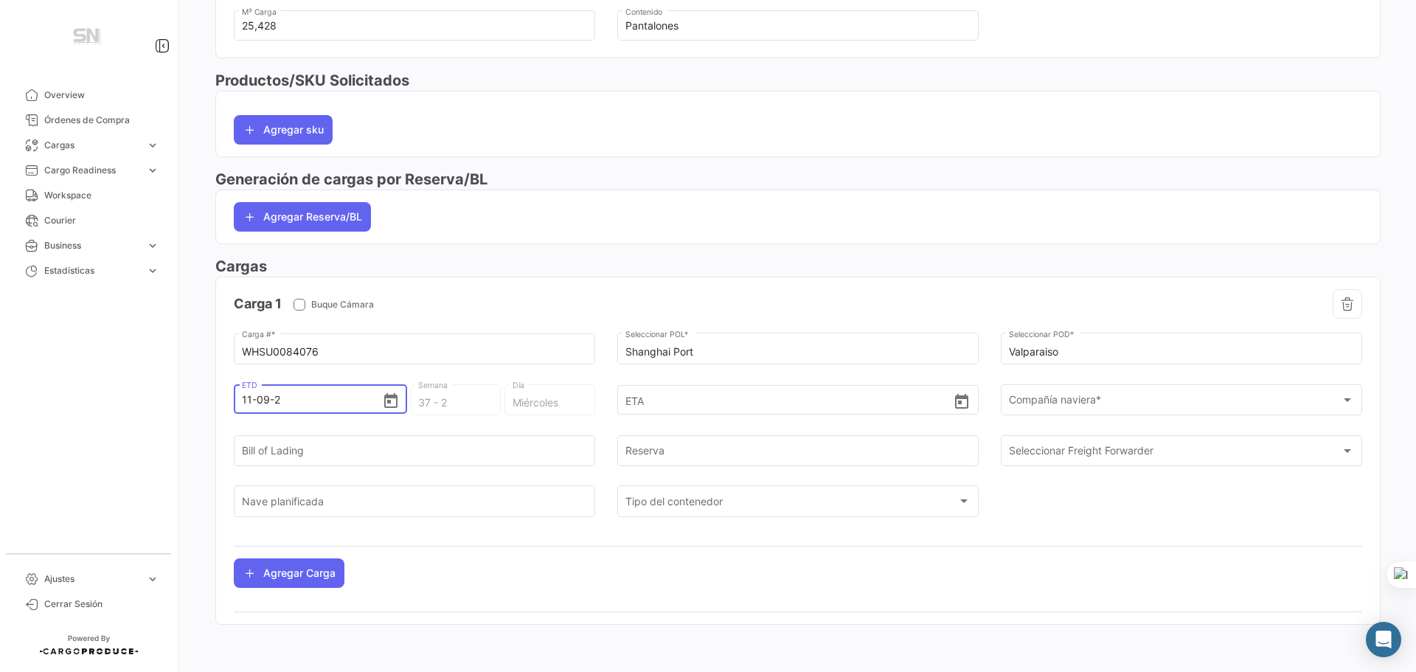
type input "37 - 2020"
type input "Viernes"
type input "[PHONE_NUMBER]"
type input "36 - 202"
type input "Sábado"
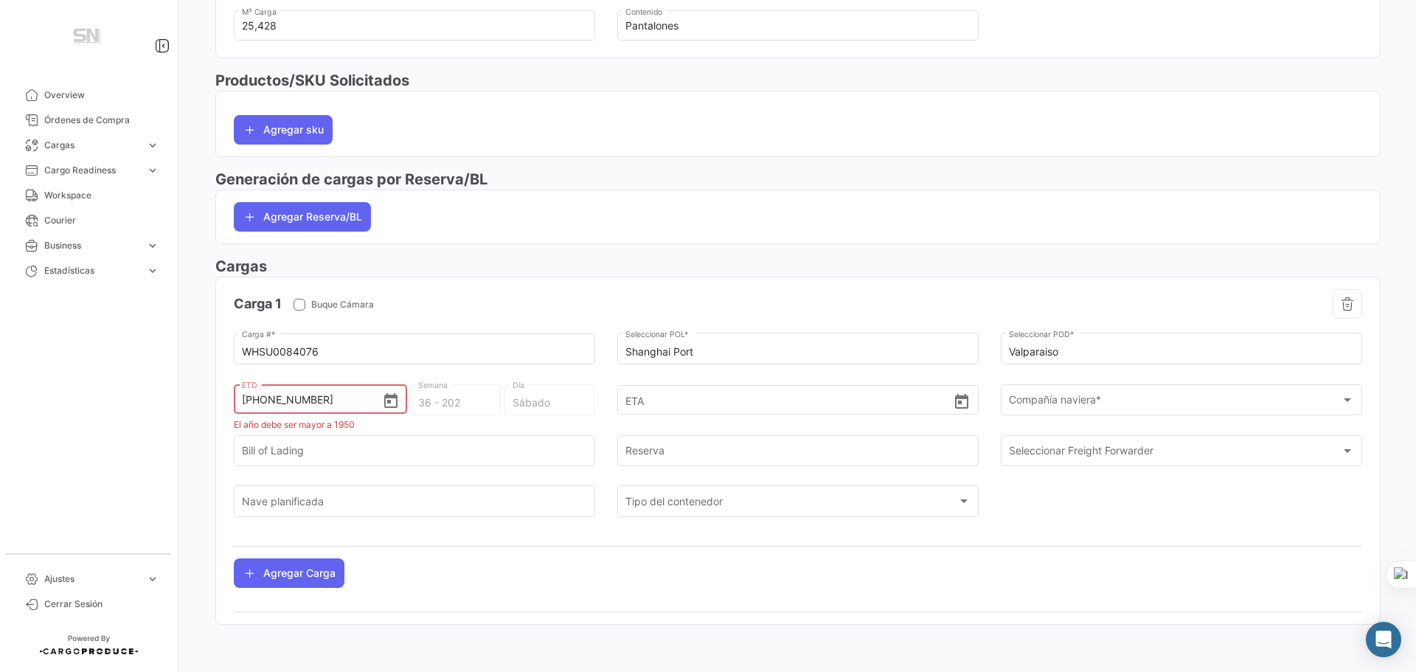
type input "[DATE]"
type input "37 - 2025"
type input "Jueves"
type input "[DATE] 00:00"
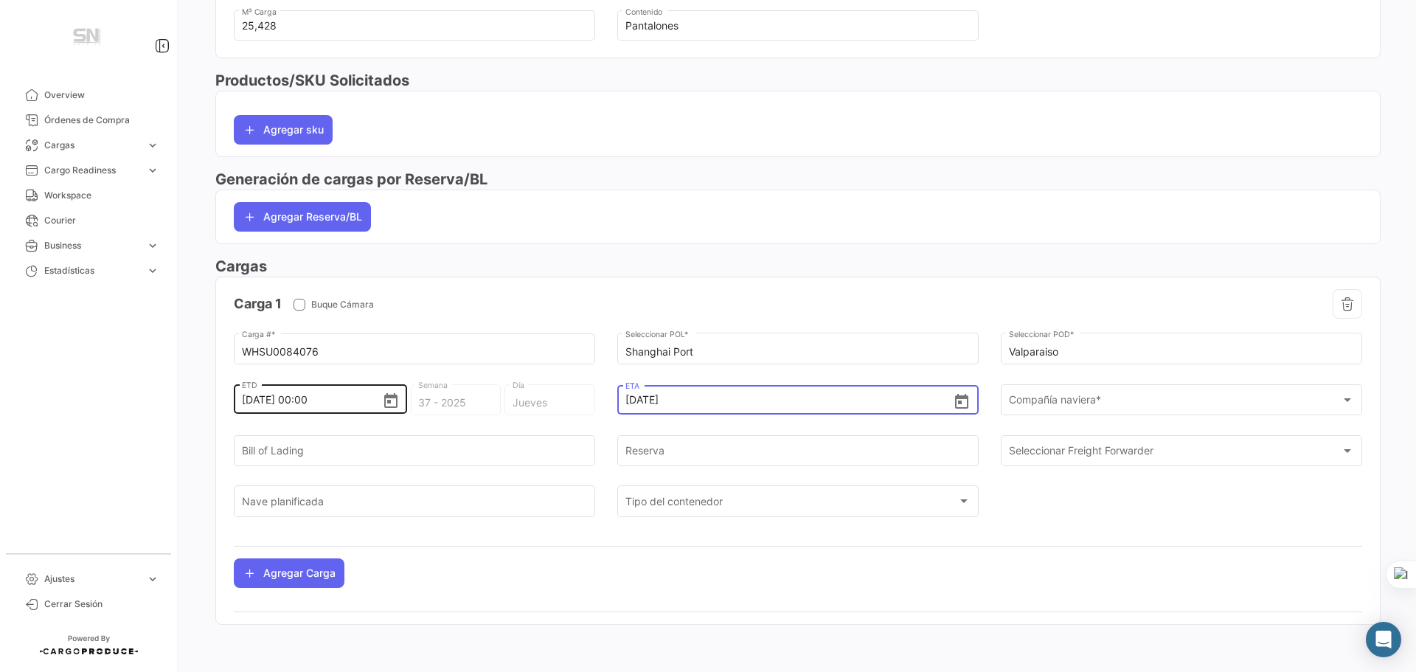
type input "[DATE] 00:00"
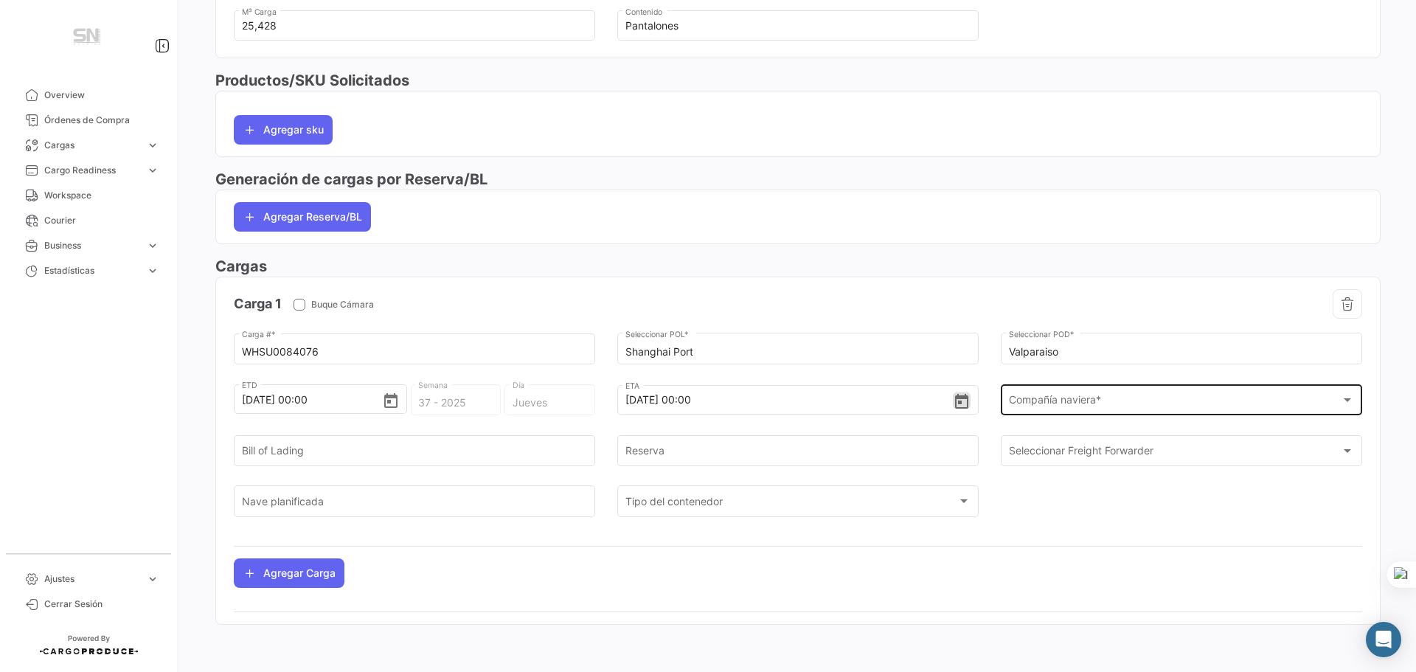
click at [1149, 413] on div "Compañía naviera * Compañía naviera *" at bounding box center [1182, 399] width 346 height 34
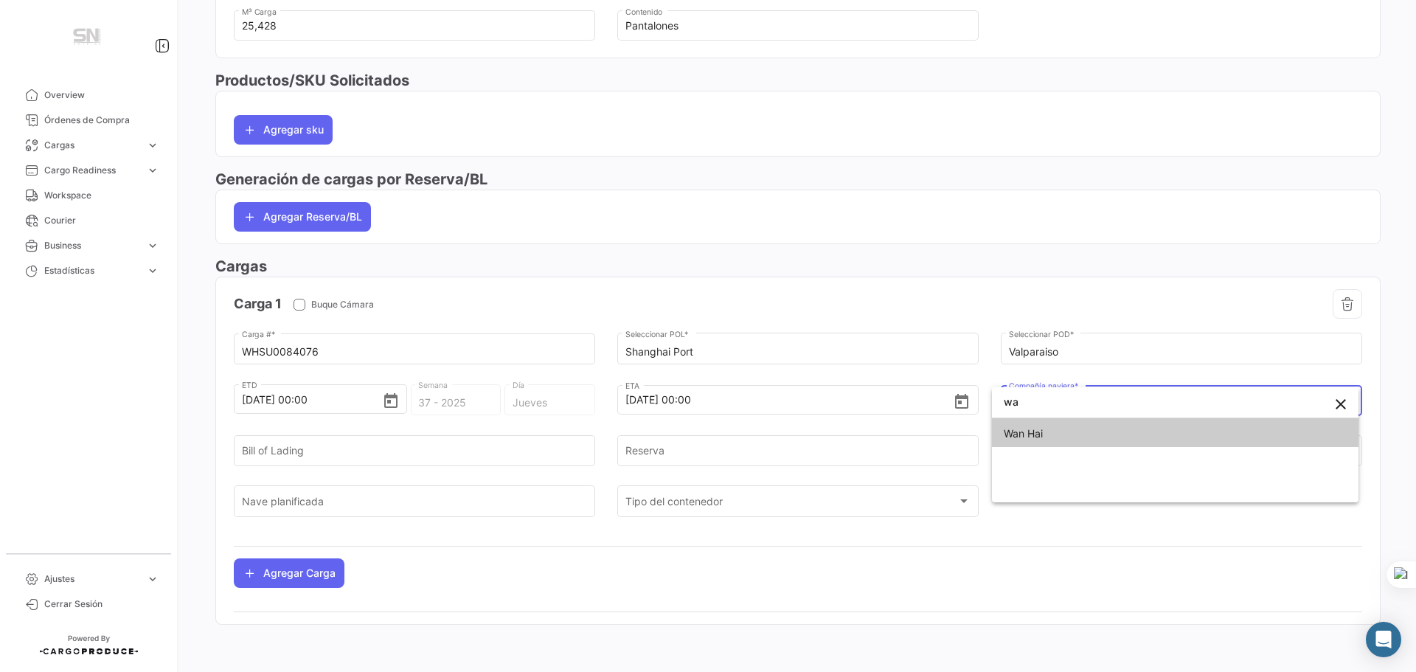
type input "wa"
click at [1135, 434] on span "Wan Hai" at bounding box center [1175, 433] width 343 height 31
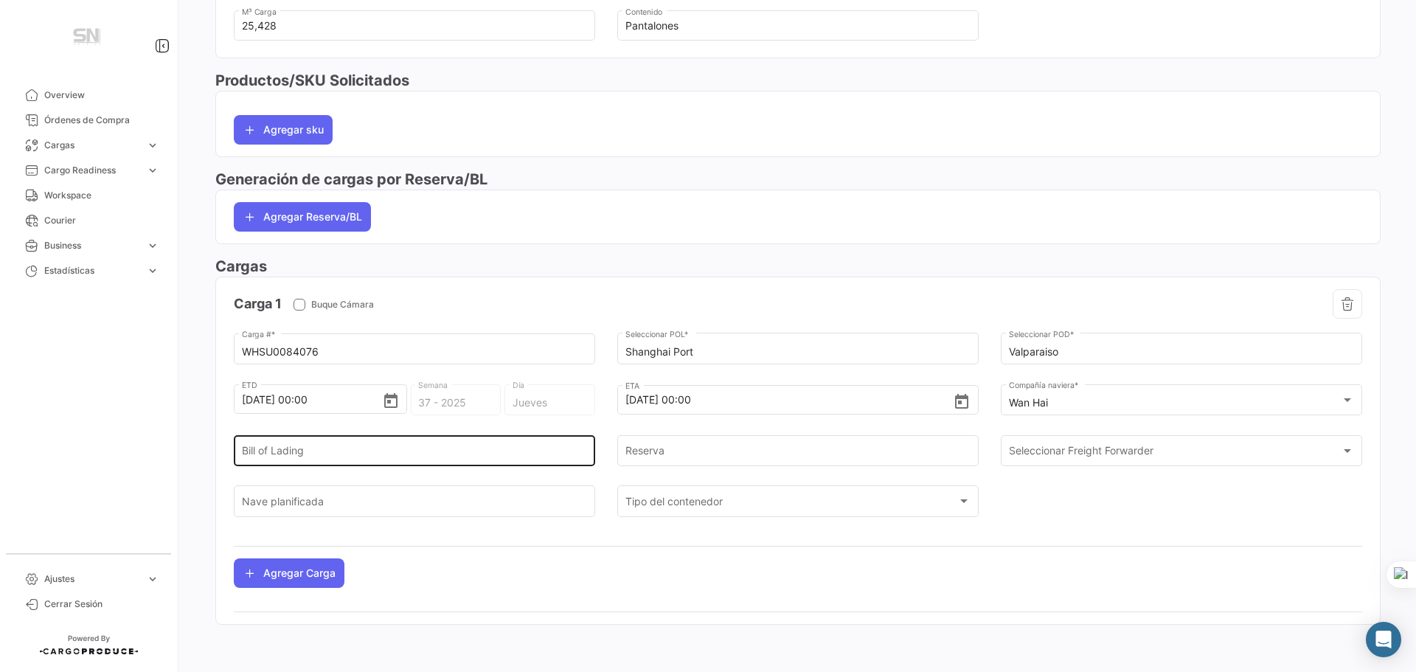
click at [410, 460] on div "Bill of Lading" at bounding box center [415, 449] width 346 height 34
click at [401, 451] on input "Bill of Lading" at bounding box center [415, 454] width 346 height 13
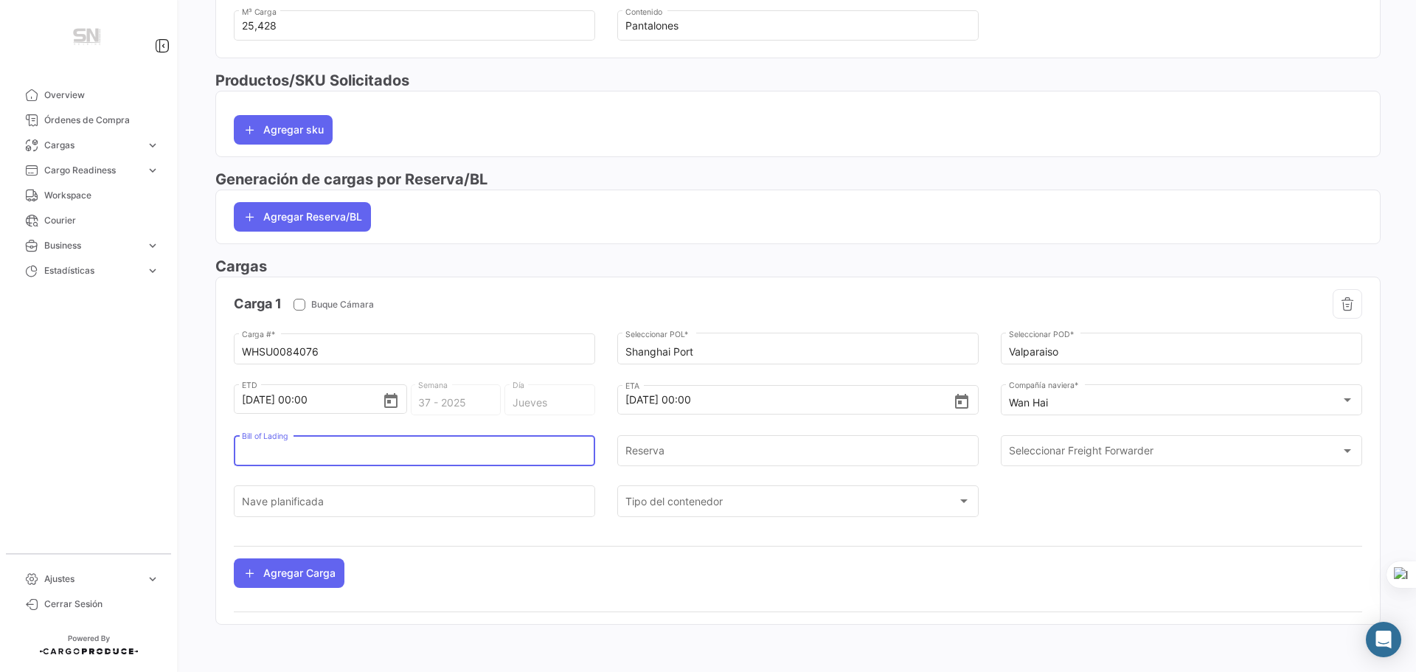
paste input "BSHFL25090244"
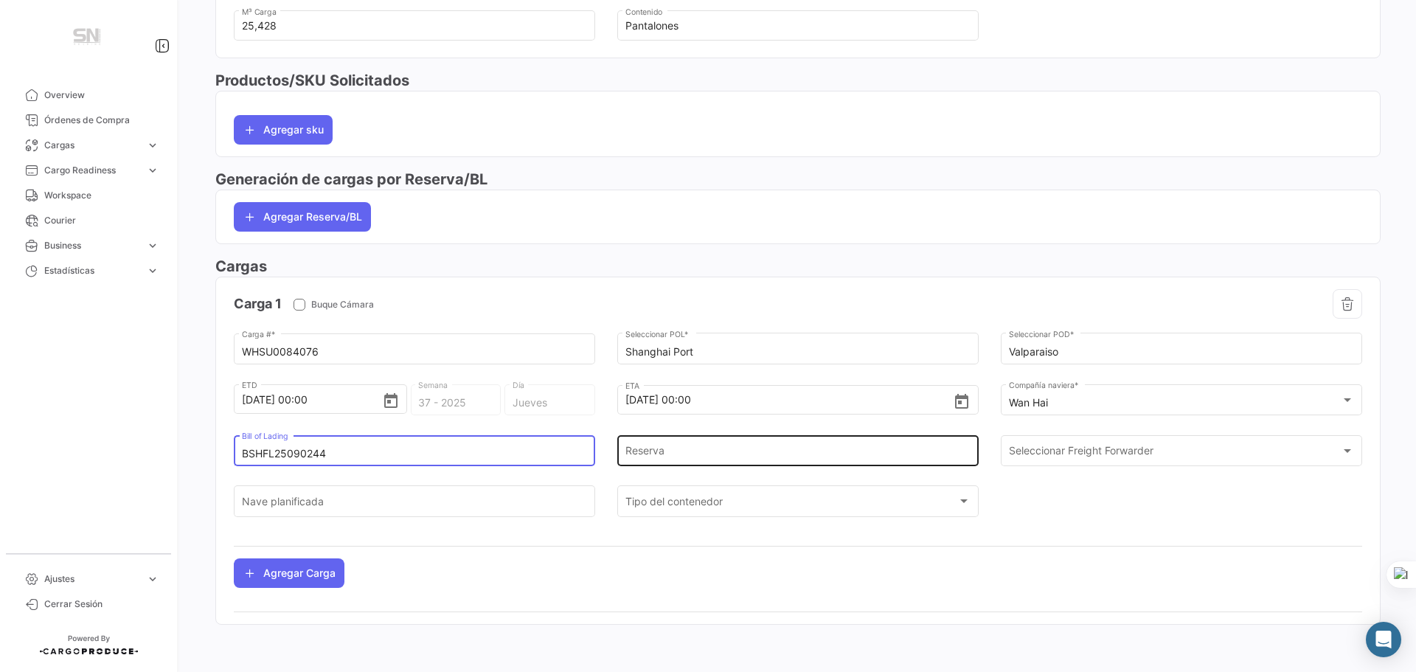
type input "BSHFL25090244"
click at [759, 453] on input "Reserva" at bounding box center [799, 454] width 346 height 13
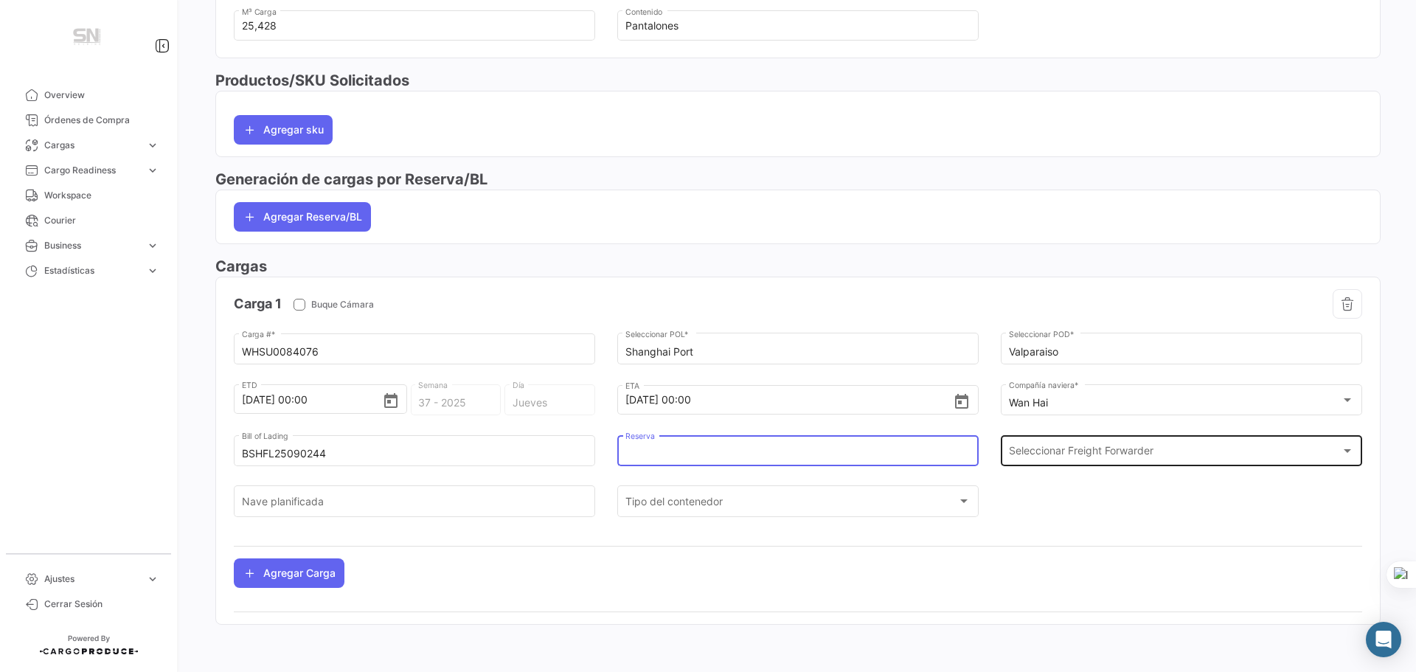
click at [1073, 457] on span "Seleccionar Freight Forwarder" at bounding box center [1175, 454] width 333 height 13
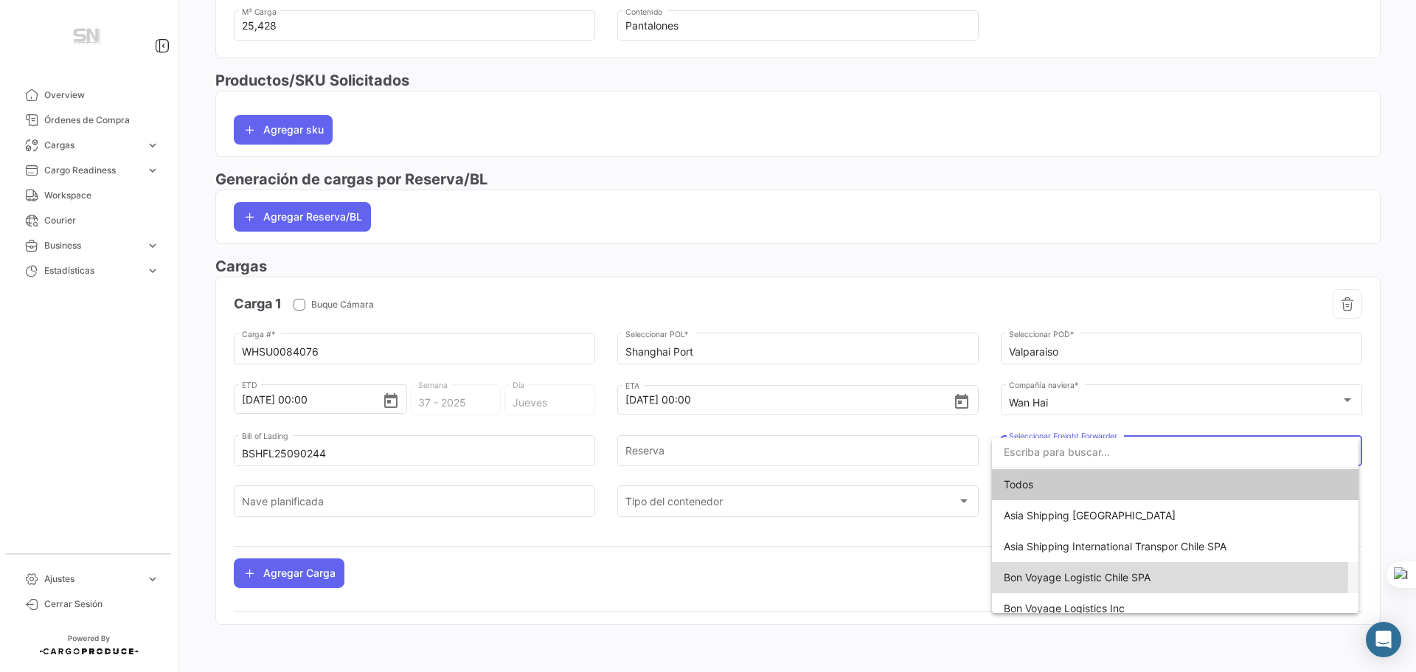
click at [1095, 575] on span "Bon Voyage Logistic Chile SPA" at bounding box center [1077, 577] width 147 height 13
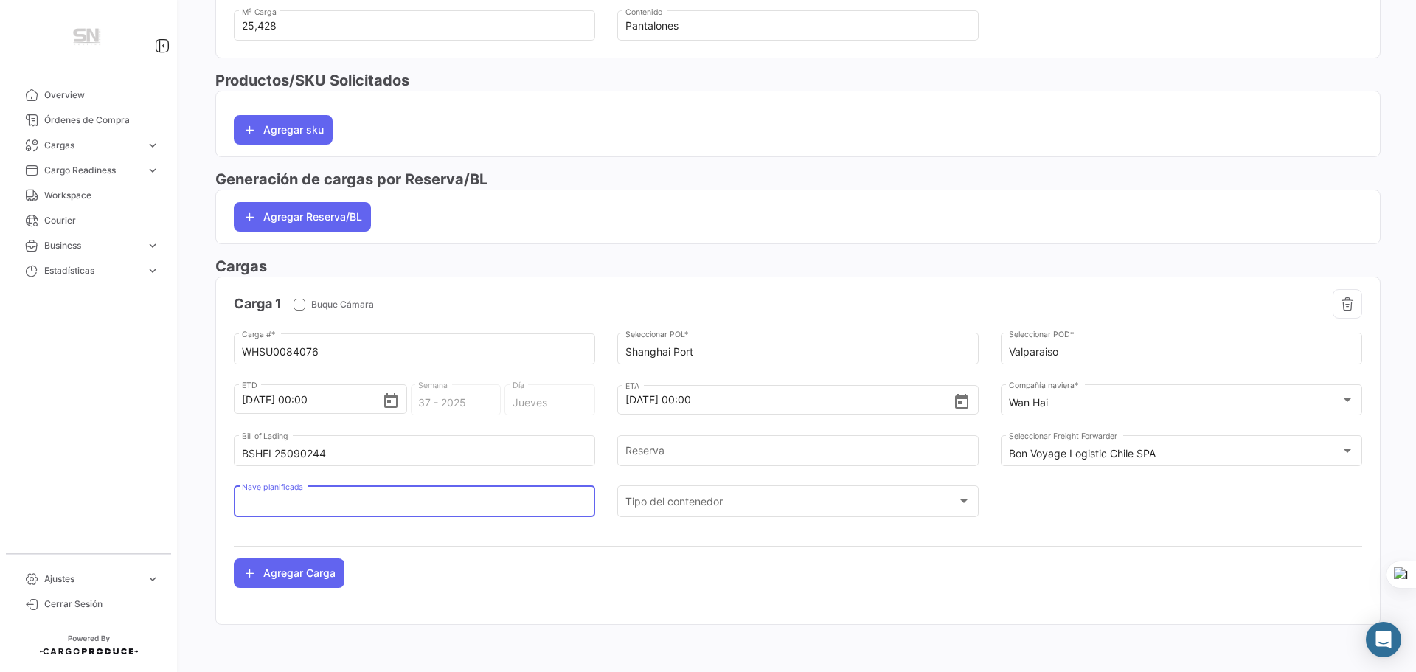
click at [422, 505] on input "Nave planificada" at bounding box center [415, 504] width 346 height 13
click at [370, 497] on div "Nave planificada" at bounding box center [415, 500] width 346 height 34
paste input "EVER LUCENT"
type input "EVER LUCENT"
click at [786, 503] on div "Tipo del contenedor" at bounding box center [792, 504] width 333 height 13
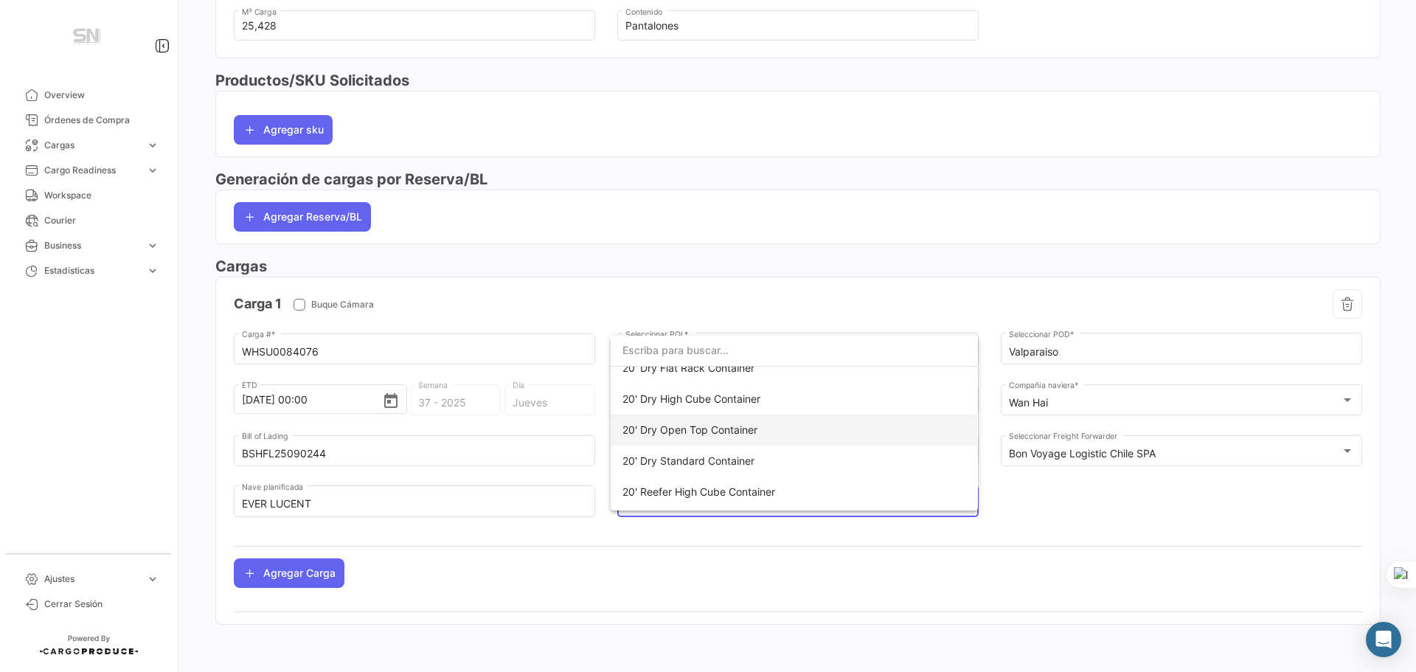
scroll to position [295, 0]
click at [753, 433] on span "20' Dry Standard Container" at bounding box center [689, 427] width 132 height 13
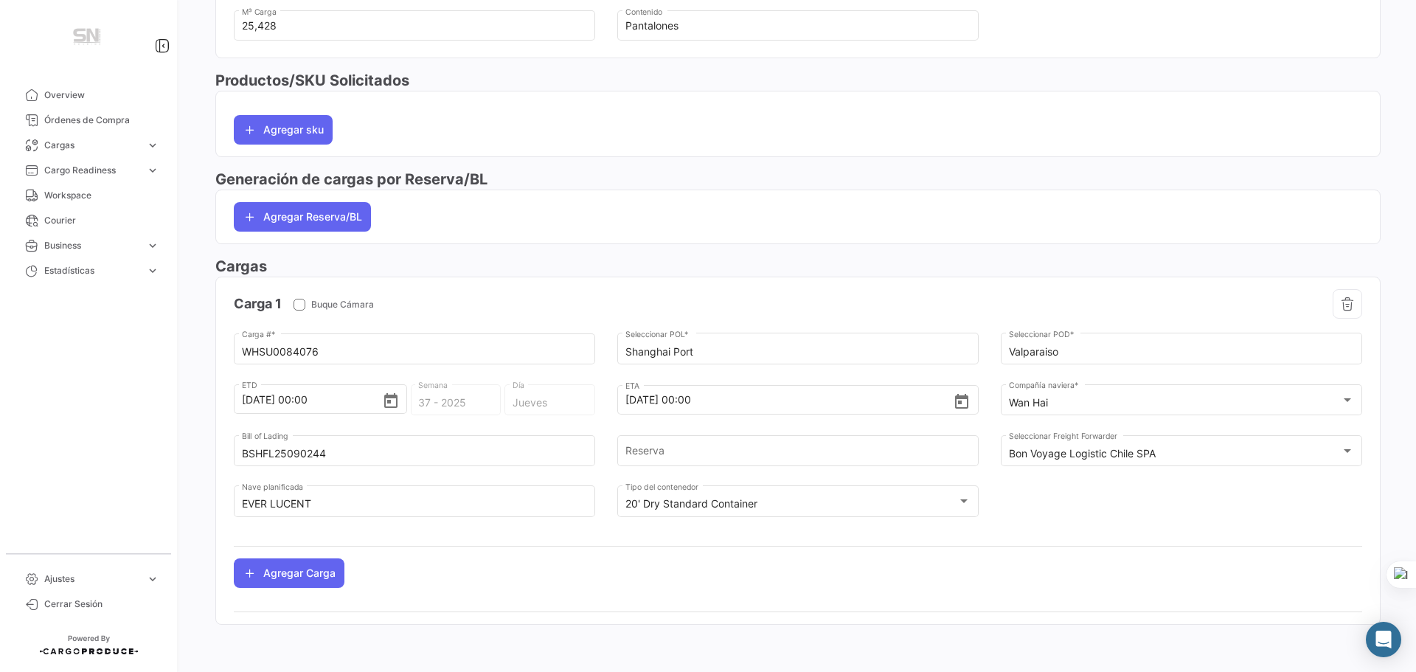
click at [752, 556] on div at bounding box center [798, 546] width 1129 height 24
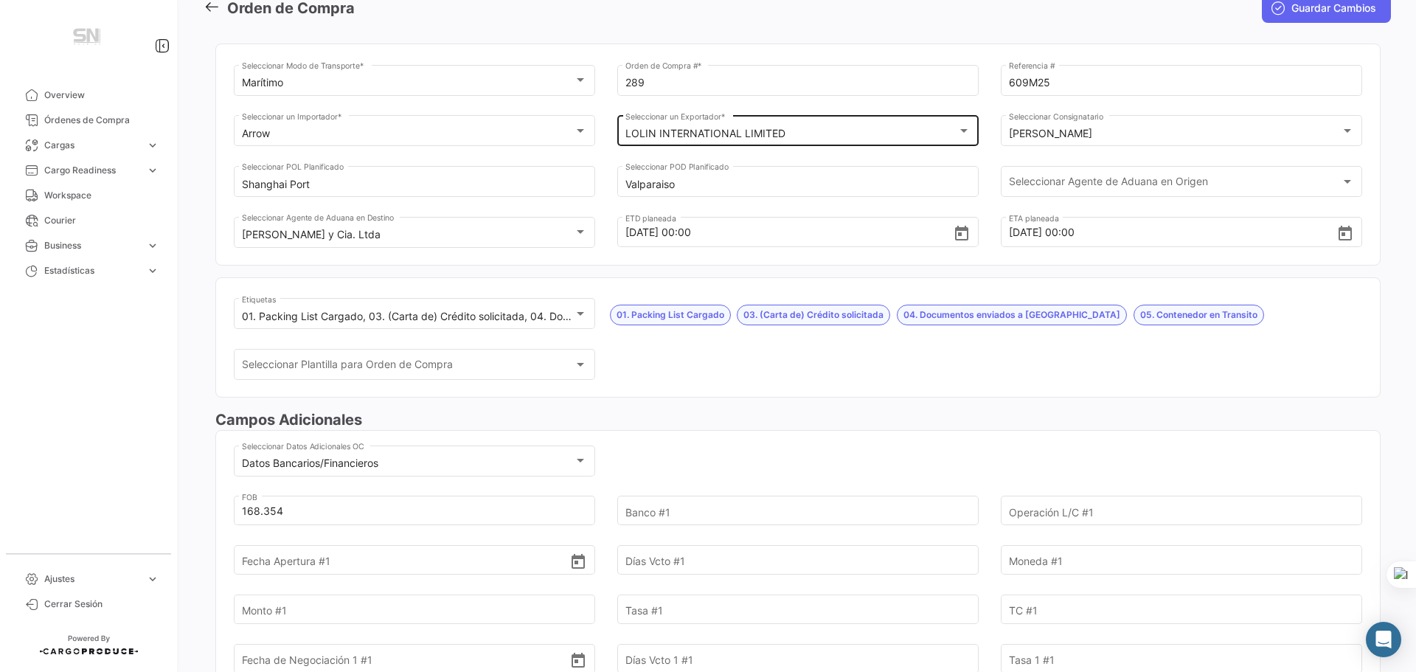
scroll to position [0, 0]
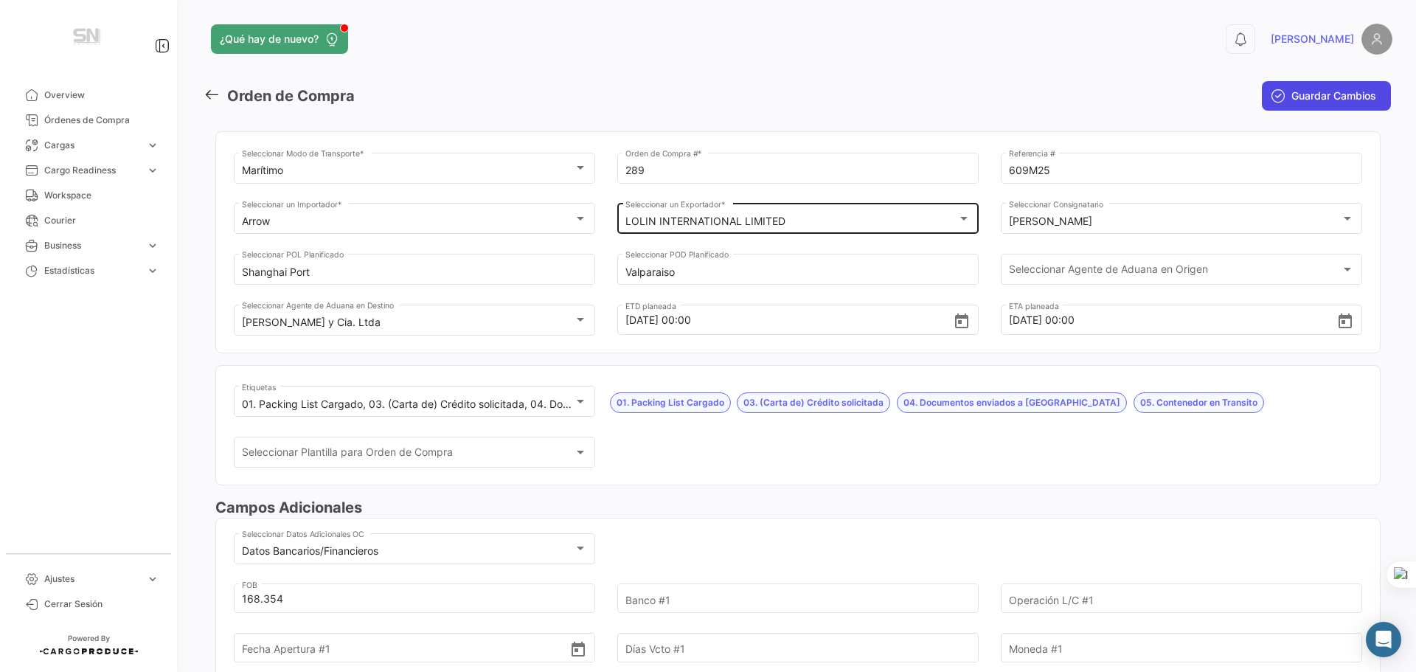
click at [1276, 93] on icon "submit" at bounding box center [1278, 96] width 15 height 15
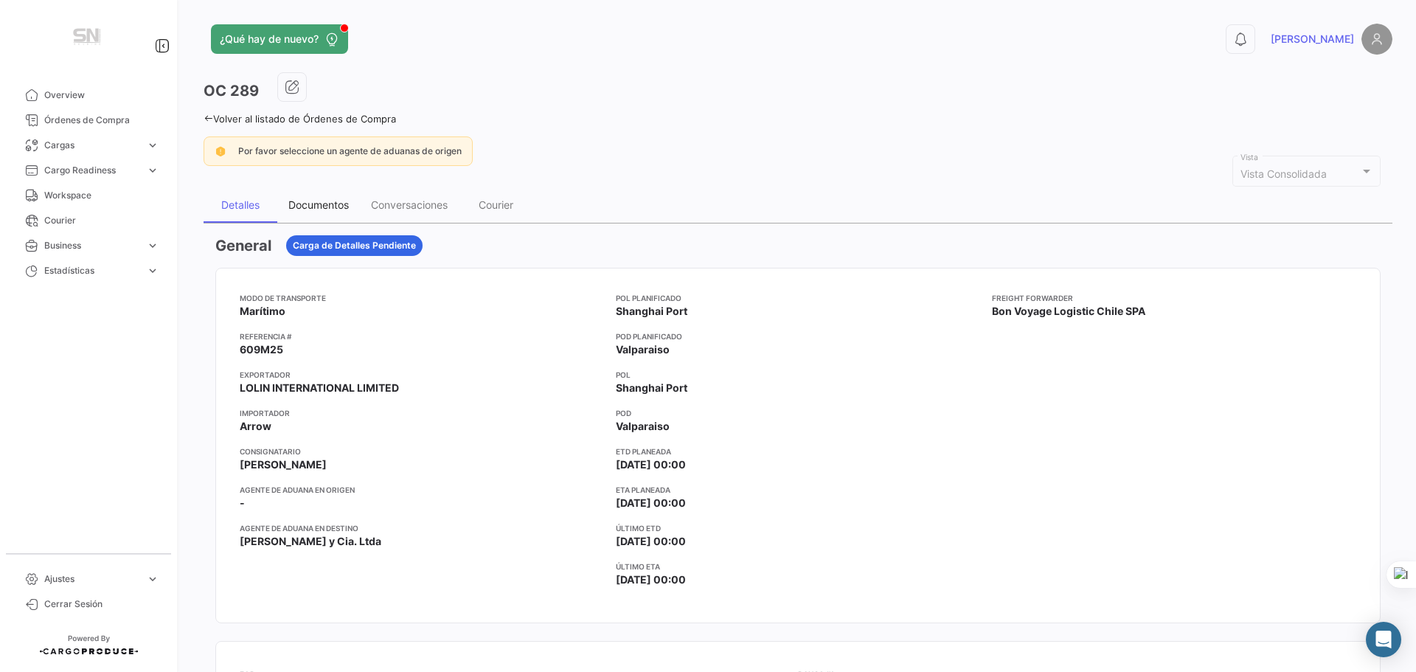
click at [321, 214] on div "Documentos" at bounding box center [318, 204] width 83 height 35
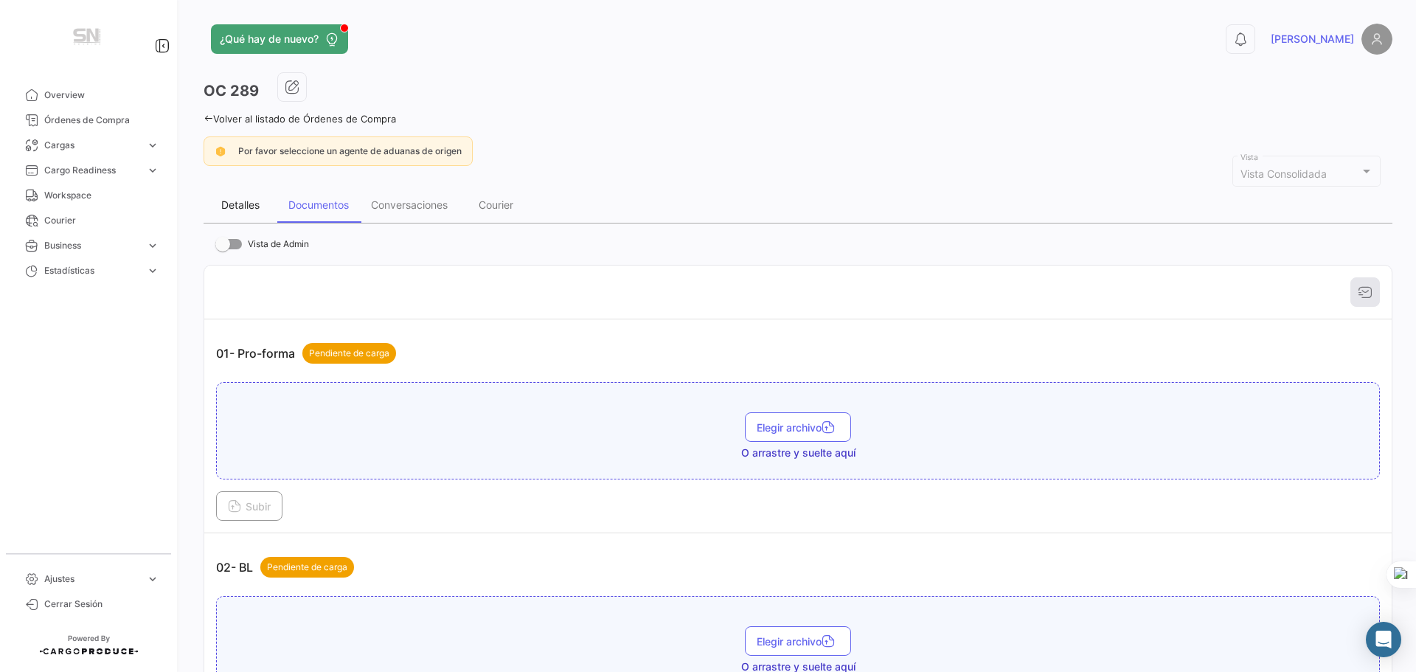
click at [249, 204] on div "Detalles" at bounding box center [240, 204] width 38 height 13
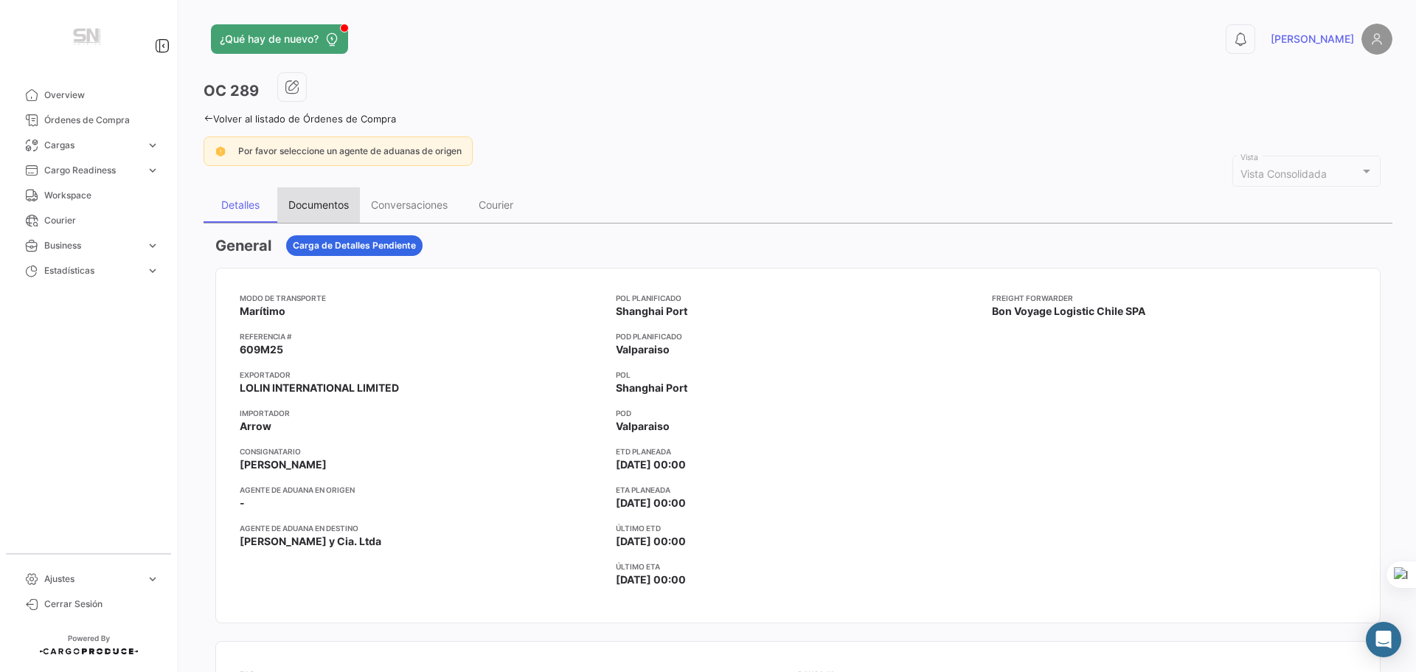
click at [319, 215] on div "Documentos" at bounding box center [318, 204] width 83 height 35
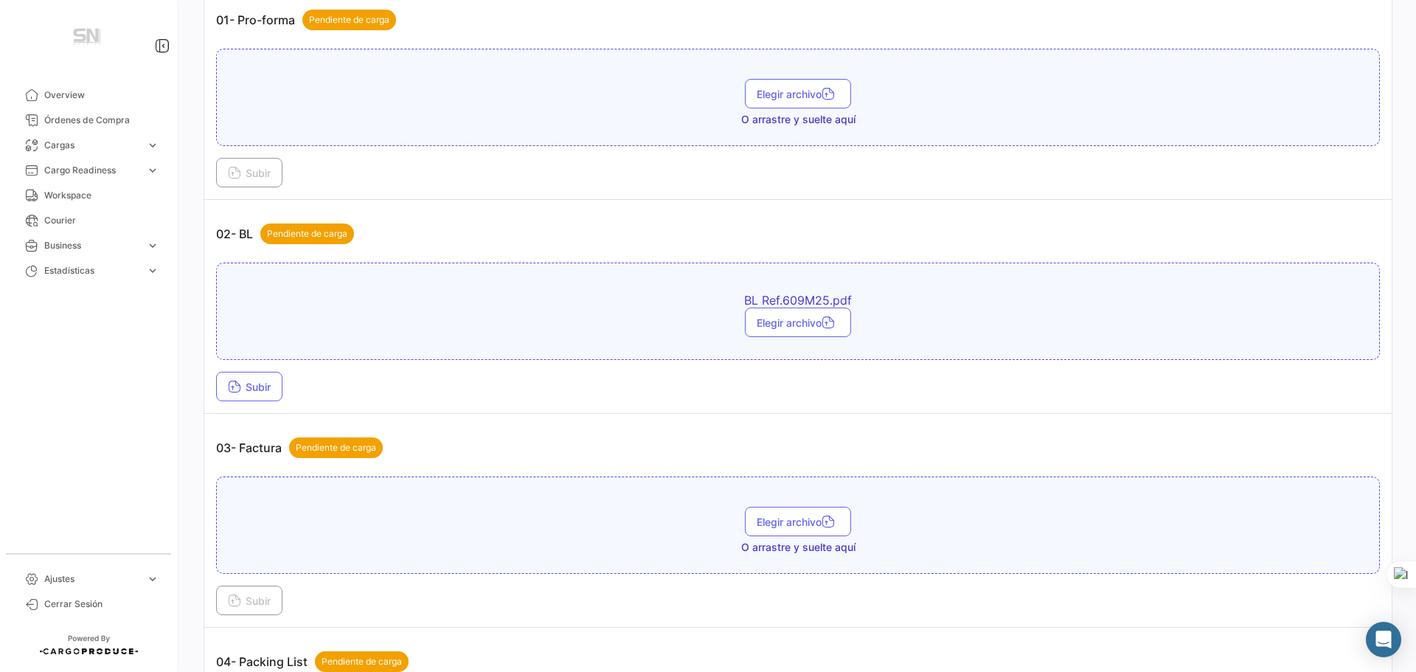
scroll to position [369, 0]
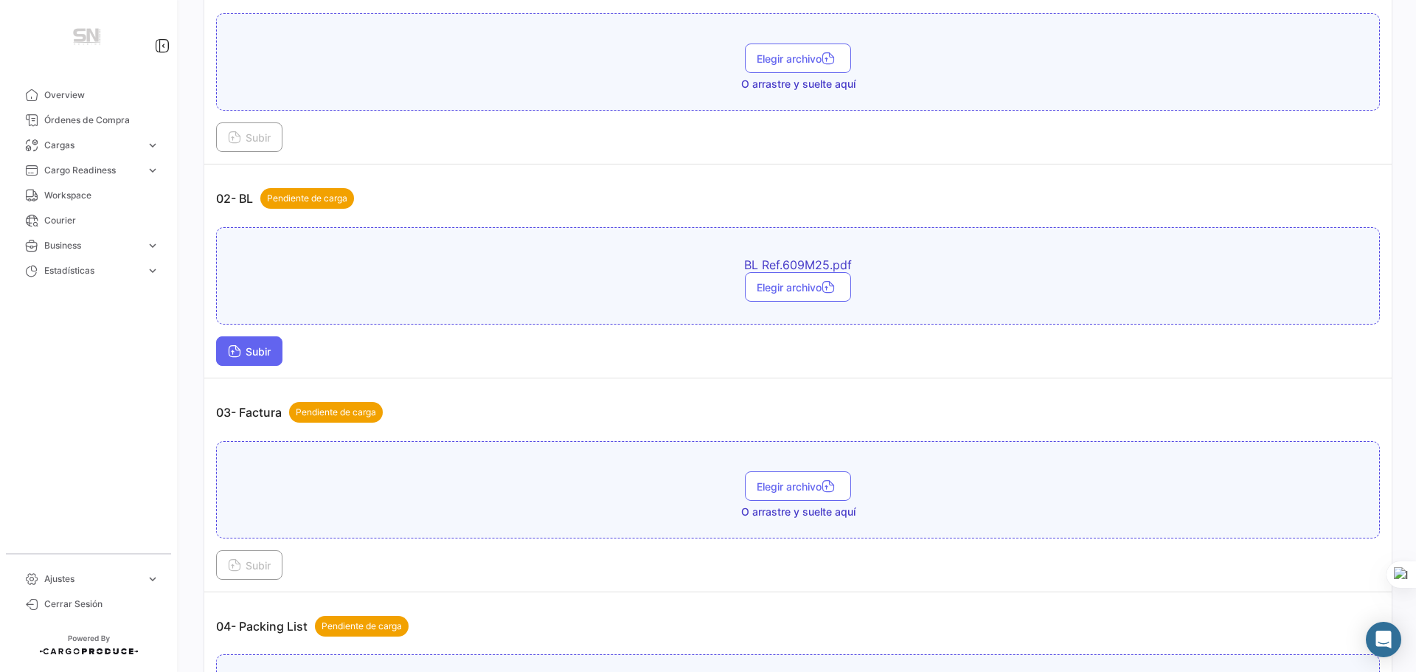
click at [262, 343] on button "Subir" at bounding box center [249, 351] width 66 height 30
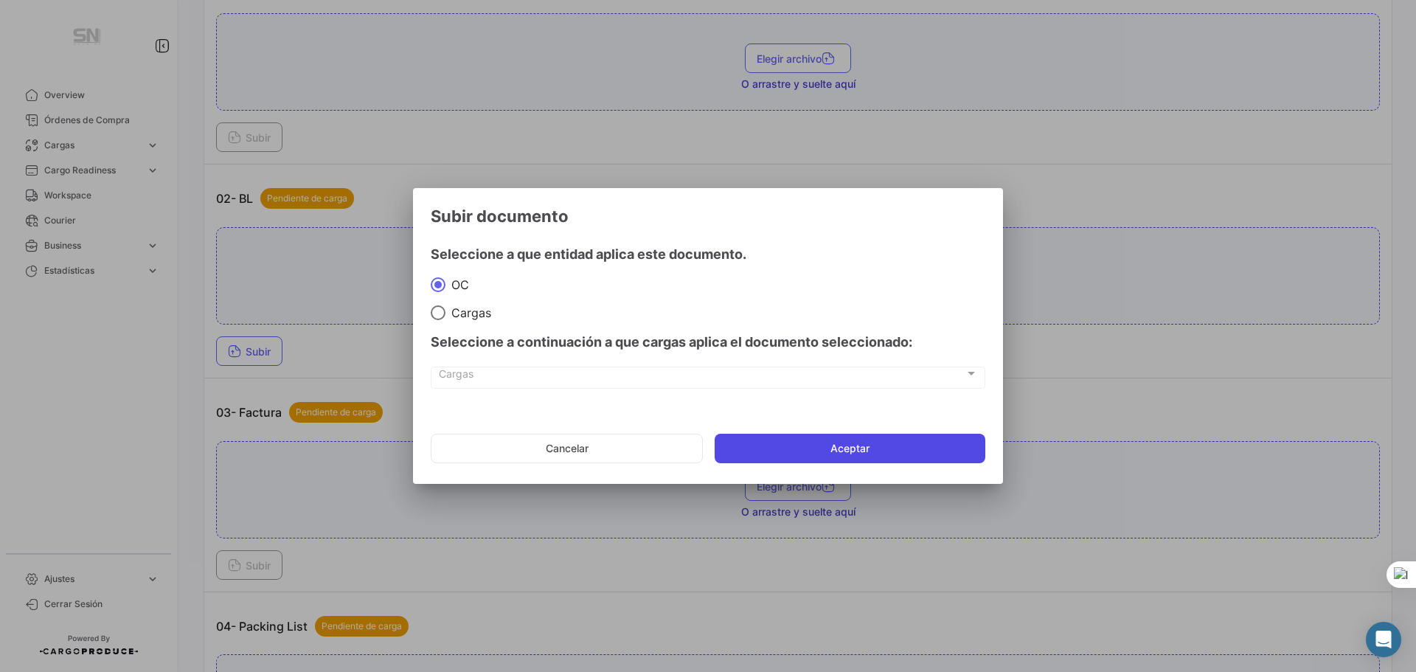
click at [840, 438] on button "Aceptar" at bounding box center [850, 449] width 271 height 30
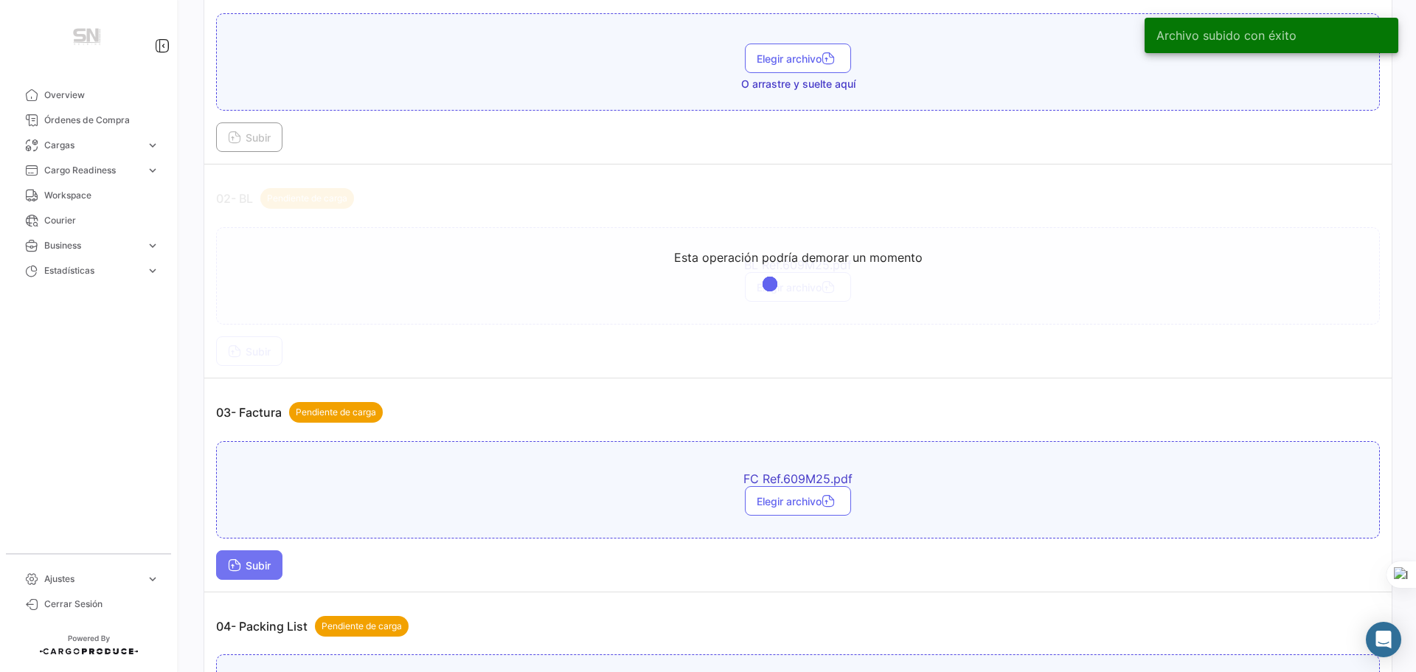
click at [241, 578] on button "Subir" at bounding box center [249, 565] width 66 height 30
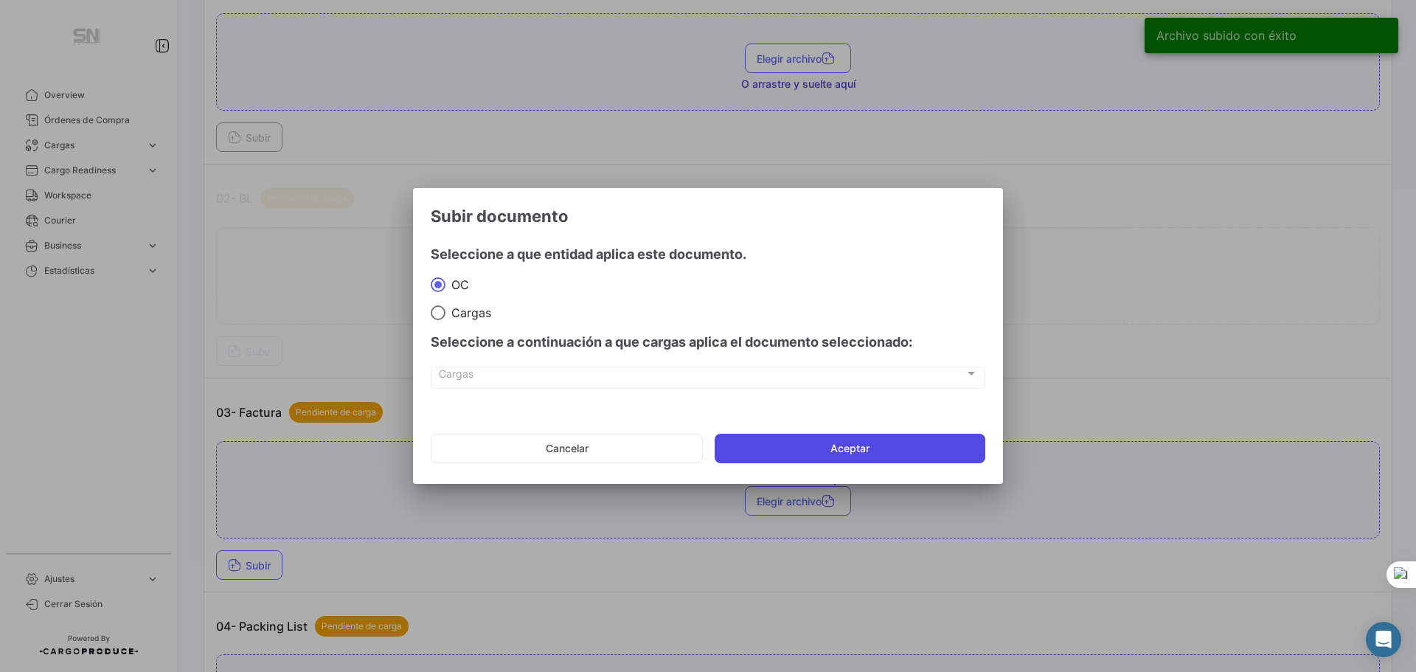
click at [820, 452] on button "Aceptar" at bounding box center [850, 449] width 271 height 30
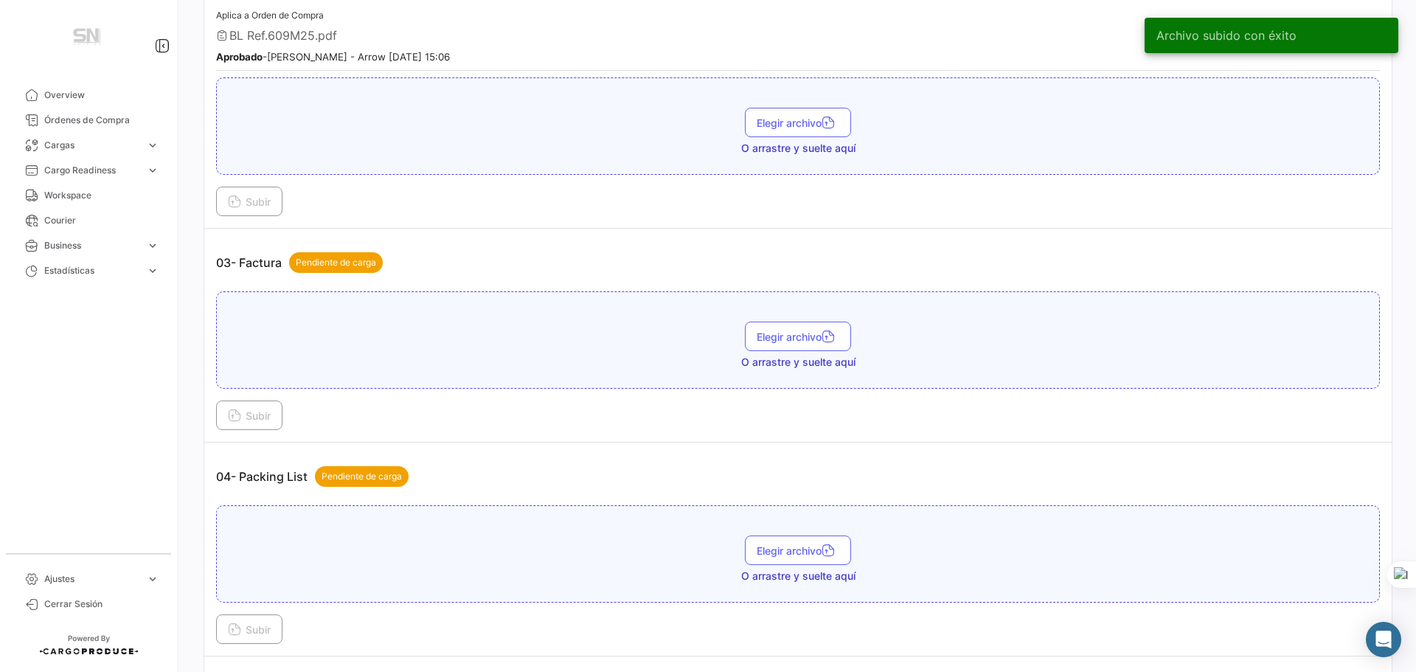
scroll to position [590, 0]
click at [604, 522] on div "Elegir archivo O arrastre y suelte aquí" at bounding box center [798, 553] width 1164 height 97
click at [578, 462] on div "04- Packing List Pendiente de carga" at bounding box center [798, 476] width 1164 height 44
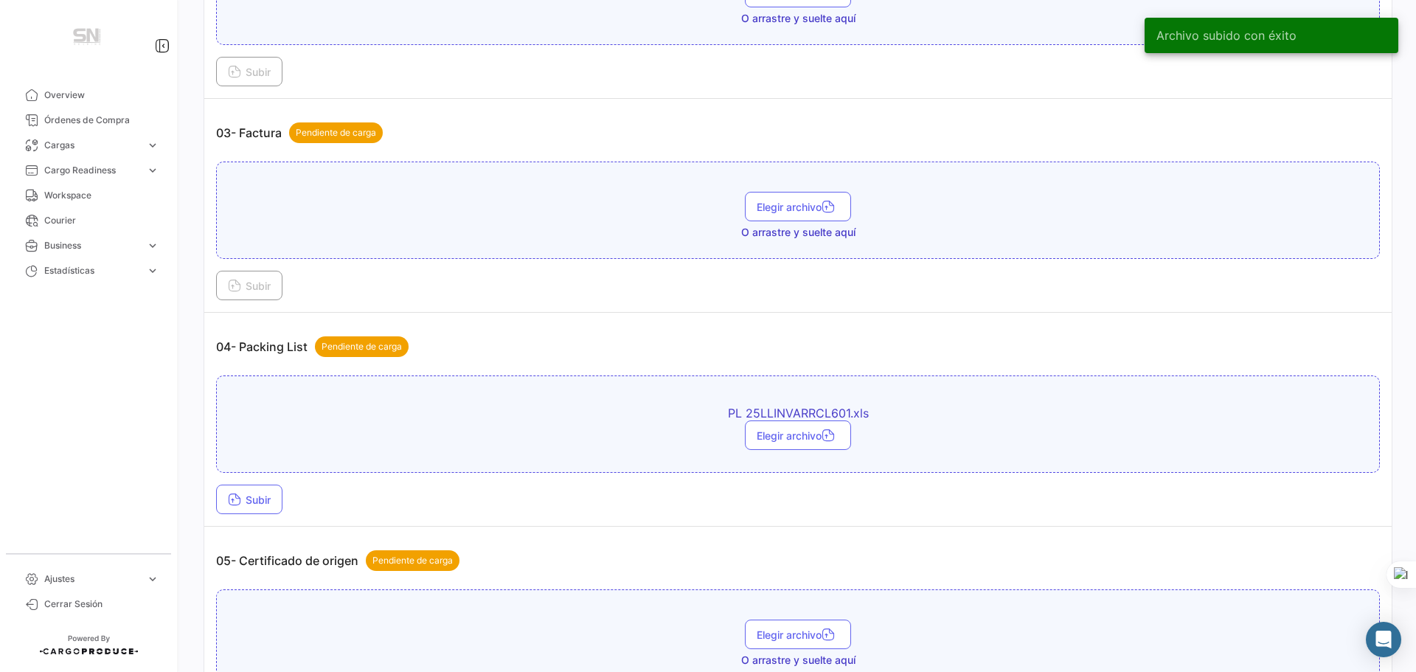
scroll to position [738, 0]
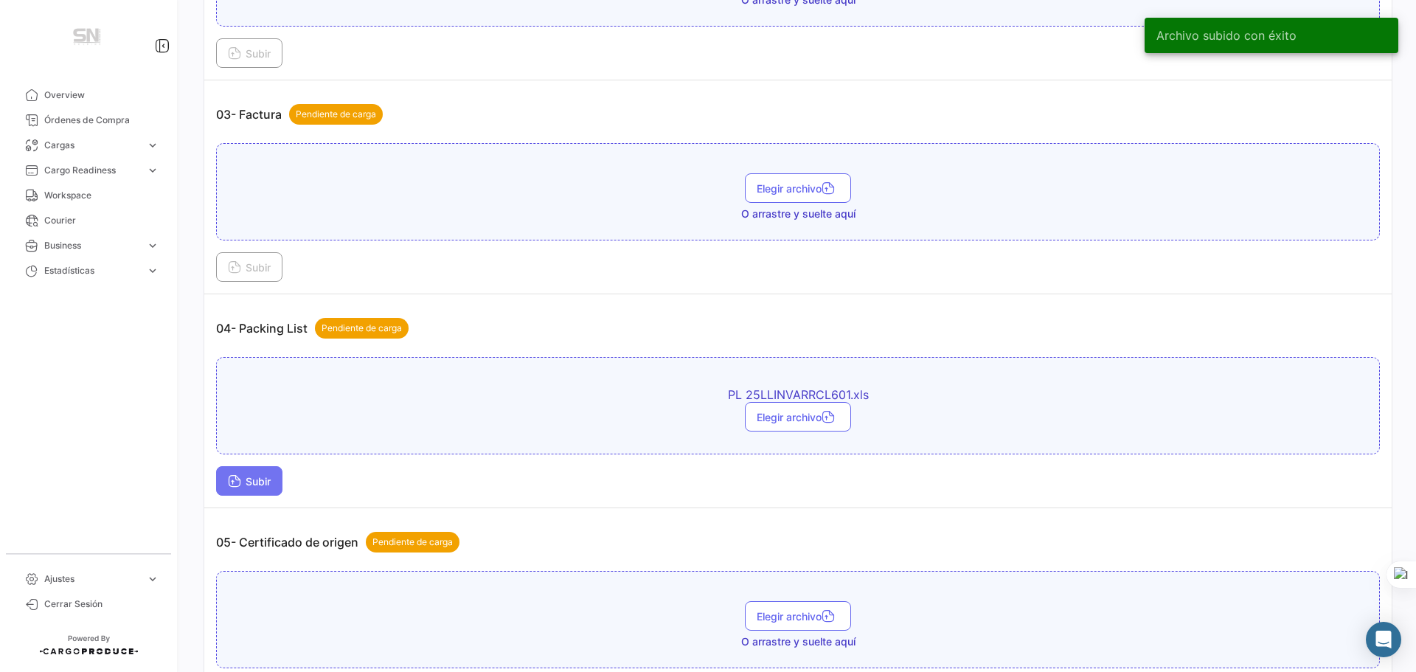
click at [223, 478] on button "Subir" at bounding box center [249, 481] width 66 height 30
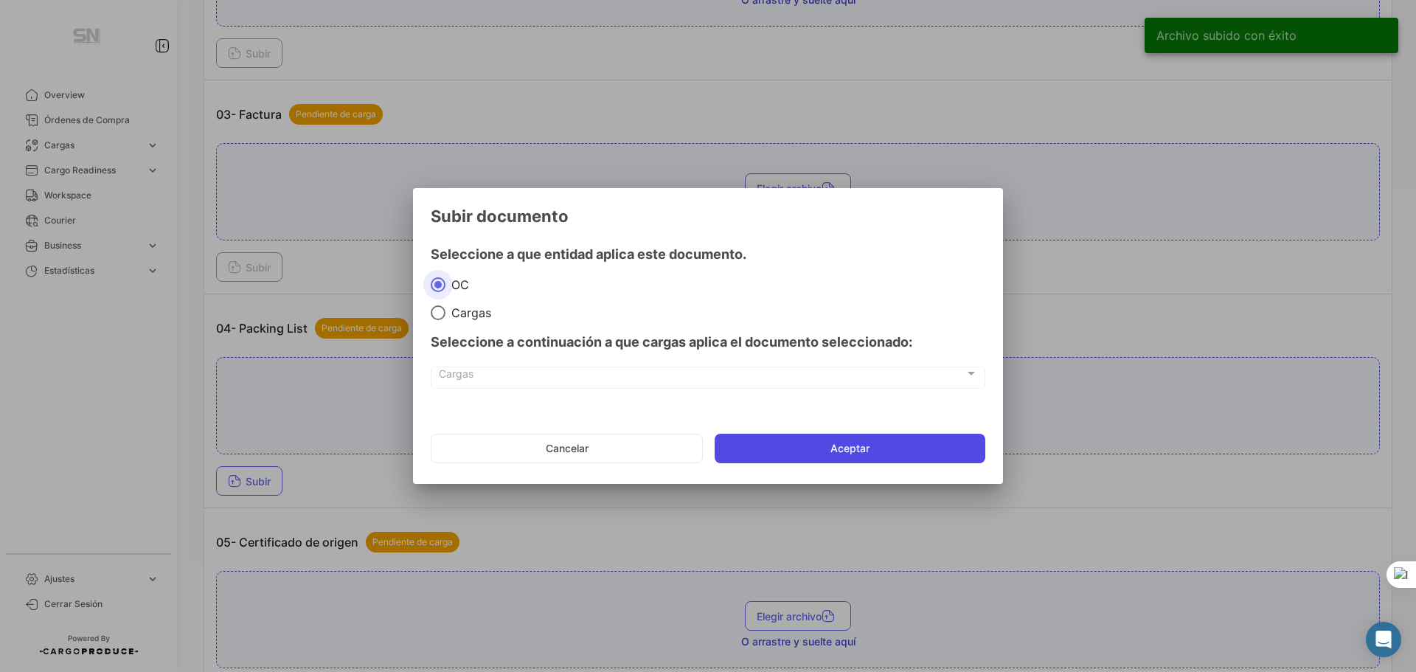
click at [769, 454] on button "Aceptar" at bounding box center [850, 449] width 271 height 30
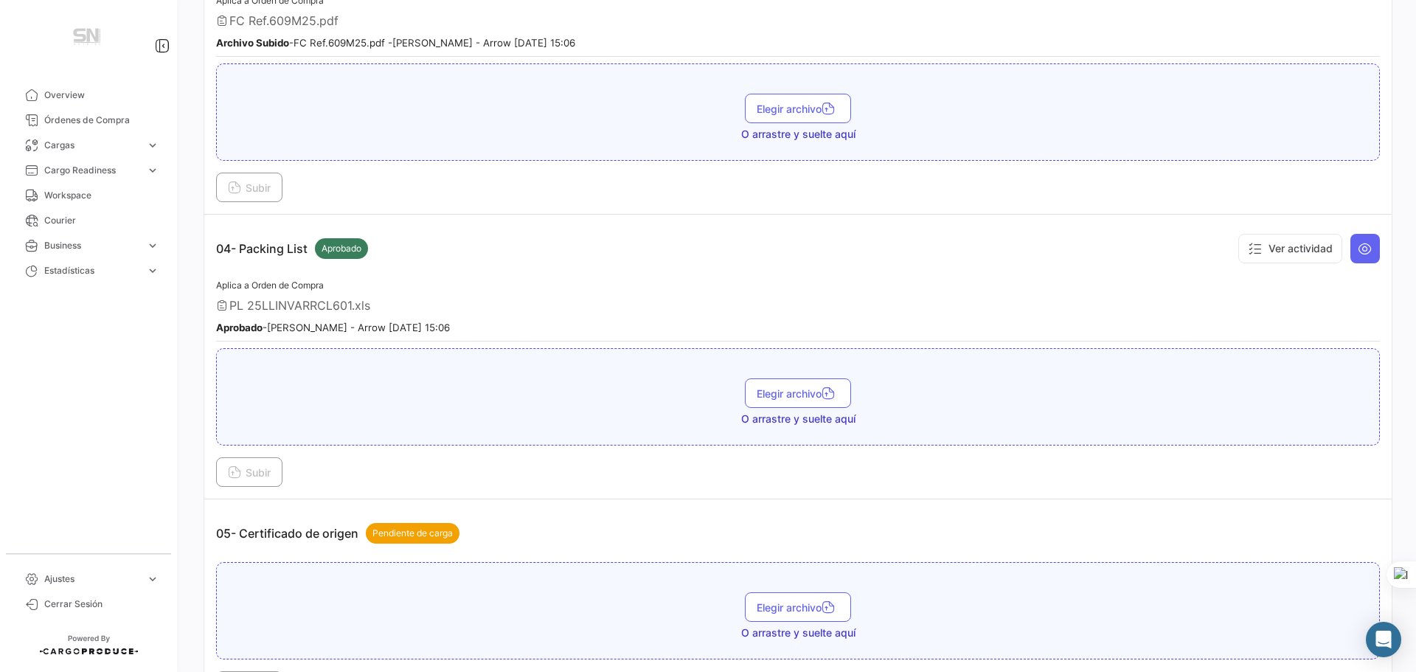
scroll to position [1107, 0]
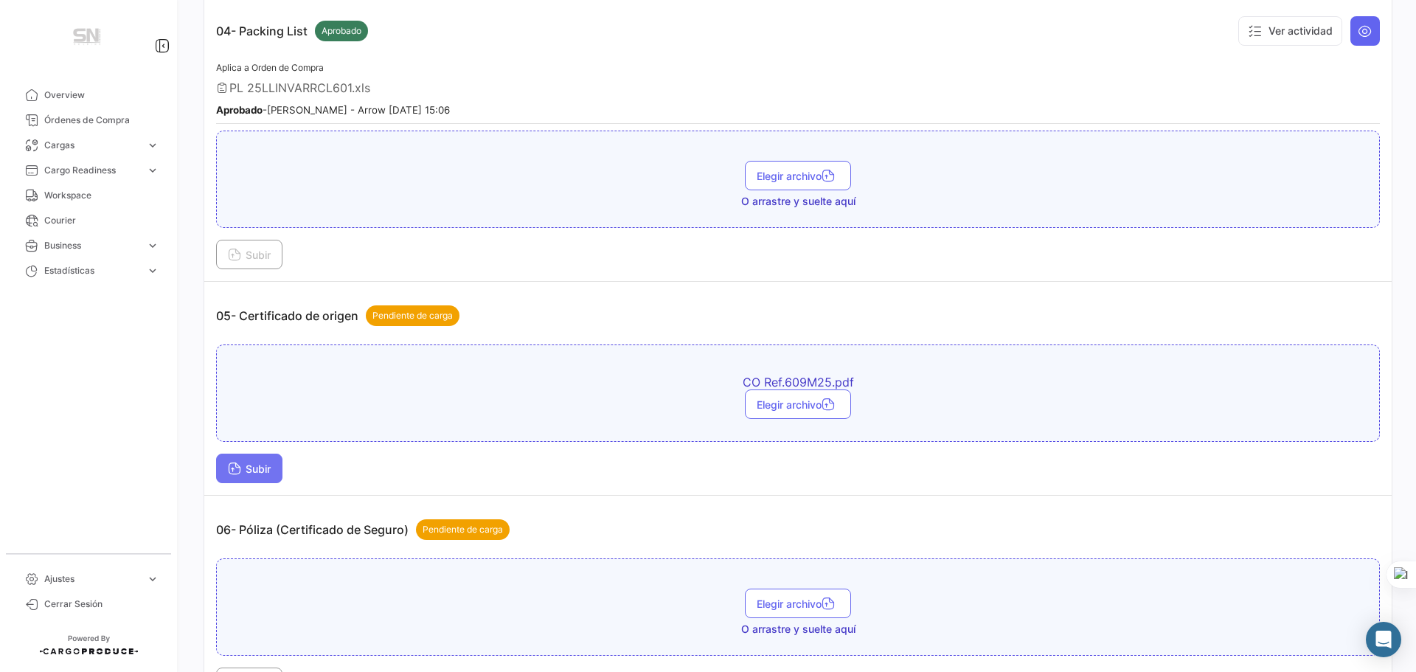
click at [257, 468] on span "Subir" at bounding box center [249, 469] width 43 height 13
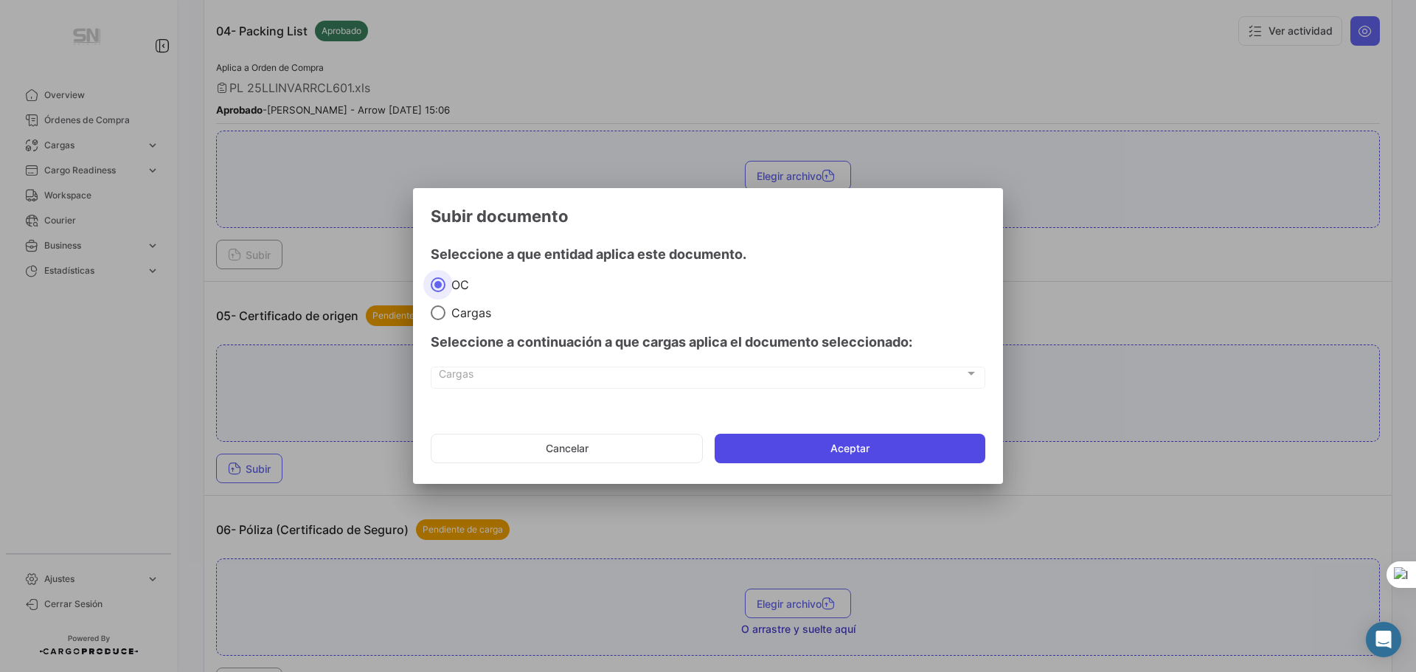
click at [877, 449] on button "Aceptar" at bounding box center [850, 449] width 271 height 30
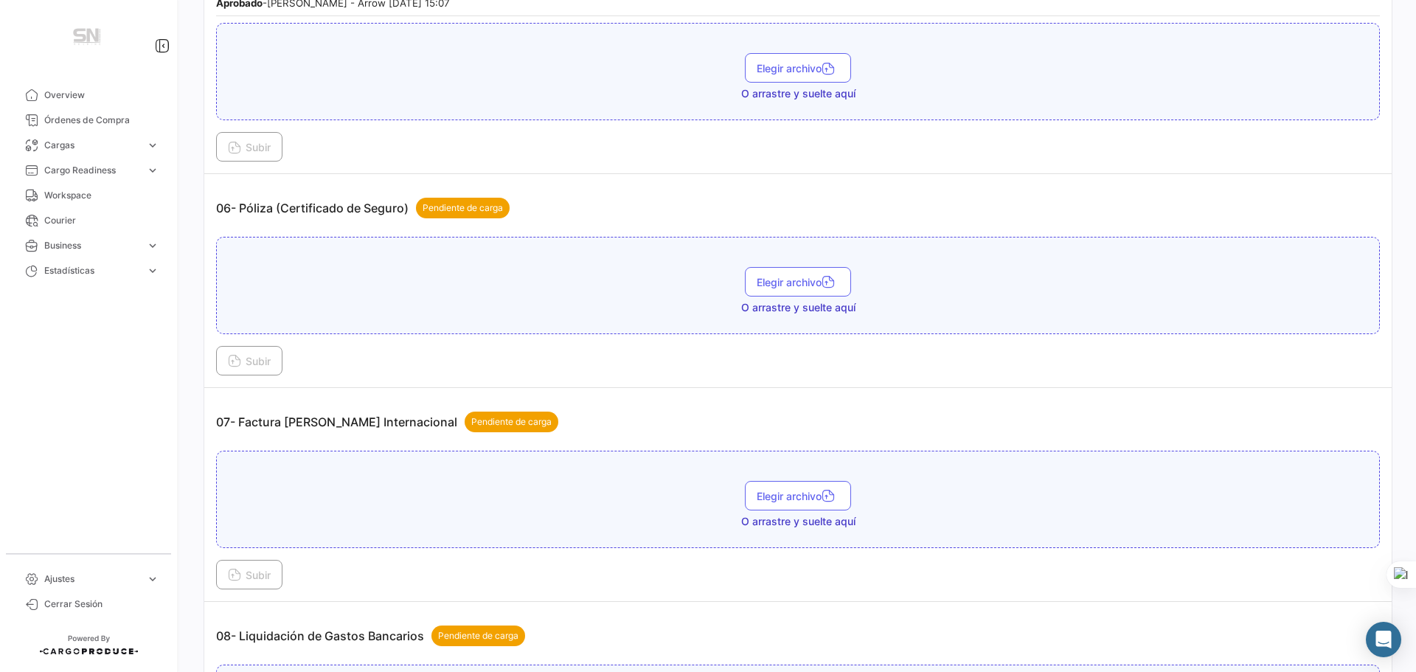
scroll to position [1475, 0]
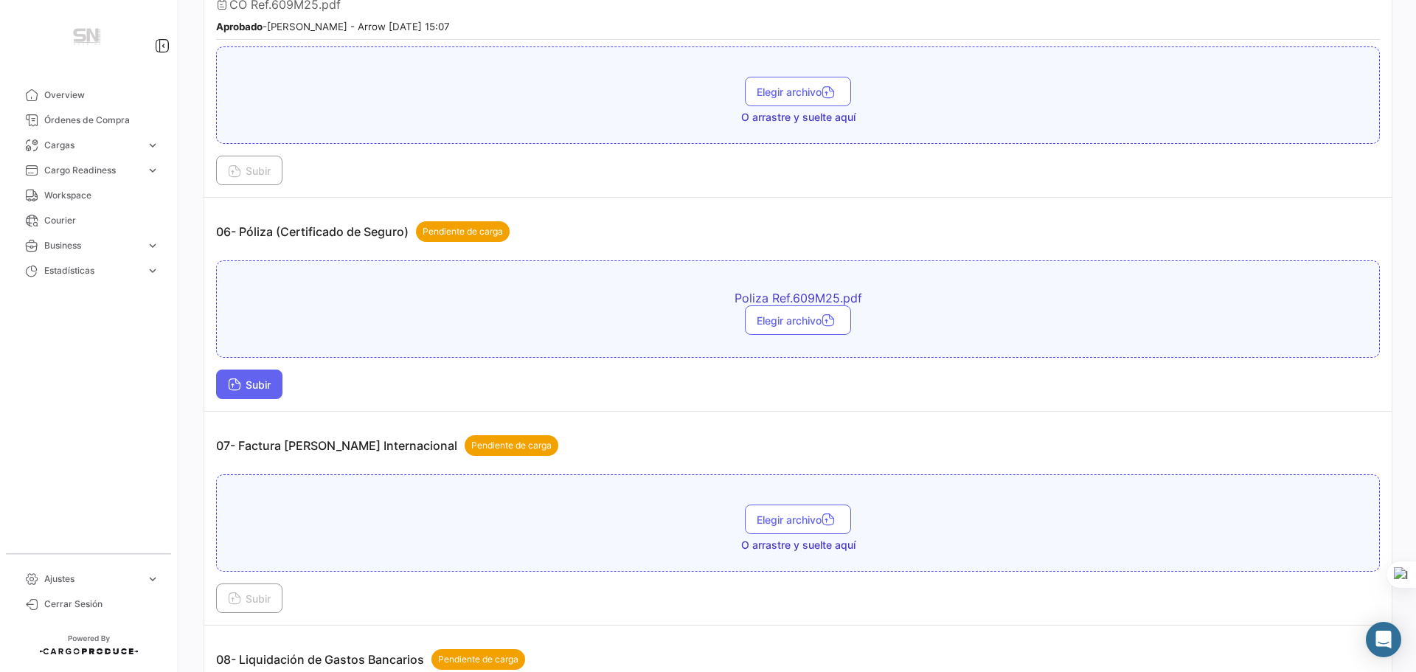
click at [259, 398] on button "Subir" at bounding box center [249, 385] width 66 height 30
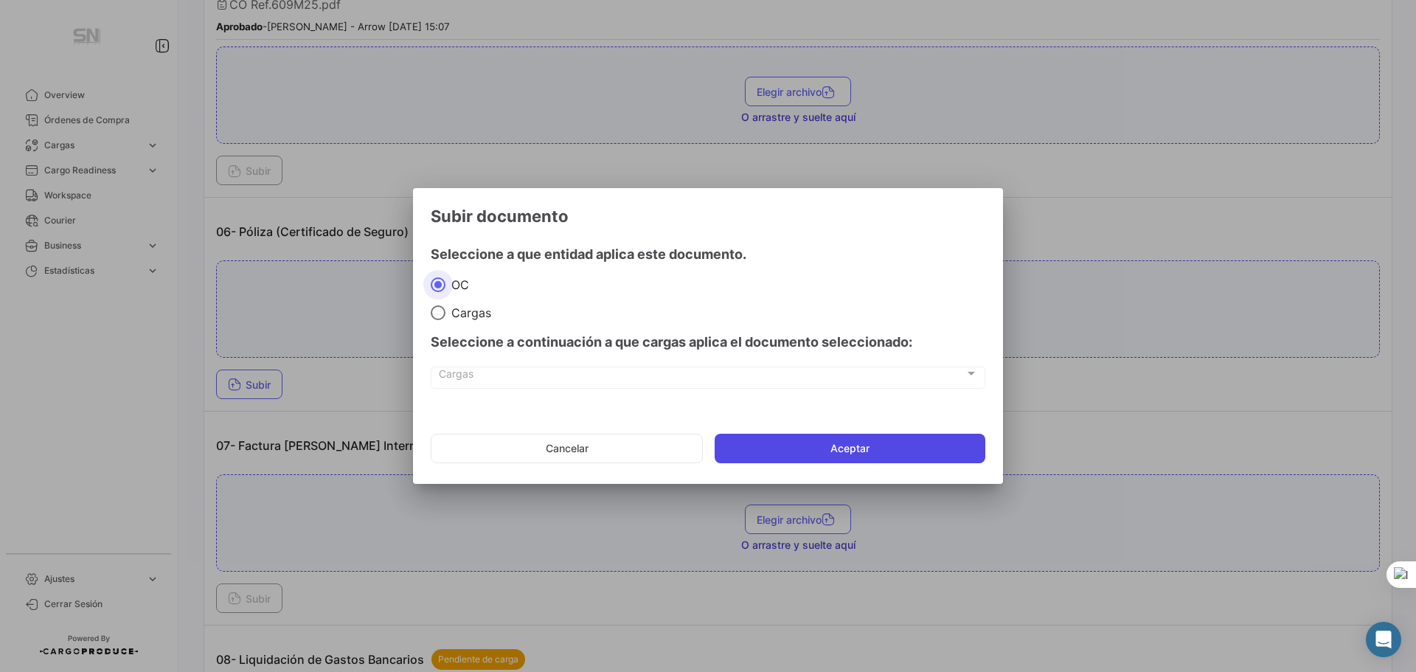
click at [913, 440] on button "Aceptar" at bounding box center [850, 449] width 271 height 30
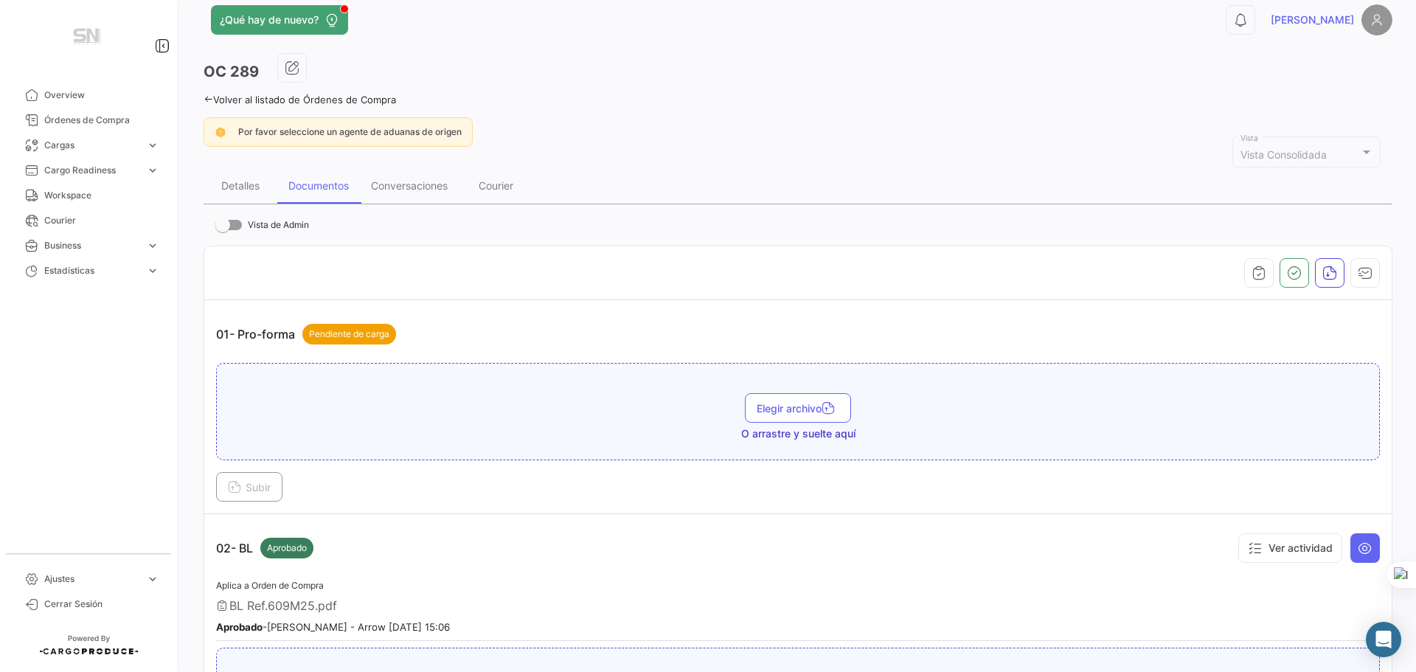
scroll to position [0, 0]
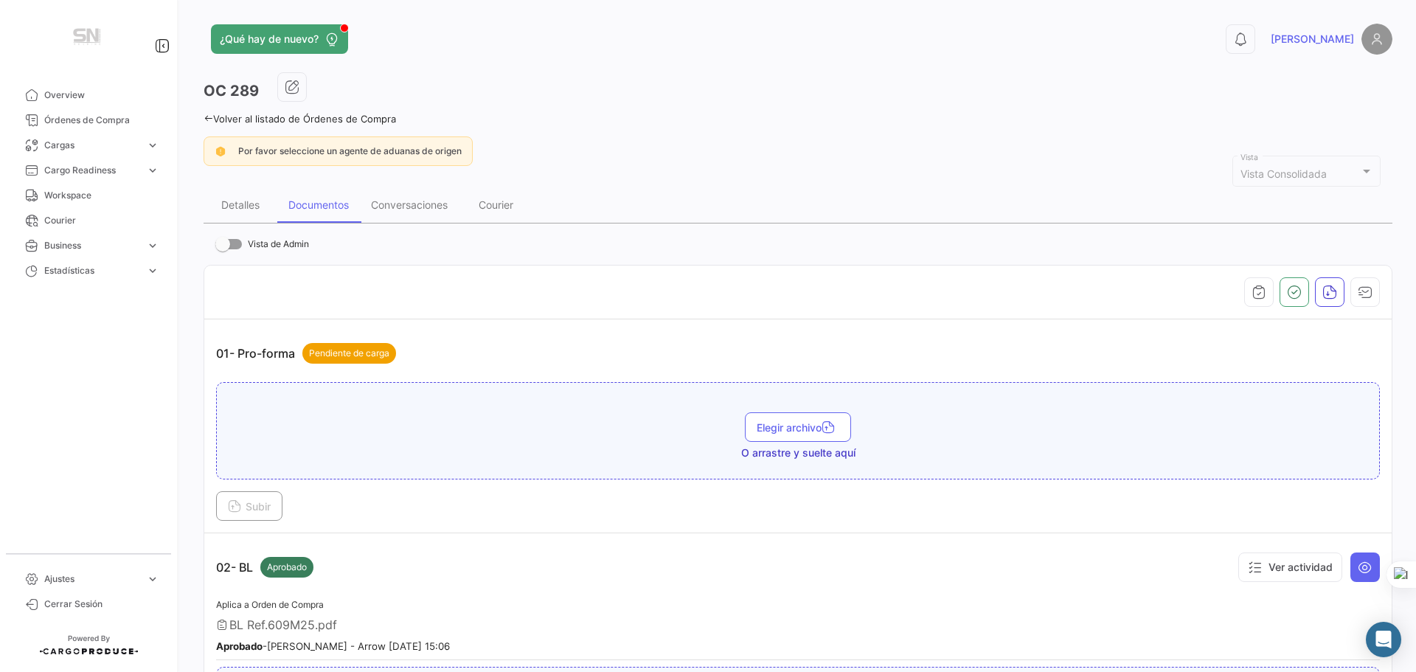
click at [203, 121] on div "¿Qué hay de nuevo? 0 [PERSON_NAME] OC 289 Volver al listado de Órdenes de Compr…" at bounding box center [798, 336] width 1236 height 672
click at [210, 122] on icon at bounding box center [209, 119] width 10 height 10
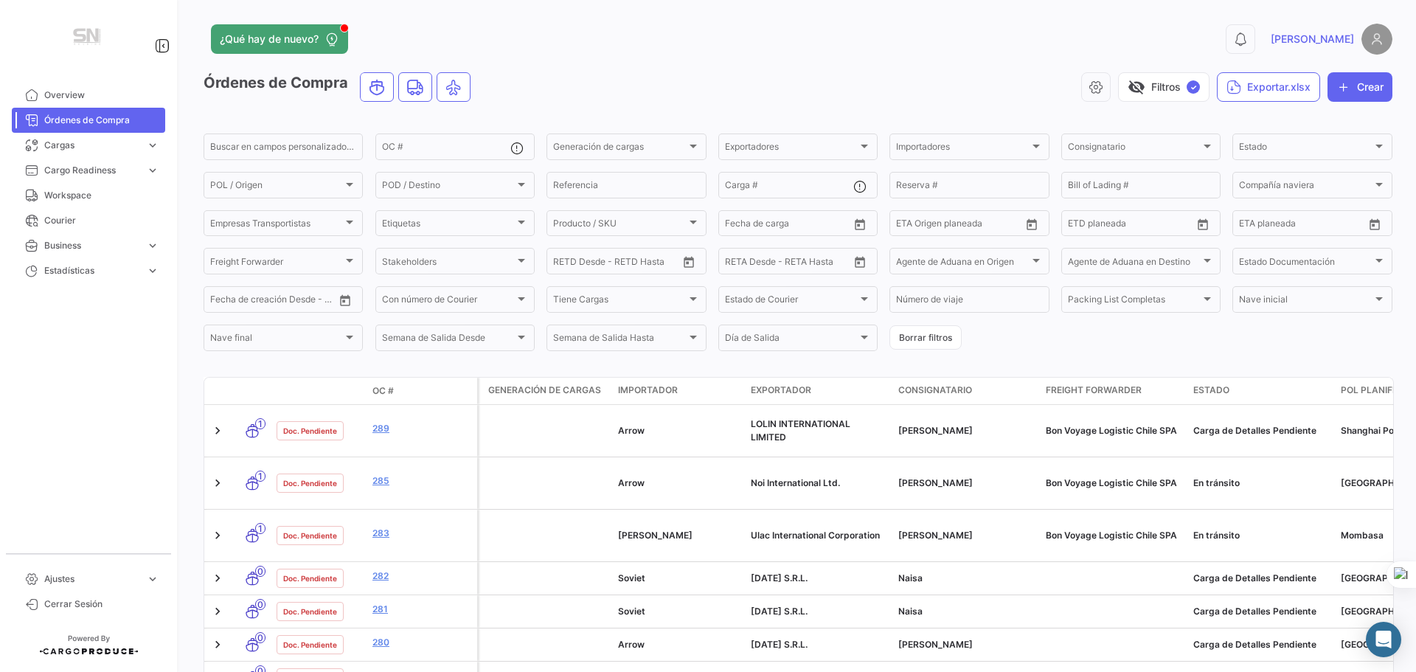
drag, startPoint x: 1397, startPoint y: 0, endPoint x: 646, endPoint y: 2, distance: 751.0
click at [656, 58] on app-header "¿Qué hay de nuevo? 0 Manuel" at bounding box center [798, 48] width 1189 height 49
